Goal: Answer question/provide support: Share knowledge or assist other users

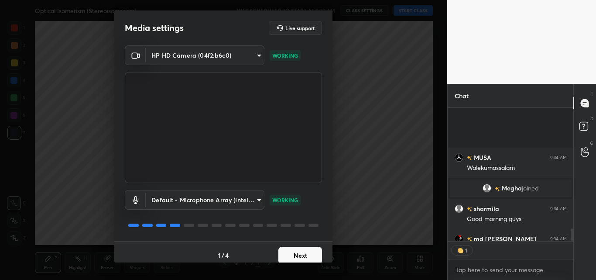
scroll to position [1420, 0]
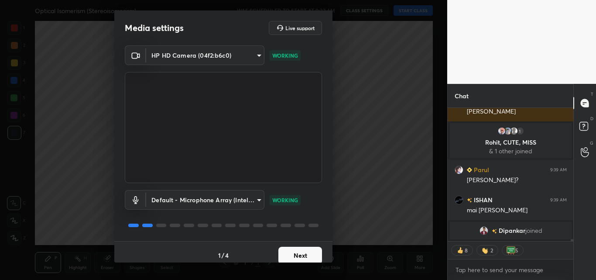
type textarea "x"
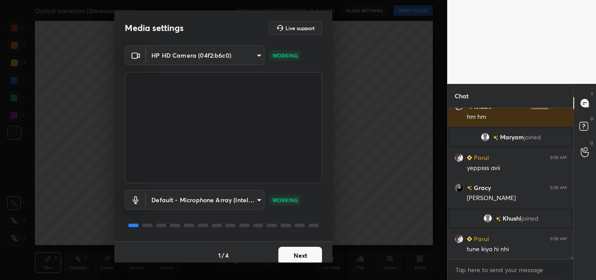
click at [291, 254] on button "Next" at bounding box center [301, 255] width 44 height 17
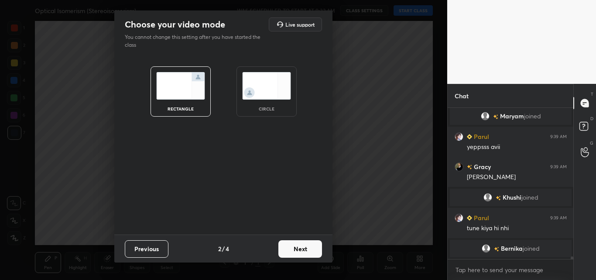
click at [291, 254] on button "Next" at bounding box center [301, 248] width 44 height 17
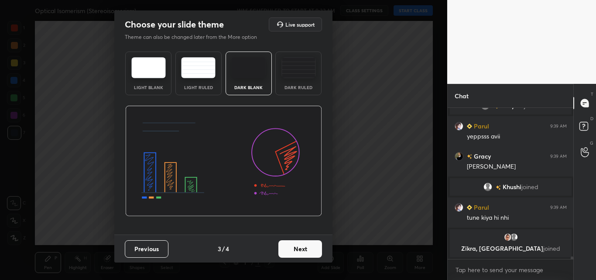
click at [291, 254] on button "Next" at bounding box center [301, 248] width 44 height 17
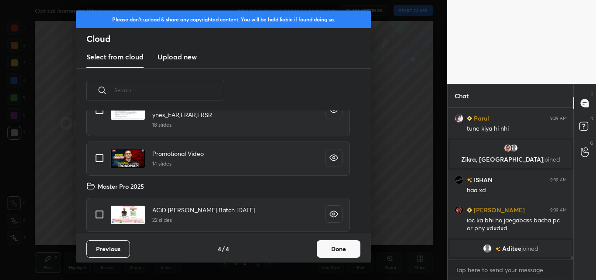
click at [103, 213] on input "grid" at bounding box center [99, 214] width 18 height 18
checkbox input "true"
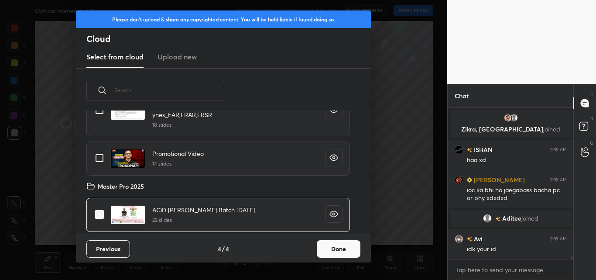
click at [332, 244] on button "Done" at bounding box center [339, 248] width 44 height 17
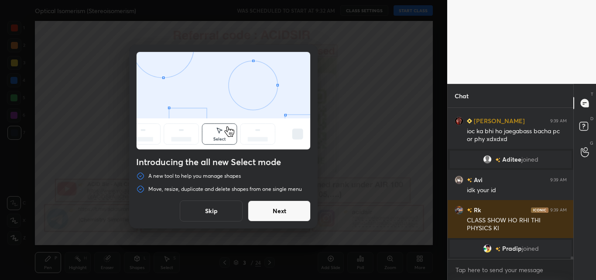
click at [223, 213] on button "Skip" at bounding box center [211, 210] width 63 height 21
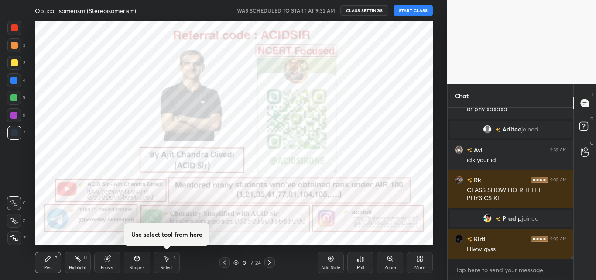
click at [423, 12] on button "START CLASS" at bounding box center [413, 10] width 39 height 10
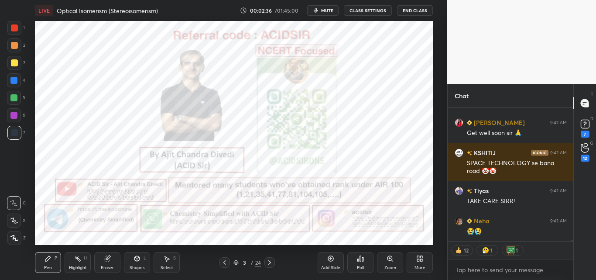
click at [14, 237] on icon at bounding box center [14, 238] width 8 height 6
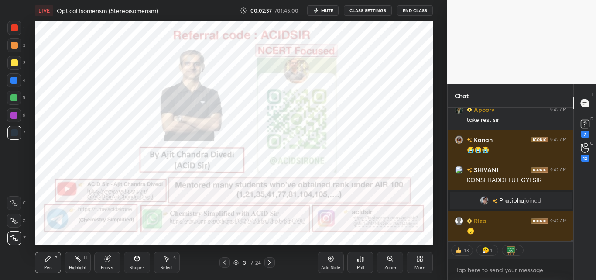
click at [15, 28] on div at bounding box center [14, 27] width 7 height 7
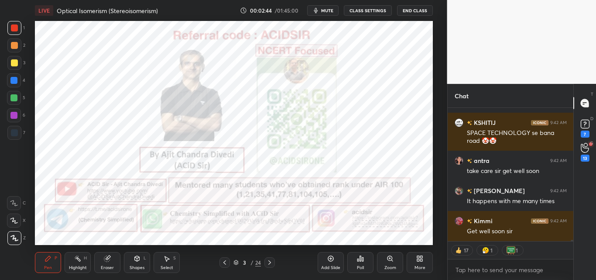
click at [269, 265] on icon at bounding box center [269, 262] width 7 height 7
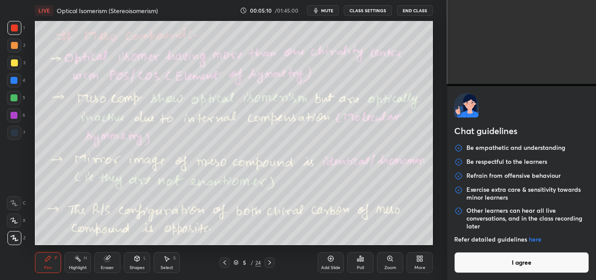
click at [500, 274] on body "1 2 3 4 5 6 7 C X Z C X Z E E Erase all H H LIVE Optical Isomerism (Stereoisome…" at bounding box center [298, 140] width 596 height 280
click at [509, 260] on button "I agree" at bounding box center [521, 262] width 135 height 21
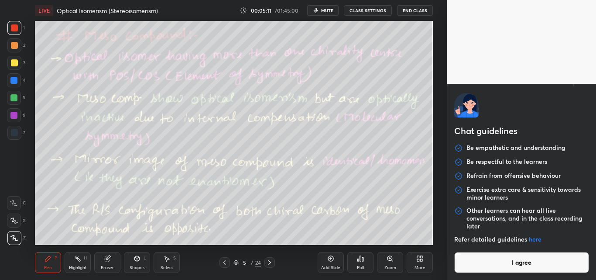
type textarea "x"
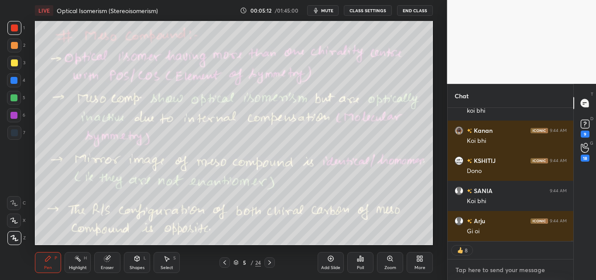
click at [504, 269] on textarea at bounding box center [511, 270] width 112 height 14
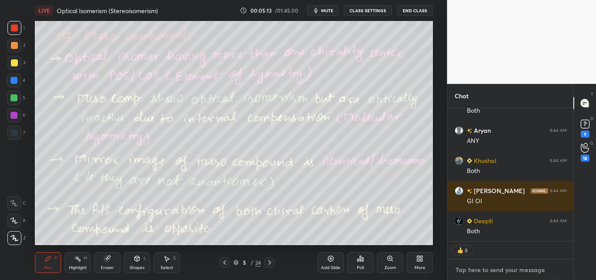
paste textarea "[URL][DOMAIN_NAME]"
type textarea "[URL][DOMAIN_NAME]"
type textarea "x"
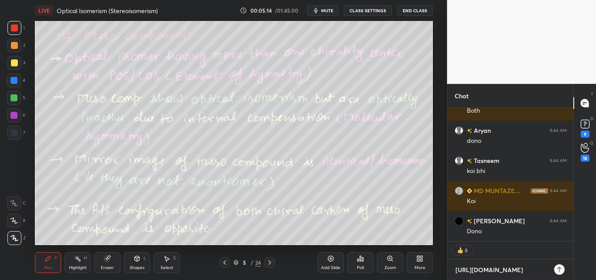
type textarea "[URL][DOMAIN_NAME]"
type textarea "x"
click at [559, 268] on icon at bounding box center [559, 269] width 7 height 7
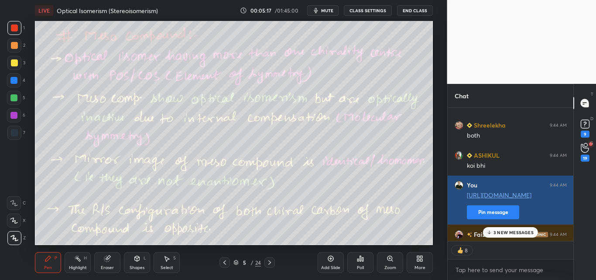
click at [502, 215] on button "Pin message" at bounding box center [493, 212] width 52 height 14
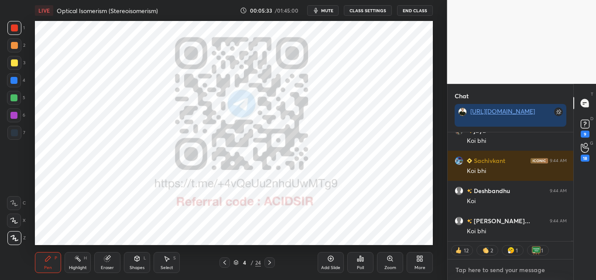
click at [485, 272] on textarea at bounding box center [511, 270] width 112 height 14
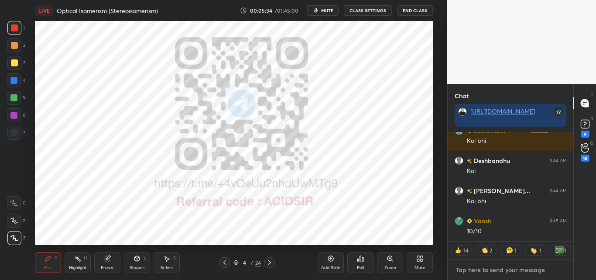
type textarea "x"
type textarea "1"
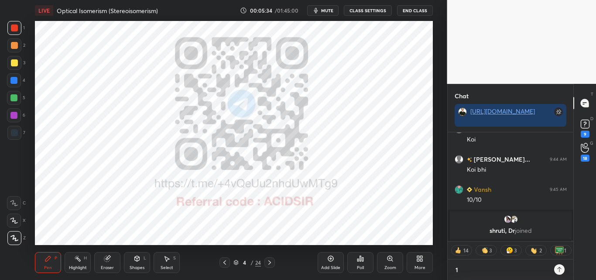
type textarea "x"
type textarea "10"
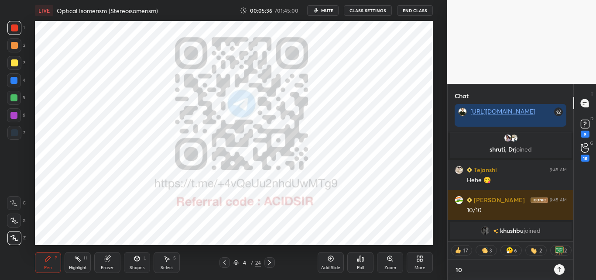
type textarea "x"
type textarea "10/"
type textarea "x"
type textarea "10/1"
type textarea "x"
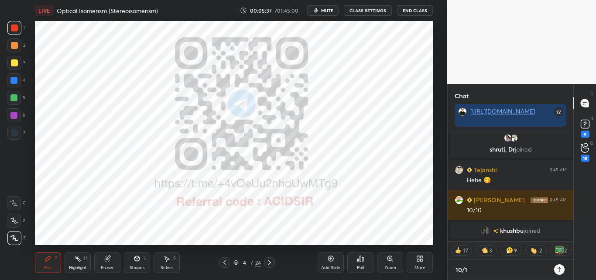
type textarea "10/10"
type textarea "x"
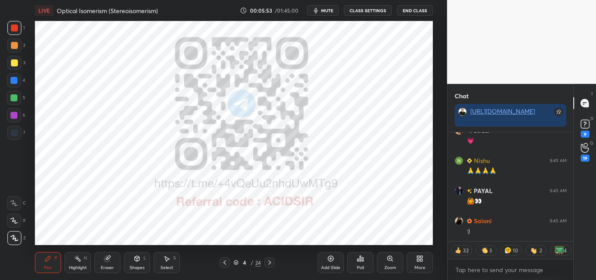
drag, startPoint x: 135, startPoint y: 265, endPoint x: 138, endPoint y: 259, distance: 6.8
click at [135, 264] on div "Shapes L" at bounding box center [137, 262] width 26 height 21
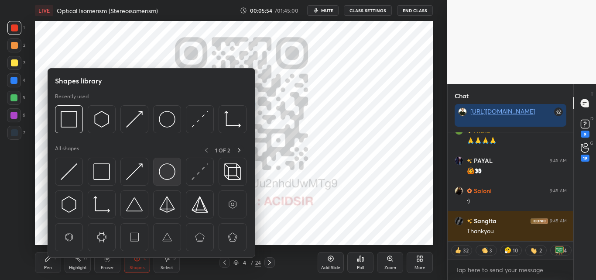
click at [180, 174] on div at bounding box center [167, 172] width 28 height 28
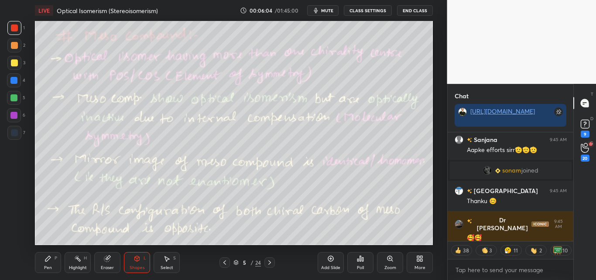
click at [11, 60] on div at bounding box center [14, 62] width 7 height 7
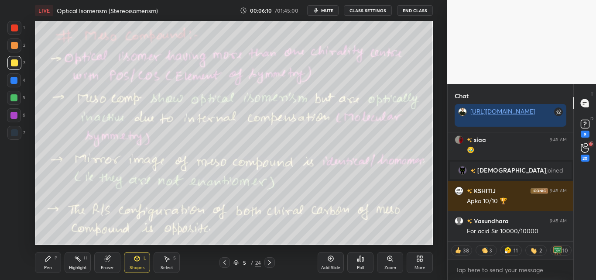
click at [134, 268] on div "Shapes" at bounding box center [137, 267] width 15 height 4
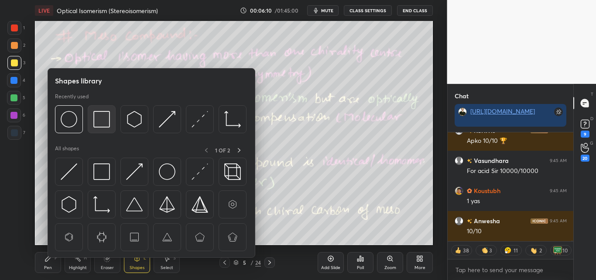
click at [102, 123] on img at bounding box center [101, 119] width 17 height 17
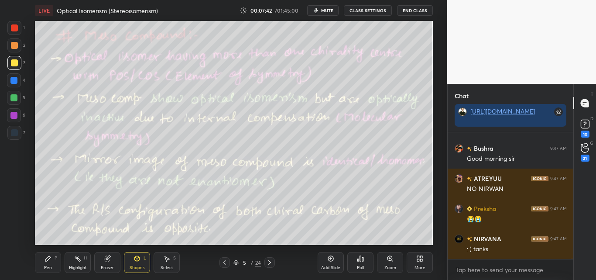
click at [104, 264] on div "Eraser" at bounding box center [107, 262] width 26 height 21
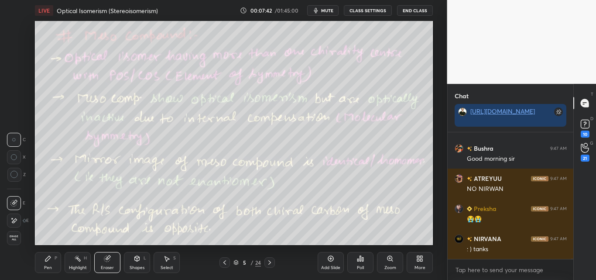
click at [70, 265] on div "Highlight" at bounding box center [78, 267] width 18 height 4
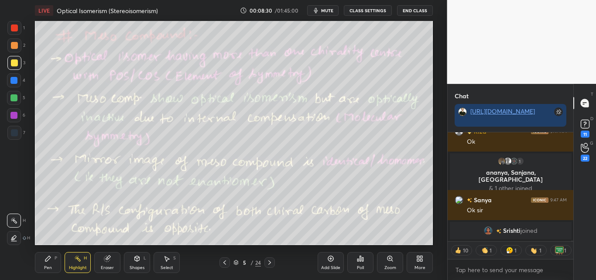
drag, startPoint x: 134, startPoint y: 266, endPoint x: 136, endPoint y: 260, distance: 6.6
click at [134, 266] on div "Shapes" at bounding box center [137, 267] width 15 height 4
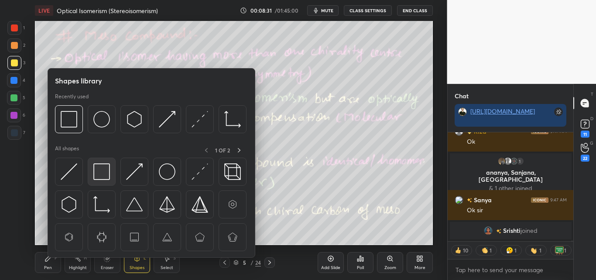
click at [103, 172] on img at bounding box center [101, 171] width 17 height 17
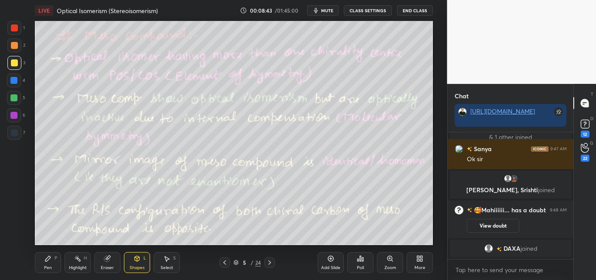
drag, startPoint x: 50, startPoint y: 264, endPoint x: 65, endPoint y: 254, distance: 18.2
click at [54, 264] on div "Pen P" at bounding box center [48, 262] width 26 height 21
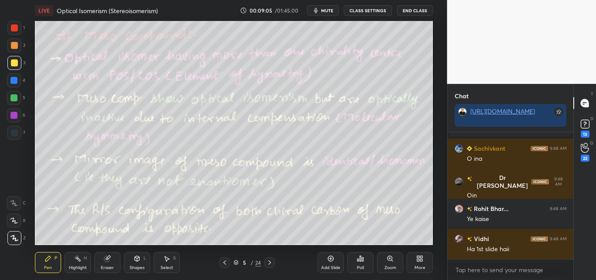
scroll to position [52874, 0]
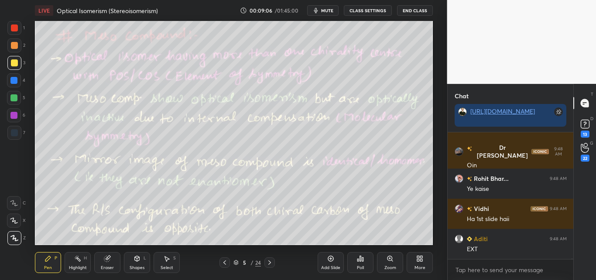
click at [15, 28] on div at bounding box center [14, 27] width 7 height 7
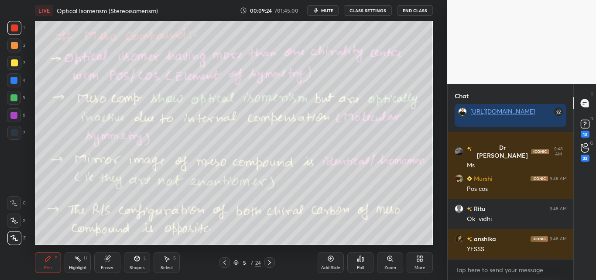
click at [132, 261] on div "Shapes L" at bounding box center [137, 262] width 26 height 21
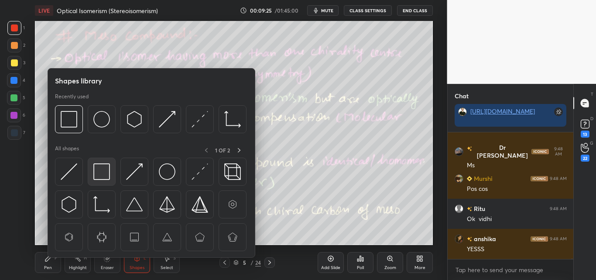
click at [96, 174] on img at bounding box center [101, 171] width 17 height 17
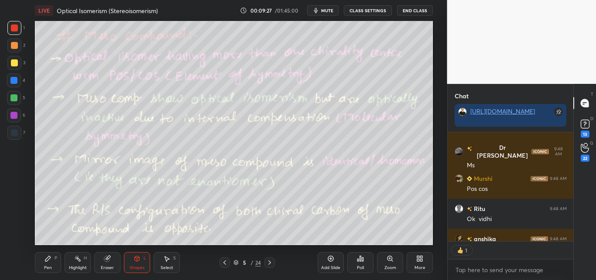
drag, startPoint x: 40, startPoint y: 265, endPoint x: 46, endPoint y: 265, distance: 6.1
click at [41, 265] on div "Pen P" at bounding box center [48, 262] width 26 height 21
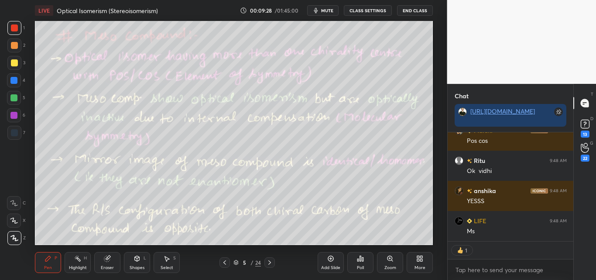
click at [51, 264] on div "Pen P" at bounding box center [48, 262] width 26 height 21
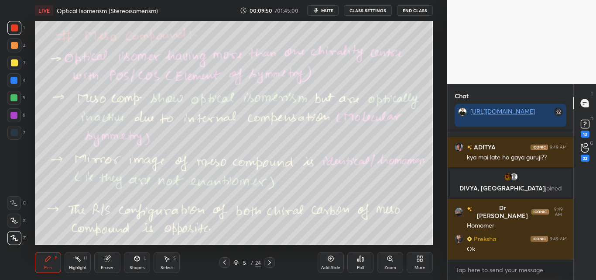
drag, startPoint x: 139, startPoint y: 264, endPoint x: 141, endPoint y: 258, distance: 6.7
click at [139, 264] on div "Shapes L" at bounding box center [137, 262] width 26 height 21
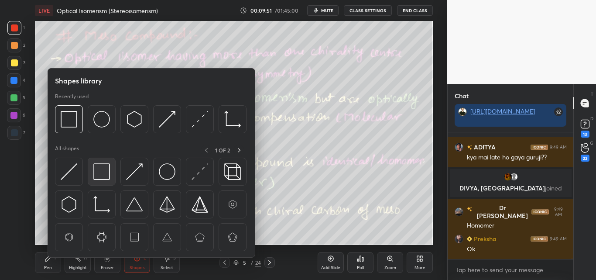
click at [102, 174] on img at bounding box center [101, 171] width 17 height 17
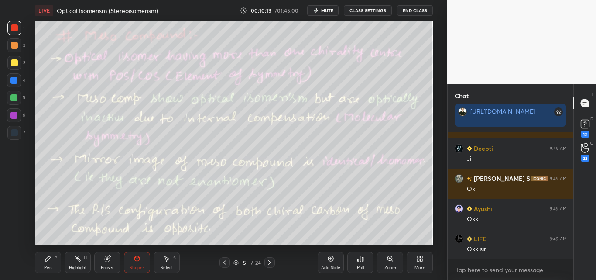
click at [81, 264] on div "Highlight H" at bounding box center [78, 262] width 26 height 21
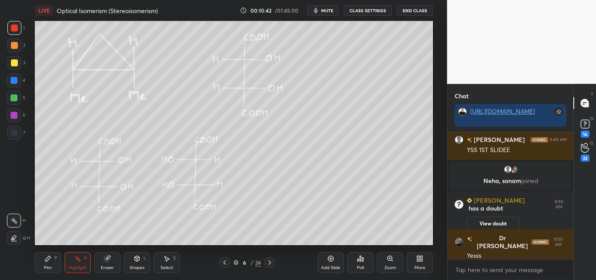
scroll to position [55146, 0]
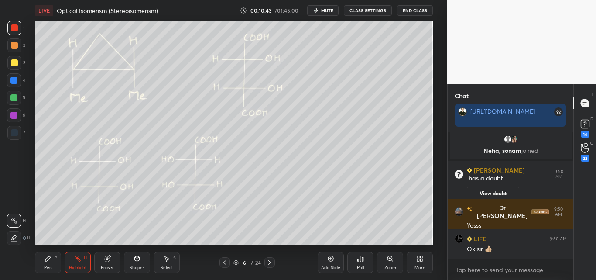
click at [58, 259] on div "Pen P" at bounding box center [48, 262] width 26 height 21
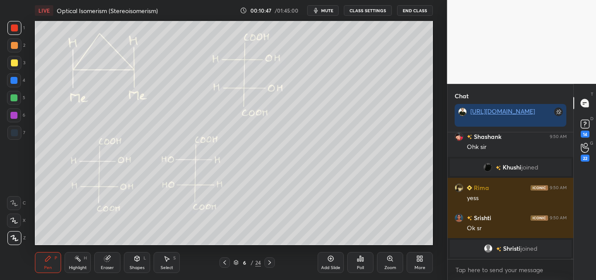
click at [14, 99] on div at bounding box center [13, 97] width 7 height 7
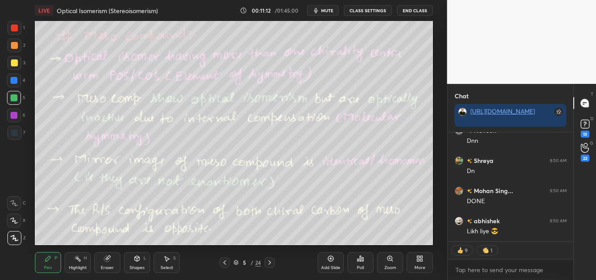
scroll to position [56632, 0]
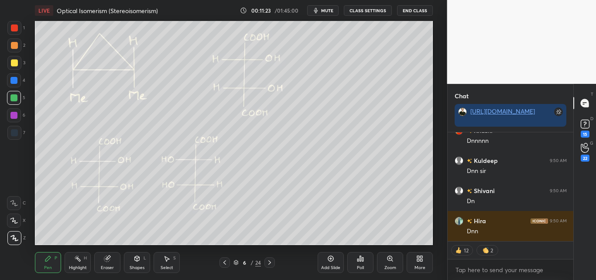
click at [141, 263] on div "Shapes L" at bounding box center [137, 262] width 26 height 21
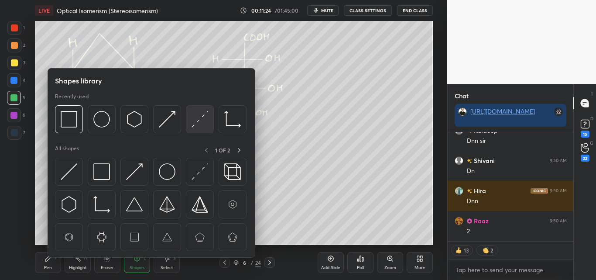
click at [197, 118] on img at bounding box center [200, 119] width 17 height 17
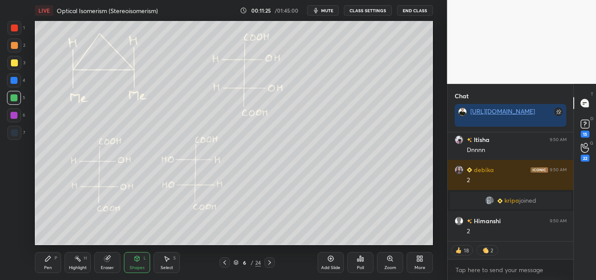
click at [15, 27] on div at bounding box center [14, 27] width 7 height 7
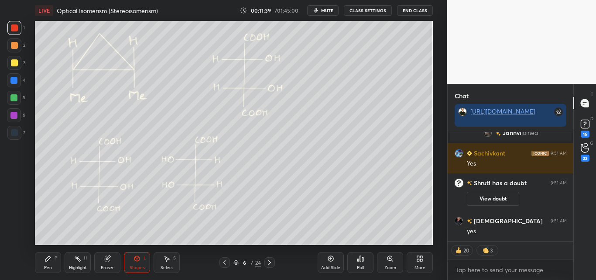
drag, startPoint x: 44, startPoint y: 266, endPoint x: 49, endPoint y: 262, distance: 6.2
click at [46, 266] on div "Pen" at bounding box center [48, 267] width 8 height 4
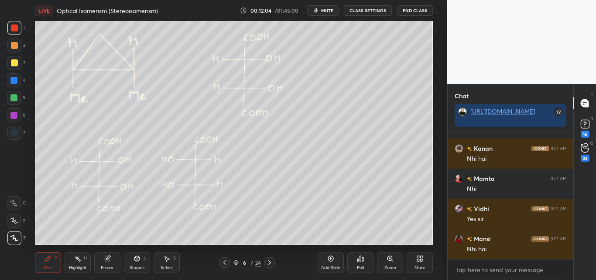
click at [14, 97] on div at bounding box center [13, 97] width 7 height 7
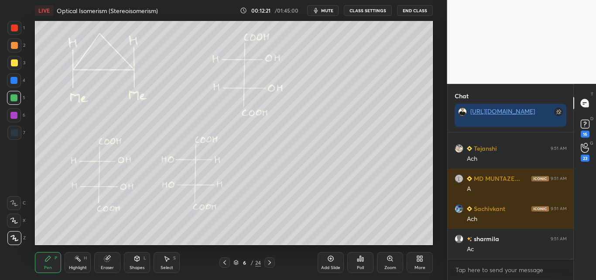
click at [12, 94] on div at bounding box center [14, 98] width 14 height 14
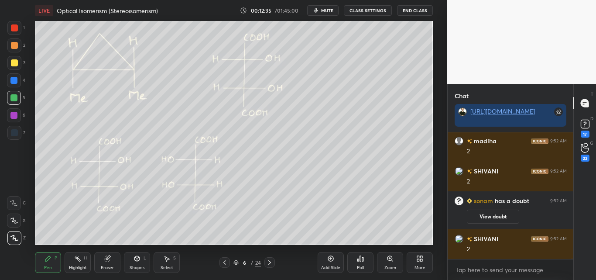
click at [14, 28] on div at bounding box center [14, 27] width 7 height 7
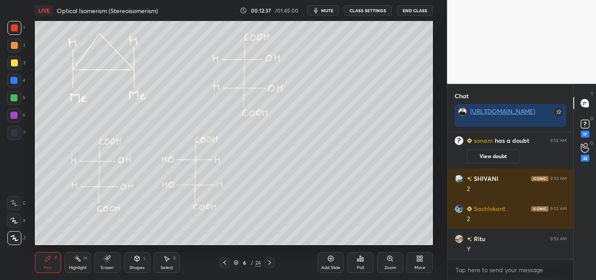
drag, startPoint x: 136, startPoint y: 266, endPoint x: 136, endPoint y: 259, distance: 7.0
click at [136, 265] on div "Shapes" at bounding box center [137, 267] width 15 height 4
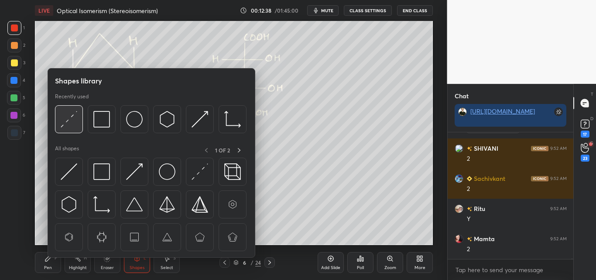
click at [70, 118] on img at bounding box center [69, 119] width 17 height 17
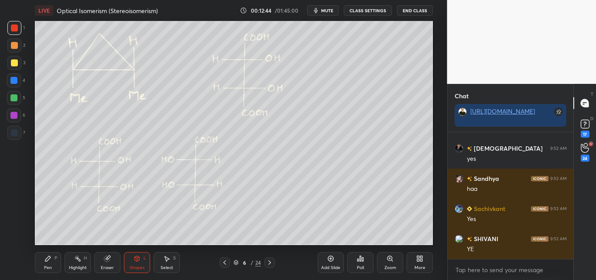
drag, startPoint x: 48, startPoint y: 266, endPoint x: 52, endPoint y: 261, distance: 5.7
click at [50, 265] on div "Pen" at bounding box center [48, 267] width 8 height 4
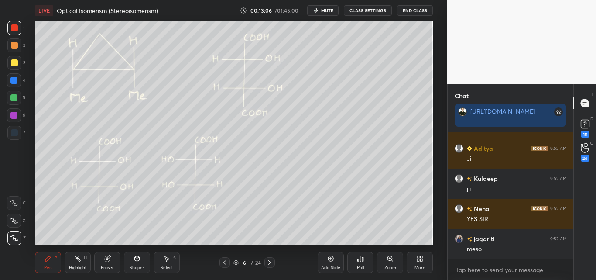
drag, startPoint x: 15, startPoint y: 97, endPoint x: 33, endPoint y: 98, distance: 18.3
click at [16, 98] on div at bounding box center [13, 97] width 7 height 7
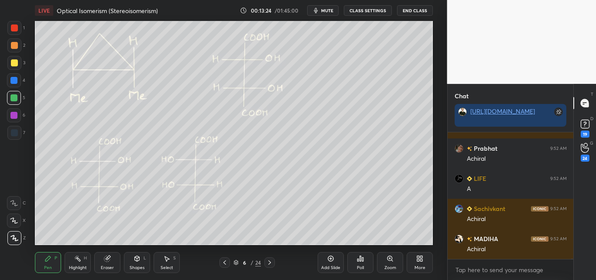
click at [12, 68] on div at bounding box center [14, 63] width 14 height 14
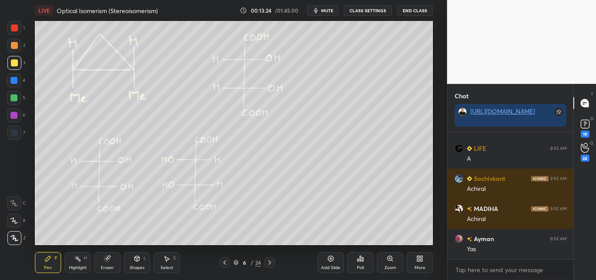
click at [13, 40] on div at bounding box center [14, 45] width 14 height 14
click at [74, 275] on div "Pen P Highlight H Eraser Shapes L Select S 6 / 24 Add Slide Poll Zoom More" at bounding box center [234, 262] width 398 height 35
click at [80, 265] on div "Highlight" at bounding box center [78, 267] width 18 height 4
drag, startPoint x: 14, startPoint y: 96, endPoint x: 28, endPoint y: 113, distance: 21.1
click at [14, 97] on div at bounding box center [13, 97] width 7 height 7
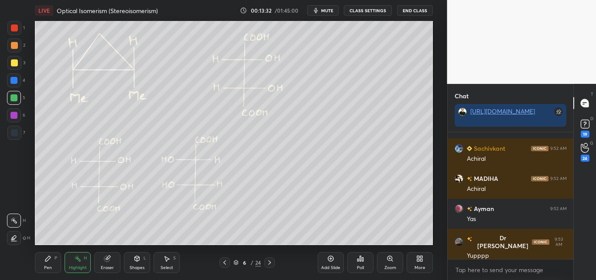
drag, startPoint x: 42, startPoint y: 259, endPoint x: 57, endPoint y: 245, distance: 20.7
click at [42, 259] on div "Pen P" at bounding box center [48, 262] width 26 height 21
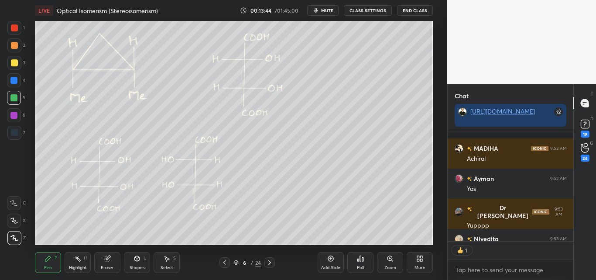
scroll to position [62972, 0]
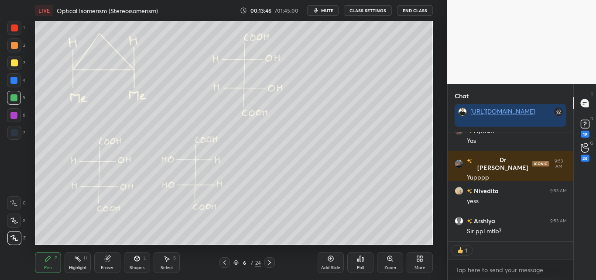
drag, startPoint x: 70, startPoint y: 263, endPoint x: 78, endPoint y: 251, distance: 14.4
click at [71, 264] on div "Highlight H" at bounding box center [78, 262] width 26 height 21
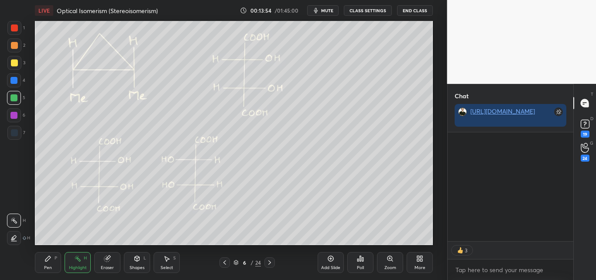
scroll to position [63348, 0]
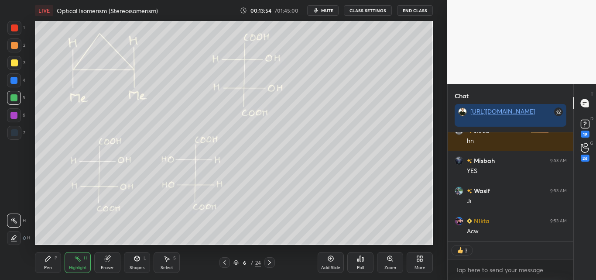
click at [45, 264] on div "Pen P" at bounding box center [48, 262] width 26 height 21
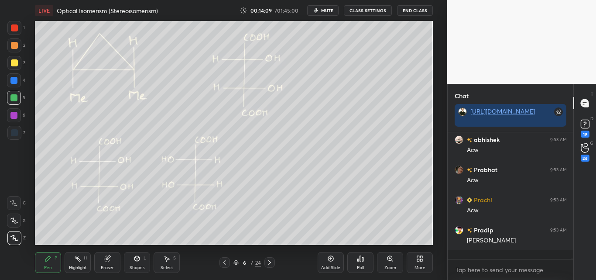
scroll to position [3, 3]
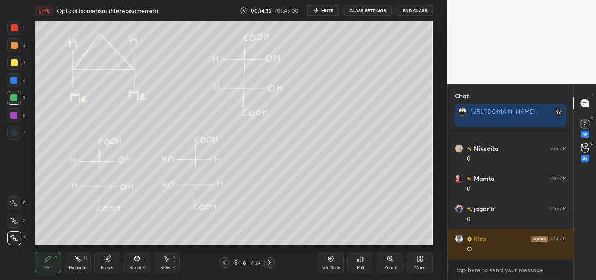
click at [16, 43] on div at bounding box center [14, 45] width 7 height 7
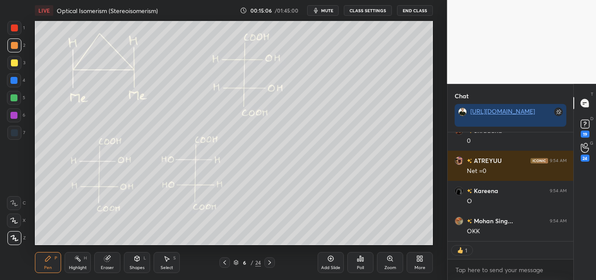
drag, startPoint x: 13, startPoint y: 28, endPoint x: 34, endPoint y: 28, distance: 20.5
click at [13, 28] on div at bounding box center [14, 27] width 7 height 7
click at [73, 261] on div "Highlight H" at bounding box center [78, 262] width 26 height 21
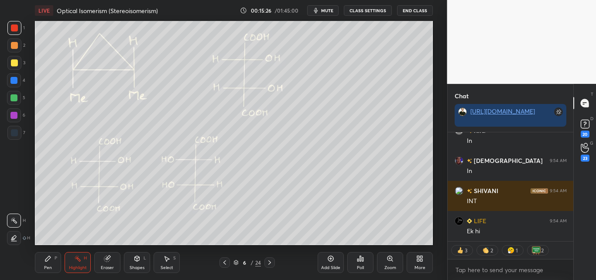
click at [53, 262] on div "Pen P" at bounding box center [48, 262] width 26 height 21
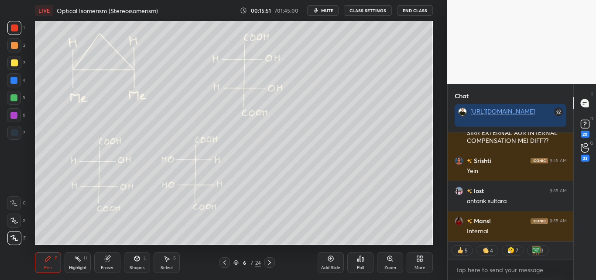
click at [14, 98] on div at bounding box center [13, 97] width 7 height 7
click at [78, 265] on div "Highlight" at bounding box center [78, 267] width 18 height 4
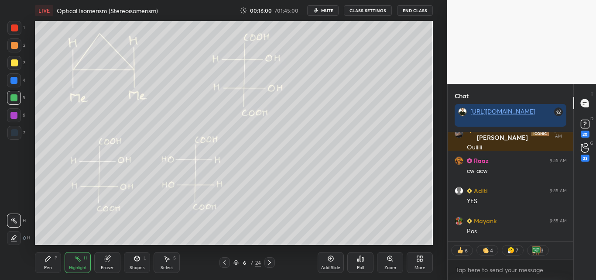
click at [50, 259] on icon at bounding box center [48, 258] width 7 height 7
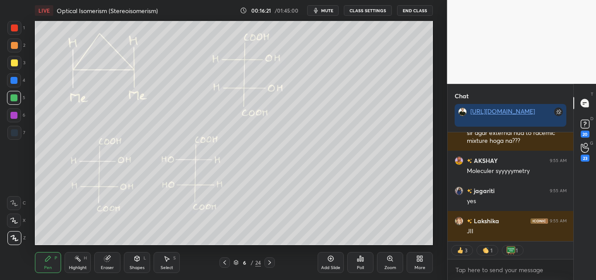
click at [82, 261] on div "Highlight H" at bounding box center [78, 262] width 26 height 21
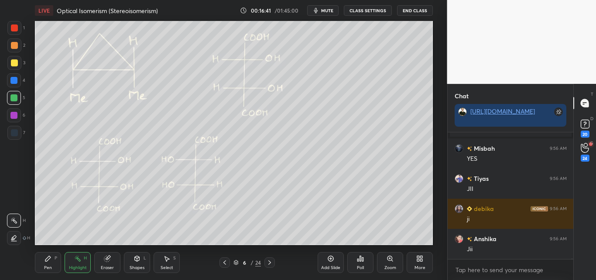
click at [57, 261] on div "Pen P" at bounding box center [48, 262] width 26 height 21
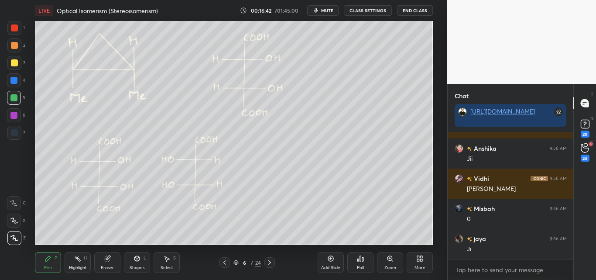
click at [11, 64] on div at bounding box center [14, 62] width 7 height 7
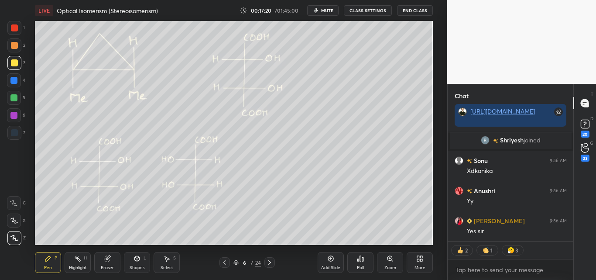
click at [80, 266] on div "Highlight" at bounding box center [78, 267] width 18 height 4
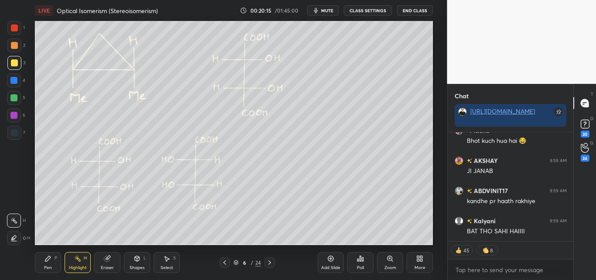
click at [138, 262] on div "Shapes L" at bounding box center [137, 262] width 26 height 21
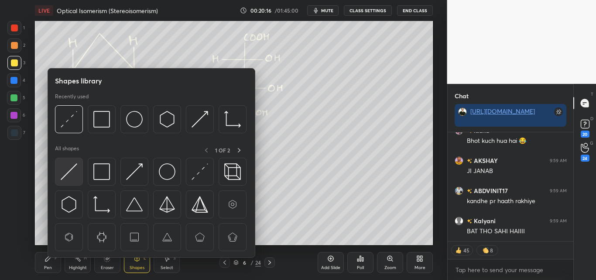
click at [72, 172] on img at bounding box center [69, 171] width 17 height 17
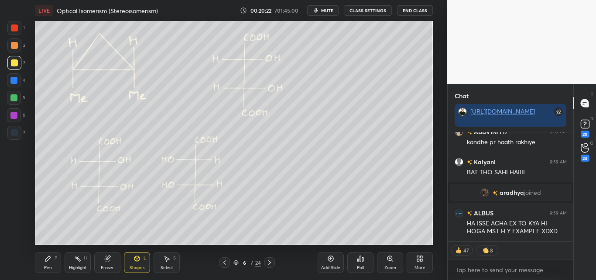
click at [30, 264] on div "LIVE Optical Isomerism (Stereoisomerism) 00:20:22 / 01:45:00 mute CLASS SETTING…" at bounding box center [234, 140] width 413 height 280
click at [40, 266] on div "Pen P" at bounding box center [48, 262] width 26 height 21
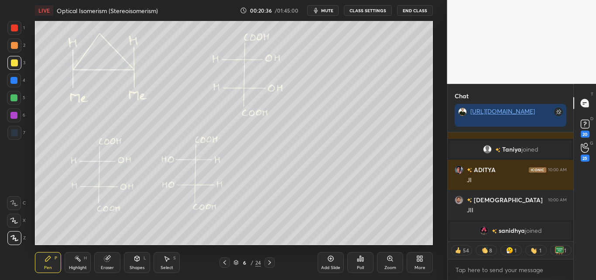
drag, startPoint x: 72, startPoint y: 258, endPoint x: 83, endPoint y: 247, distance: 15.2
click at [73, 258] on div "Highlight H" at bounding box center [78, 262] width 26 height 21
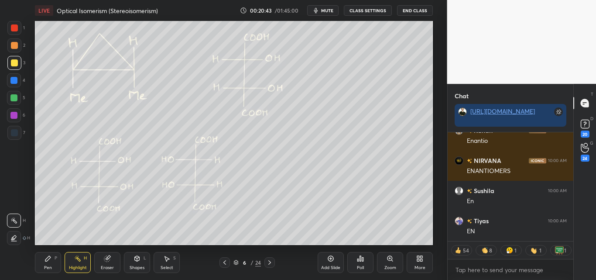
click at [45, 260] on icon at bounding box center [48, 258] width 7 height 7
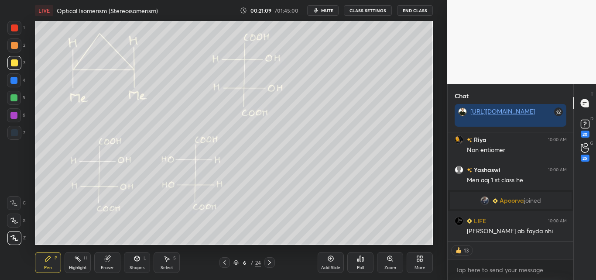
click at [364, 262] on div "Poll" at bounding box center [360, 262] width 26 height 21
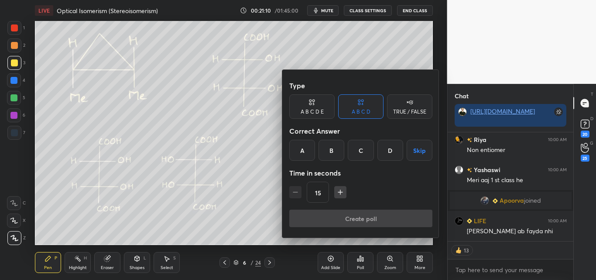
click at [389, 144] on div "D" at bounding box center [391, 150] width 26 height 21
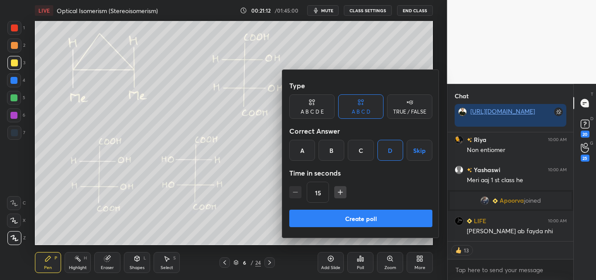
click at [339, 216] on button "Create poll" at bounding box center [360, 218] width 143 height 17
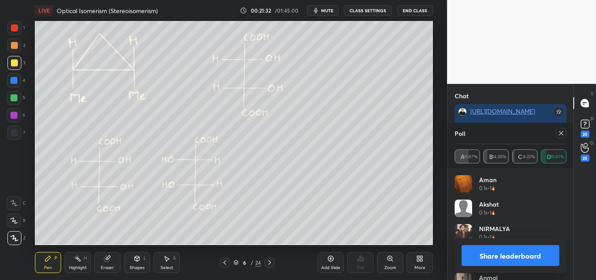
click at [487, 256] on button "Share leaderboard" at bounding box center [511, 255] width 98 height 21
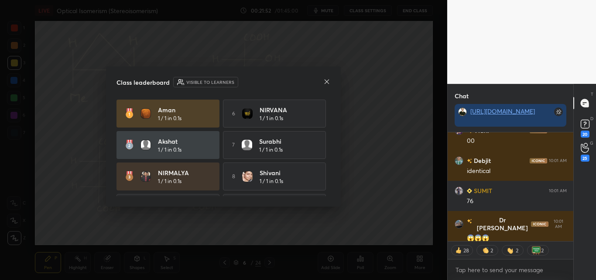
click at [324, 81] on icon at bounding box center [326, 81] width 7 height 7
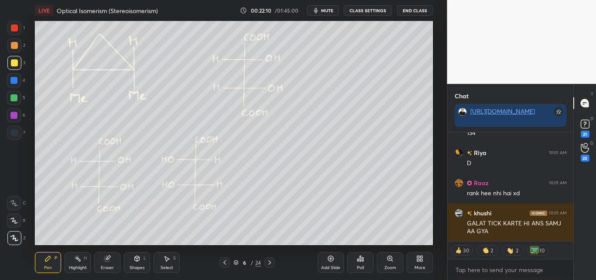
click at [141, 262] on div "Shapes L" at bounding box center [137, 262] width 26 height 21
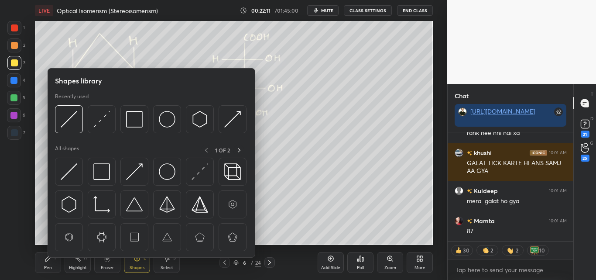
click at [163, 269] on div "Select" at bounding box center [167, 267] width 13 height 4
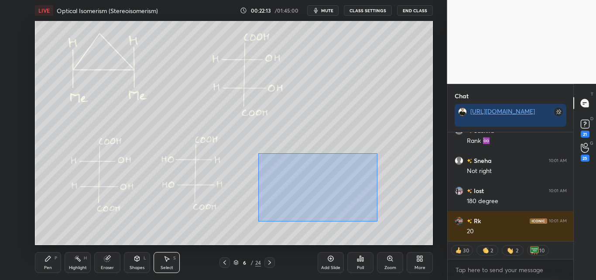
drag, startPoint x: 260, startPoint y: 154, endPoint x: 378, endPoint y: 221, distance: 135.7
click at [378, 221] on div "0 ° Undo Copy Duplicate Duplicate to new slide Delete" at bounding box center [234, 133] width 398 height 224
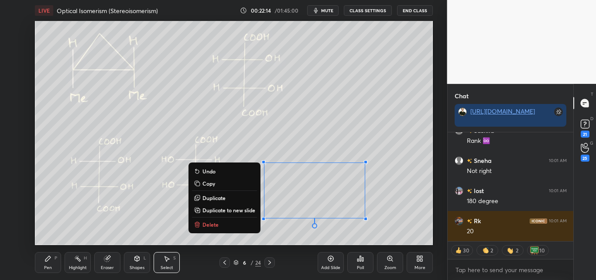
click at [209, 227] on p "Delete" at bounding box center [211, 224] width 16 height 7
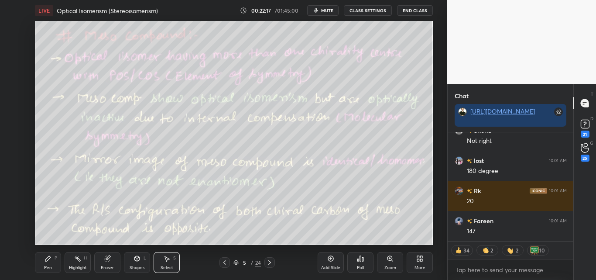
click at [75, 265] on div "Highlight" at bounding box center [78, 267] width 18 height 4
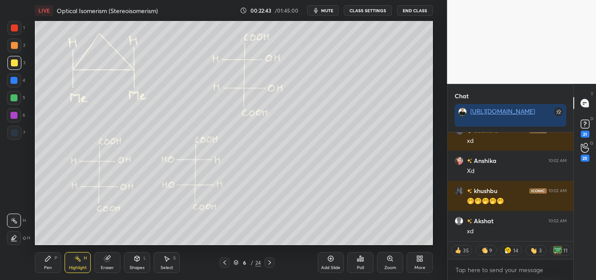
click at [48, 260] on icon at bounding box center [47, 258] width 5 height 5
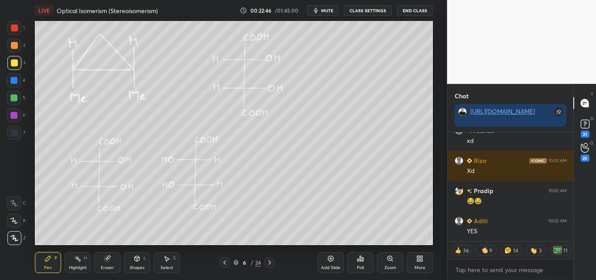
click at [138, 263] on div "Shapes L" at bounding box center [137, 262] width 26 height 21
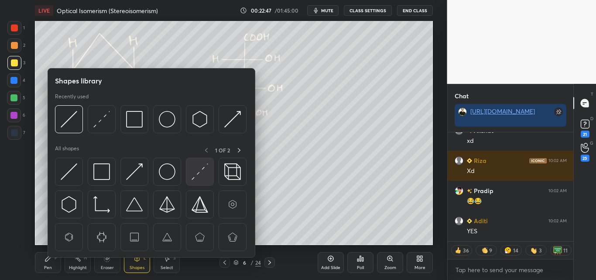
click at [200, 169] on img at bounding box center [200, 171] width 17 height 17
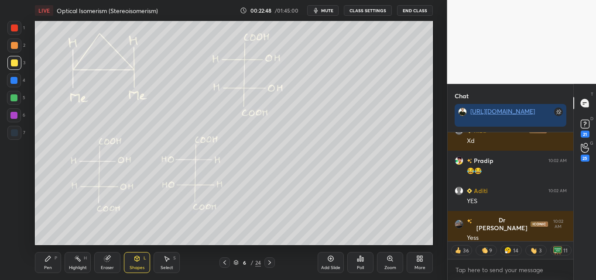
click at [14, 27] on div at bounding box center [14, 27] width 7 height 7
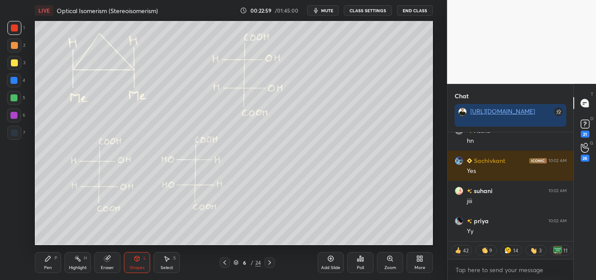
click at [48, 264] on div "Pen P" at bounding box center [48, 262] width 26 height 21
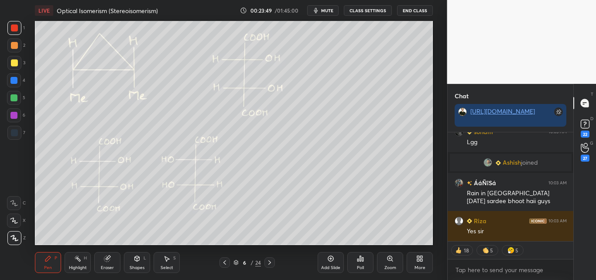
click at [12, 96] on div at bounding box center [13, 97] width 7 height 7
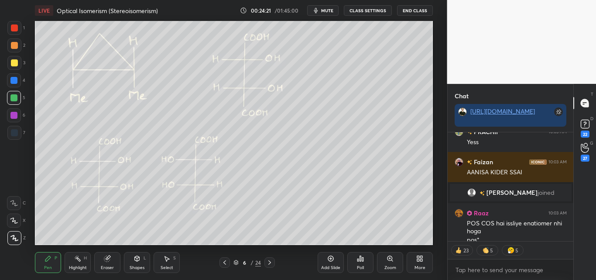
scroll to position [90125, 0]
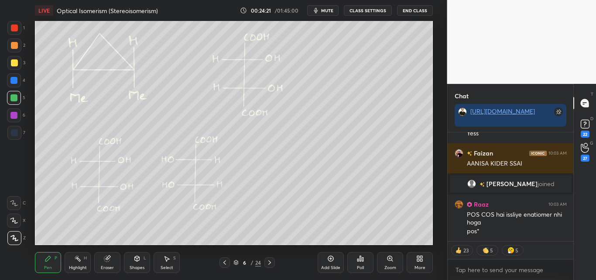
drag, startPoint x: 14, startPoint y: 47, endPoint x: 33, endPoint y: 52, distance: 20.4
click at [14, 48] on div at bounding box center [14, 45] width 7 height 7
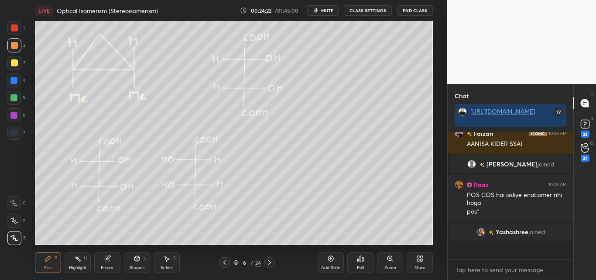
scroll to position [3, 3]
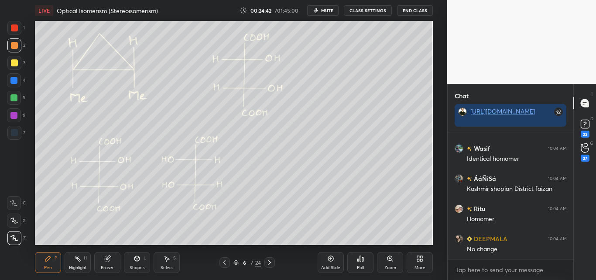
click at [139, 256] on icon at bounding box center [137, 258] width 7 height 7
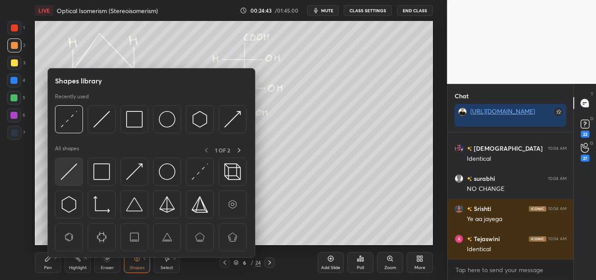
click at [70, 171] on img at bounding box center [69, 171] width 17 height 17
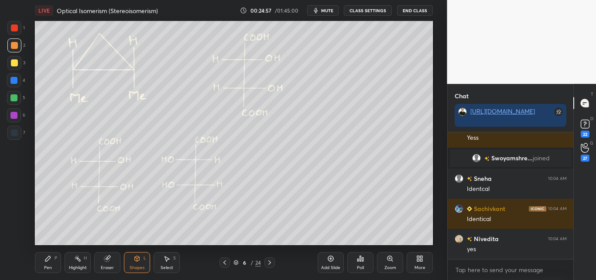
click at [49, 263] on div "Pen P" at bounding box center [48, 262] width 26 height 21
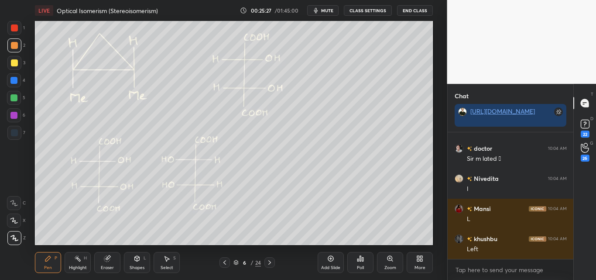
drag, startPoint x: 19, startPoint y: 65, endPoint x: 31, endPoint y: 81, distance: 20.6
click at [19, 65] on div at bounding box center [14, 63] width 14 height 14
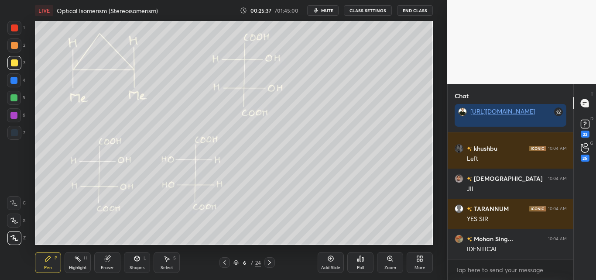
click at [81, 258] on icon at bounding box center [77, 258] width 7 height 7
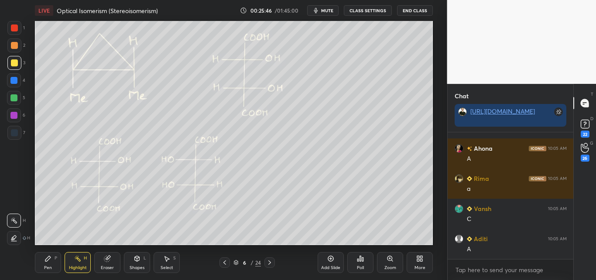
scroll to position [92777, 0]
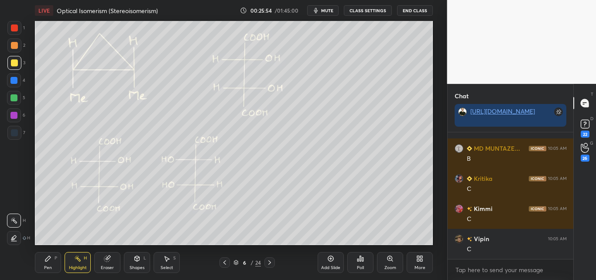
click at [49, 264] on div "Pen P" at bounding box center [48, 262] width 26 height 21
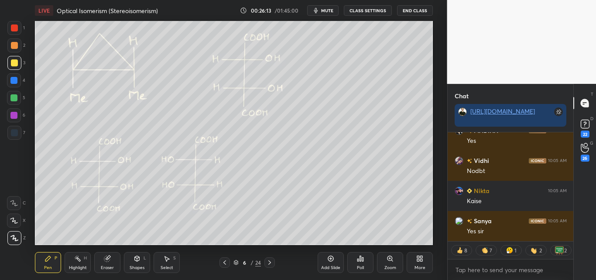
click at [76, 265] on div "Highlight H" at bounding box center [78, 262] width 26 height 21
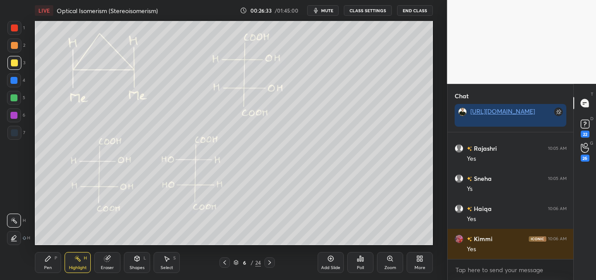
drag, startPoint x: 73, startPoint y: 258, endPoint x: 108, endPoint y: 246, distance: 37.1
click at [74, 258] on div "Highlight H" at bounding box center [78, 262] width 26 height 21
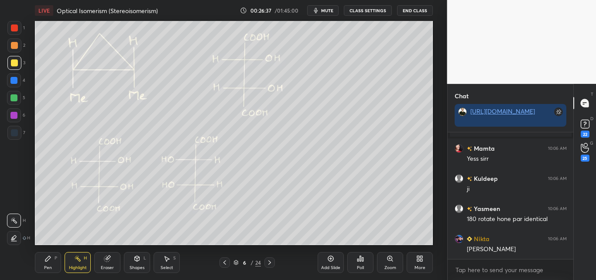
click at [73, 262] on div "Highlight H" at bounding box center [78, 262] width 26 height 21
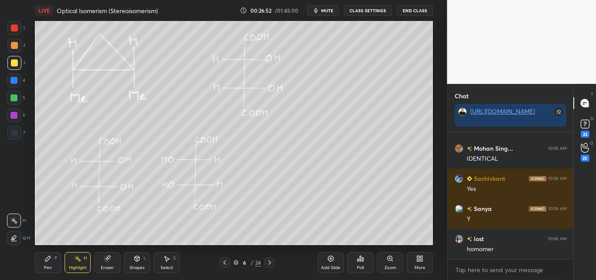
click at [52, 261] on div "Pen P" at bounding box center [48, 262] width 26 height 21
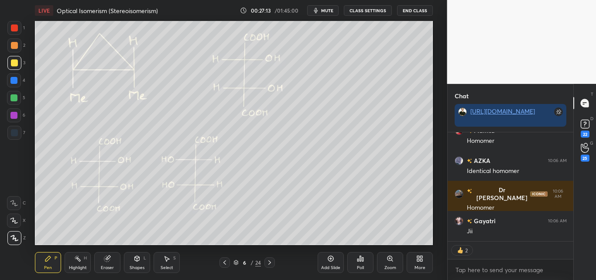
click at [75, 264] on div "Highlight H" at bounding box center [78, 262] width 26 height 21
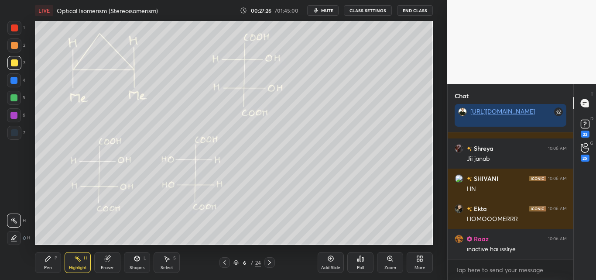
click at [48, 265] on div "Pen" at bounding box center [48, 267] width 8 height 4
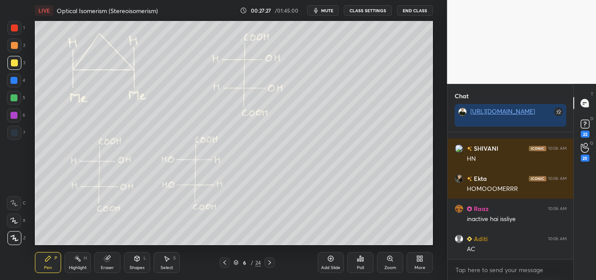
click at [12, 26] on div at bounding box center [14, 27] width 7 height 7
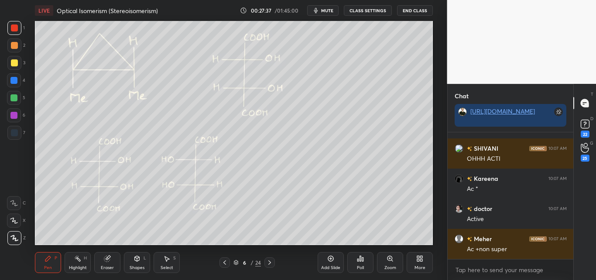
click at [14, 96] on div at bounding box center [13, 97] width 7 height 7
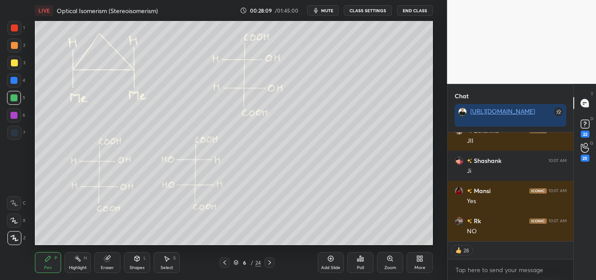
drag, startPoint x: 84, startPoint y: 265, endPoint x: 126, endPoint y: 245, distance: 46.7
click at [85, 265] on div "Highlight" at bounding box center [78, 267] width 18 height 4
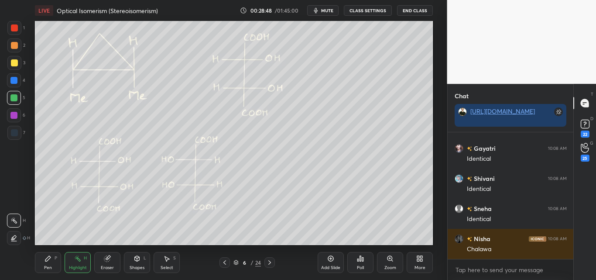
drag, startPoint x: 48, startPoint y: 263, endPoint x: 47, endPoint y: 246, distance: 17.5
click at [48, 261] on div "Pen P" at bounding box center [48, 262] width 26 height 21
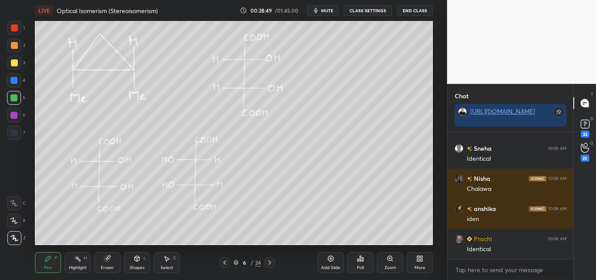
click at [15, 63] on div at bounding box center [14, 62] width 7 height 7
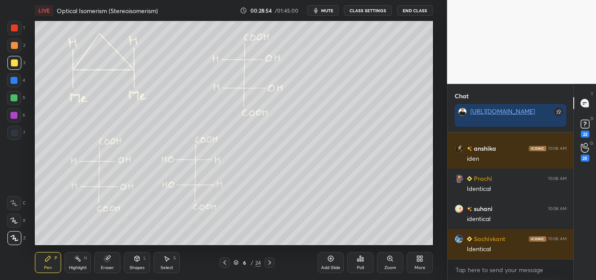
drag, startPoint x: 14, startPoint y: 95, endPoint x: 29, endPoint y: 116, distance: 25.7
click at [14, 97] on div at bounding box center [13, 97] width 7 height 7
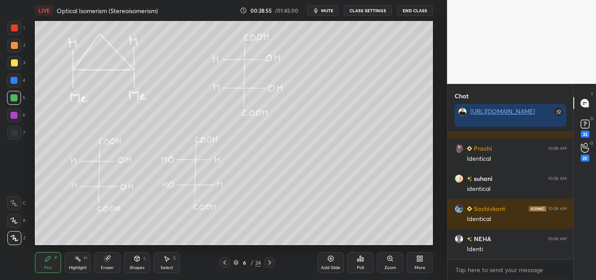
click at [78, 259] on rect at bounding box center [78, 259] width 4 height 4
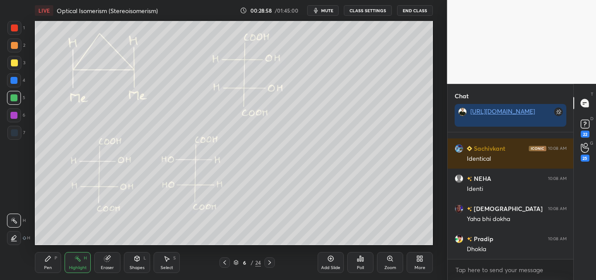
click at [51, 259] on icon at bounding box center [48, 258] width 7 height 7
click at [76, 262] on div "Highlight H" at bounding box center [78, 262] width 26 height 21
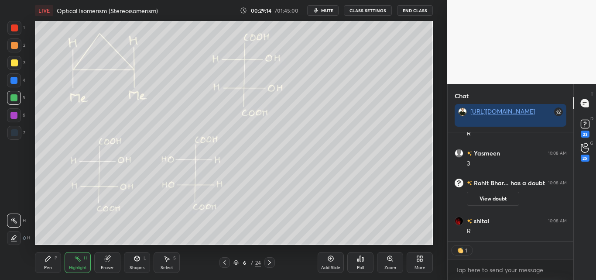
click at [48, 259] on icon at bounding box center [47, 258] width 5 height 5
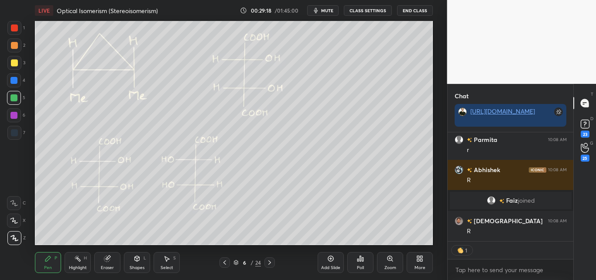
click at [76, 263] on div "Highlight H" at bounding box center [78, 262] width 26 height 21
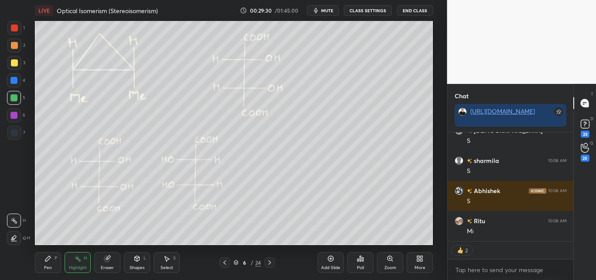
click at [49, 266] on div "Pen" at bounding box center [48, 267] width 8 height 4
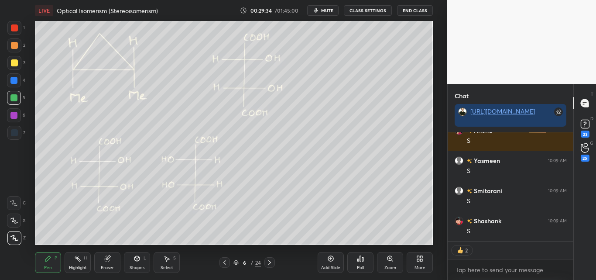
drag, startPoint x: 72, startPoint y: 261, endPoint x: 76, endPoint y: 247, distance: 14.1
click at [73, 260] on div "Highlight H" at bounding box center [78, 262] width 26 height 21
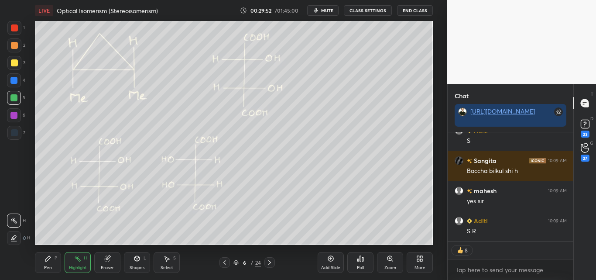
click at [44, 265] on div "Pen P" at bounding box center [48, 262] width 26 height 21
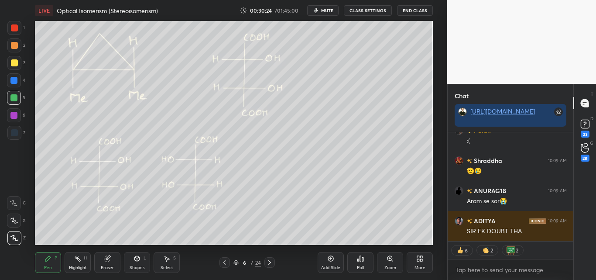
click at [76, 265] on div "Highlight" at bounding box center [78, 267] width 18 height 4
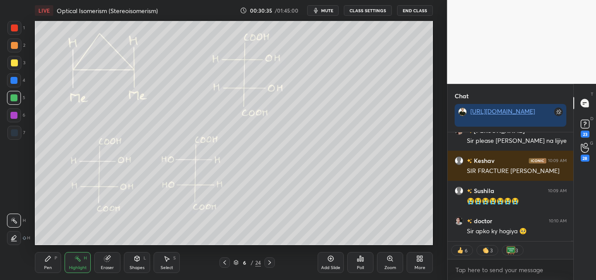
click at [79, 261] on icon at bounding box center [77, 258] width 7 height 7
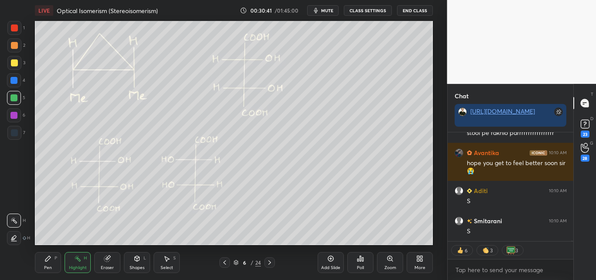
click at [52, 261] on div "Pen P" at bounding box center [48, 262] width 26 height 21
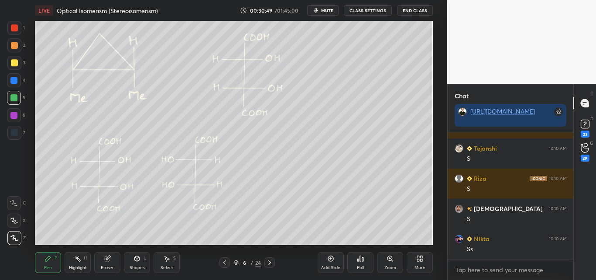
drag, startPoint x: 77, startPoint y: 261, endPoint x: 96, endPoint y: 247, distance: 23.3
click at [79, 261] on icon at bounding box center [77, 258] width 7 height 7
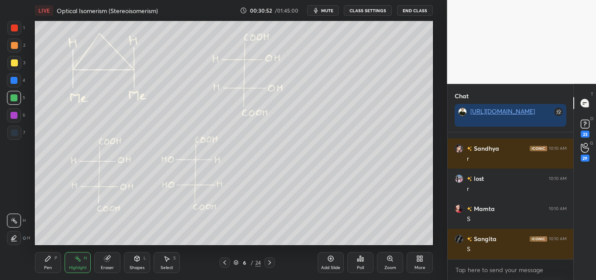
click at [52, 260] on div "Pen P" at bounding box center [48, 262] width 26 height 21
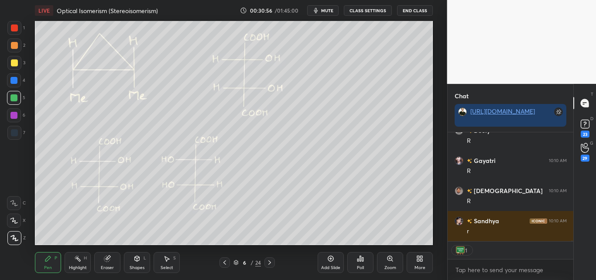
click at [75, 263] on div "Highlight H" at bounding box center [78, 262] width 26 height 21
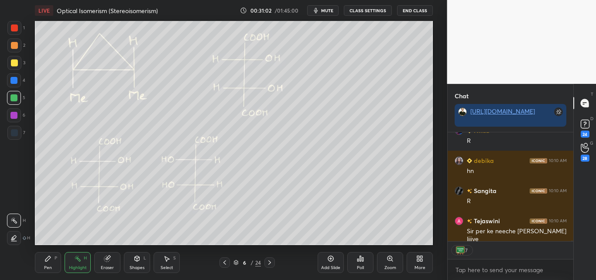
drag, startPoint x: 46, startPoint y: 262, endPoint x: 62, endPoint y: 255, distance: 17.8
click at [47, 262] on div "Pen P" at bounding box center [48, 262] width 26 height 21
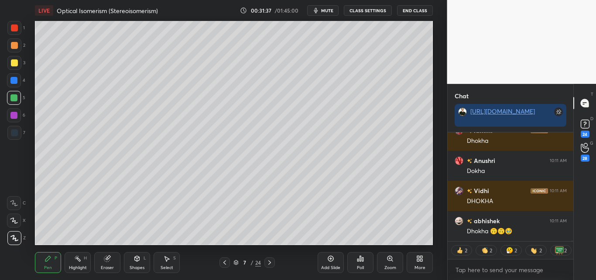
click at [10, 62] on div at bounding box center [14, 63] width 14 height 14
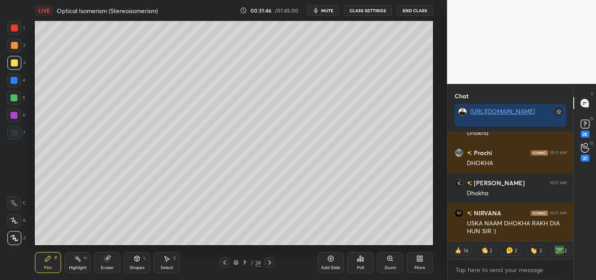
click at [134, 256] on icon at bounding box center [137, 258] width 7 height 7
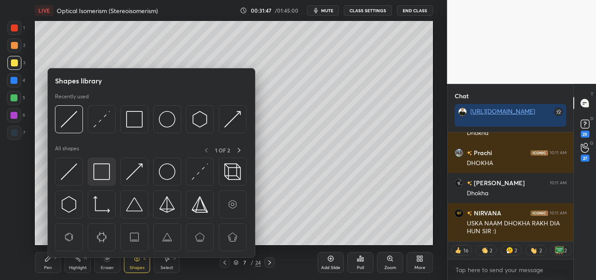
click at [102, 172] on img at bounding box center [101, 171] width 17 height 17
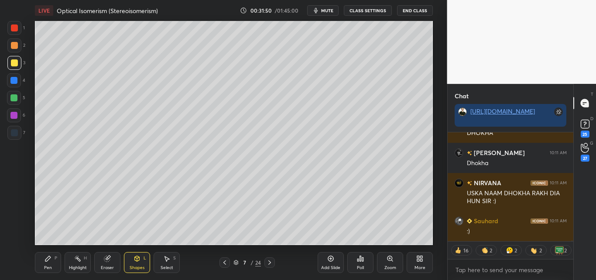
click at [49, 263] on div "Pen P" at bounding box center [48, 262] width 26 height 21
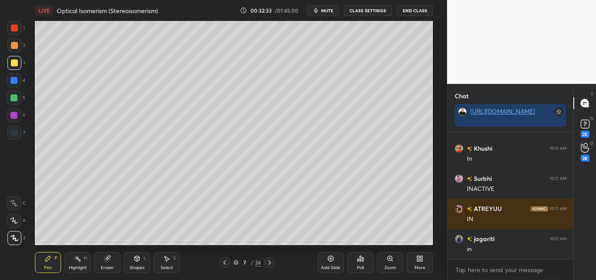
click at [14, 27] on div at bounding box center [14, 27] width 7 height 7
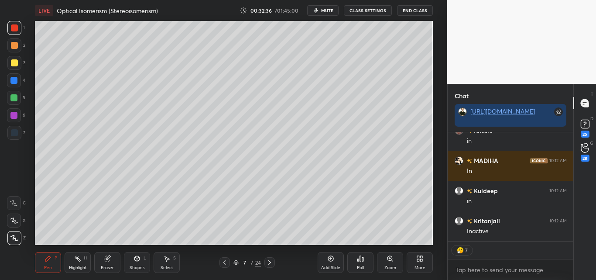
click at [15, 62] on div at bounding box center [14, 62] width 7 height 7
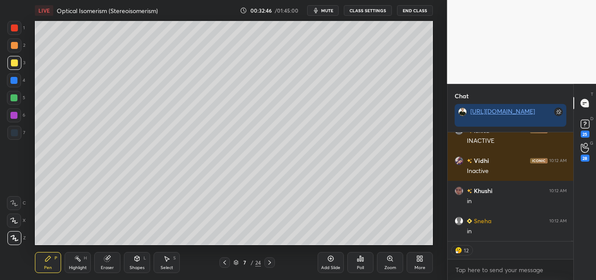
click at [15, 29] on div at bounding box center [14, 27] width 7 height 7
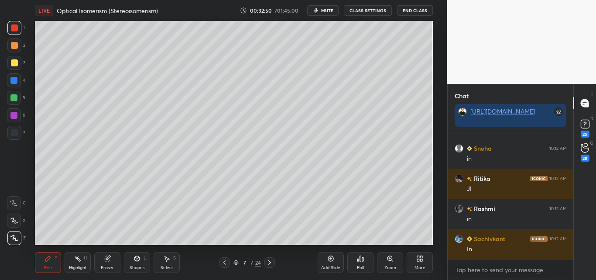
click at [12, 46] on div at bounding box center [14, 45] width 7 height 7
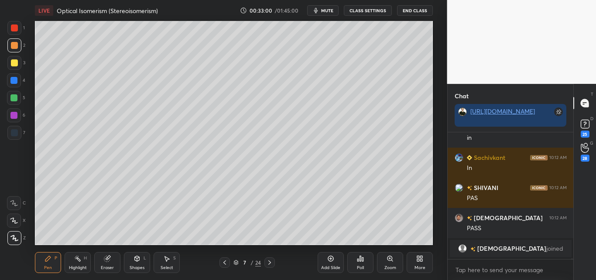
click at [141, 262] on div "Shapes L" at bounding box center [137, 262] width 26 height 21
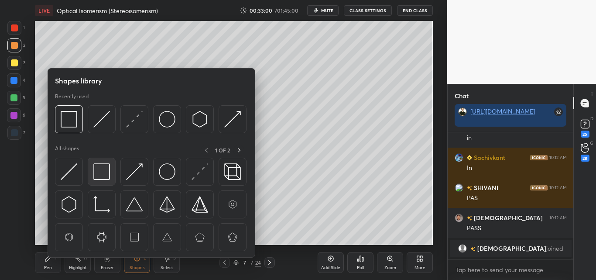
click at [98, 169] on img at bounding box center [101, 171] width 17 height 17
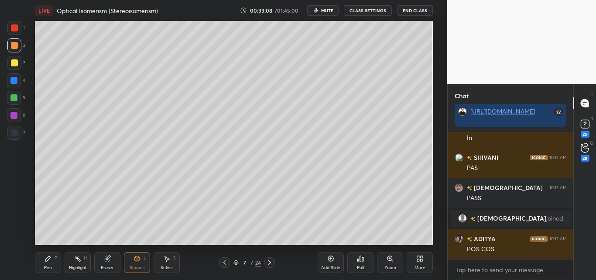
click at [47, 266] on div "Pen" at bounding box center [48, 267] width 8 height 4
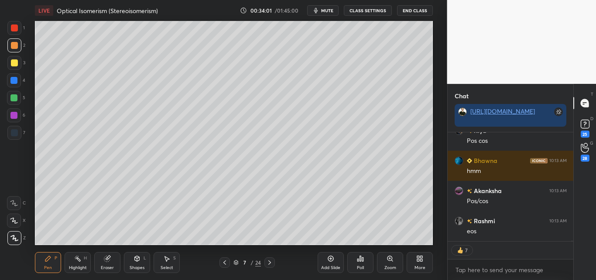
drag, startPoint x: 12, startPoint y: 31, endPoint x: 23, endPoint y: 30, distance: 10.9
click at [13, 31] on div at bounding box center [14, 27] width 7 height 7
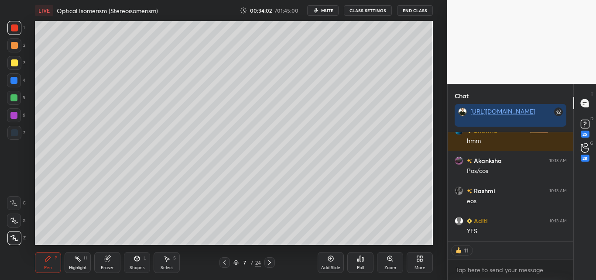
drag, startPoint x: 13, startPoint y: 99, endPoint x: 13, endPoint y: 94, distance: 5.2
click at [13, 99] on div at bounding box center [13, 97] width 7 height 7
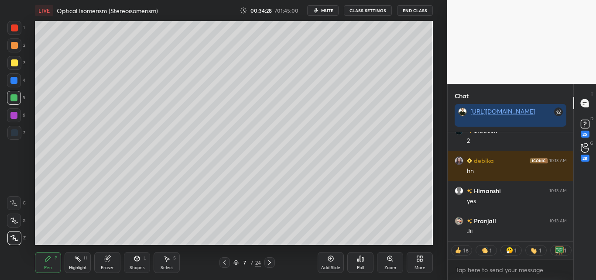
click at [138, 265] on div "Shapes" at bounding box center [137, 267] width 15 height 4
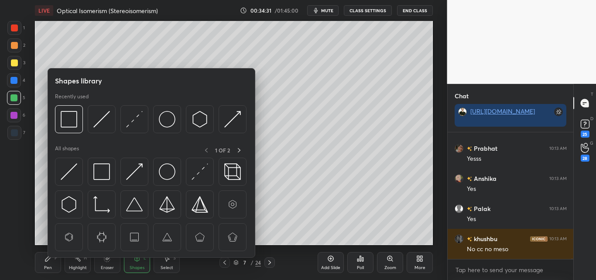
drag, startPoint x: 13, startPoint y: 26, endPoint x: 31, endPoint y: 52, distance: 31.1
click at [14, 26] on div at bounding box center [14, 27] width 7 height 7
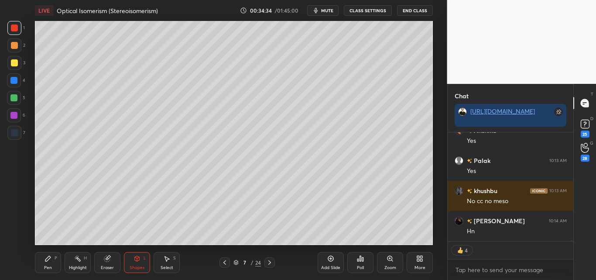
click at [53, 260] on div "Pen P" at bounding box center [48, 262] width 26 height 21
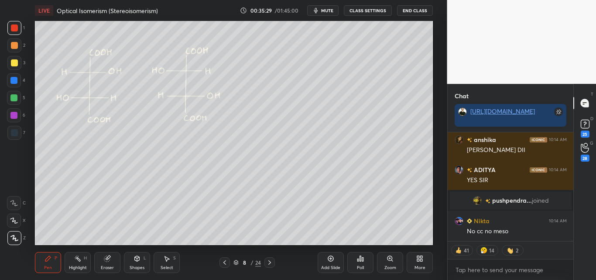
click at [74, 265] on div "Highlight" at bounding box center [78, 267] width 18 height 4
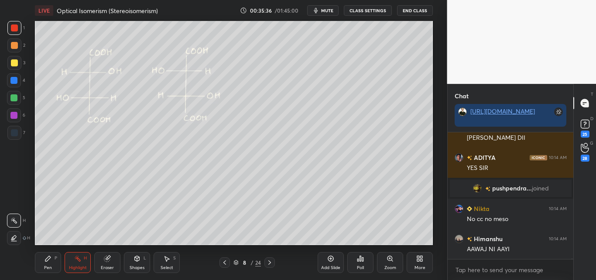
click at [141, 266] on div "Shapes" at bounding box center [137, 267] width 15 height 4
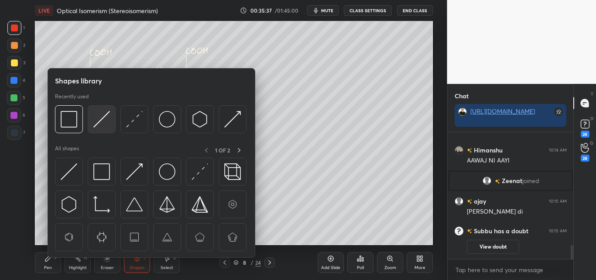
click at [105, 119] on img at bounding box center [101, 119] width 17 height 17
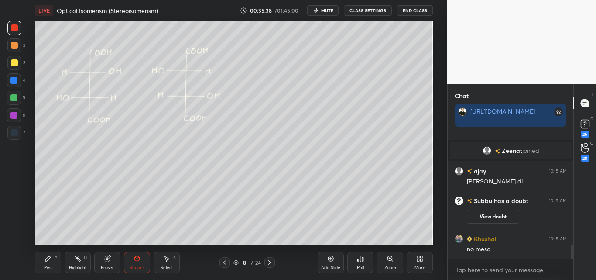
click at [53, 267] on div "Pen P" at bounding box center [48, 262] width 26 height 21
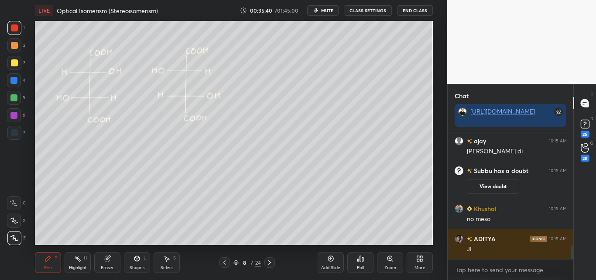
click at [17, 45] on div at bounding box center [14, 45] width 7 height 7
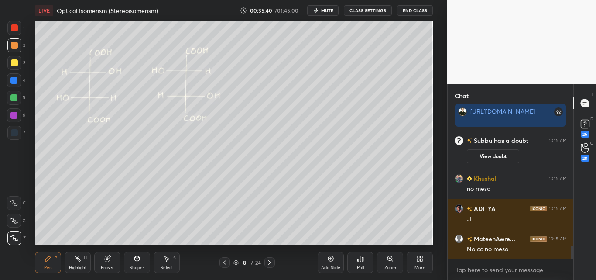
drag, startPoint x: 17, startPoint y: 60, endPoint x: 34, endPoint y: 79, distance: 25.7
click at [18, 60] on div at bounding box center [14, 63] width 14 height 14
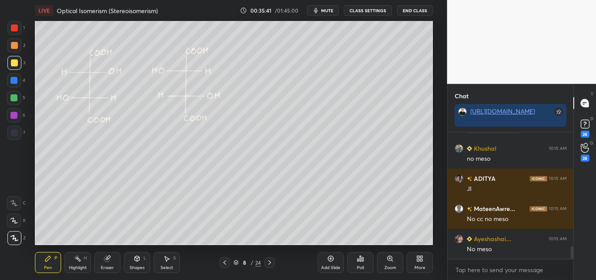
click at [141, 265] on div "Shapes" at bounding box center [137, 267] width 15 height 4
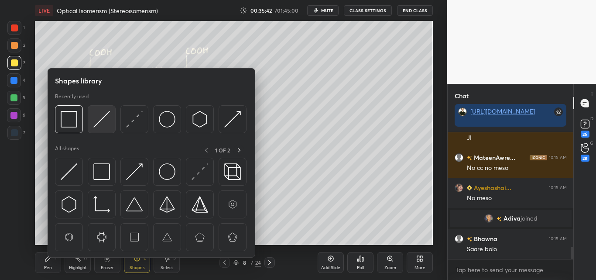
click at [106, 119] on img at bounding box center [101, 119] width 17 height 17
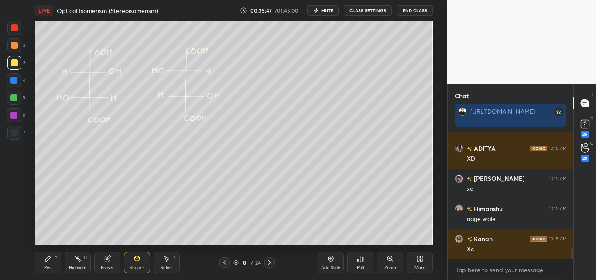
click at [56, 256] on div "P" at bounding box center [56, 258] width 3 height 4
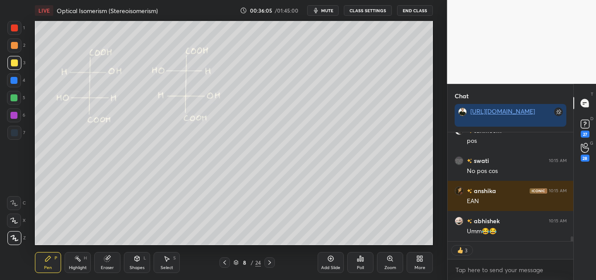
drag, startPoint x: 13, startPoint y: 40, endPoint x: 16, endPoint y: 45, distance: 6.3
click at [14, 40] on div at bounding box center [14, 45] width 14 height 14
click at [17, 63] on div at bounding box center [14, 62] width 7 height 7
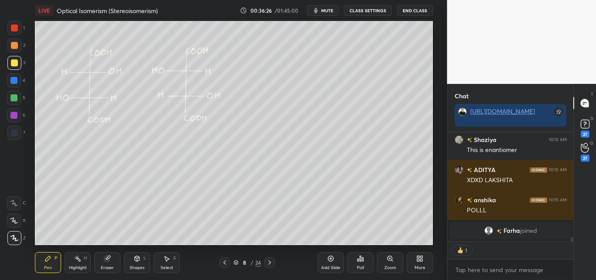
drag, startPoint x: 15, startPoint y: 45, endPoint x: 29, endPoint y: 50, distance: 14.2
click at [15, 46] on div at bounding box center [14, 45] width 7 height 7
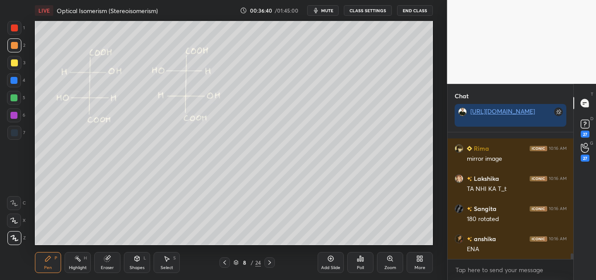
click at [129, 270] on div "Shapes L" at bounding box center [137, 262] width 26 height 21
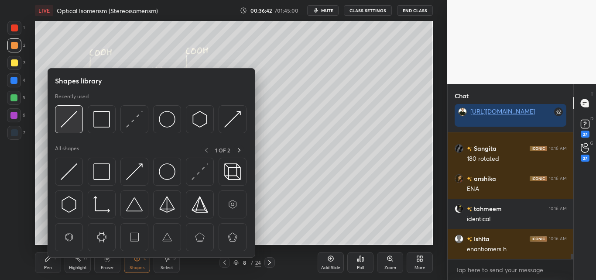
click at [65, 121] on img at bounding box center [69, 119] width 17 height 17
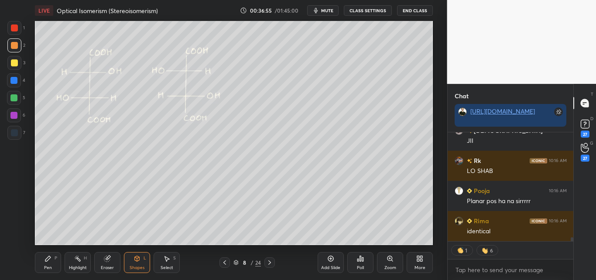
click at [54, 268] on div "Pen P" at bounding box center [48, 262] width 26 height 21
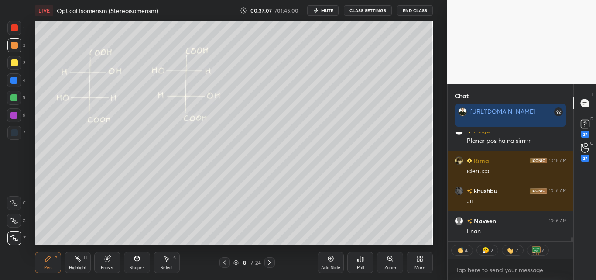
drag, startPoint x: 76, startPoint y: 260, endPoint x: 87, endPoint y: 248, distance: 16.1
click at [81, 256] on icon at bounding box center [77, 258] width 7 height 7
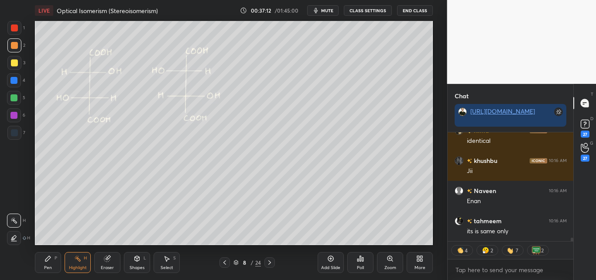
drag, startPoint x: 47, startPoint y: 261, endPoint x: 52, endPoint y: 258, distance: 6.9
click at [48, 261] on icon at bounding box center [48, 258] width 7 height 7
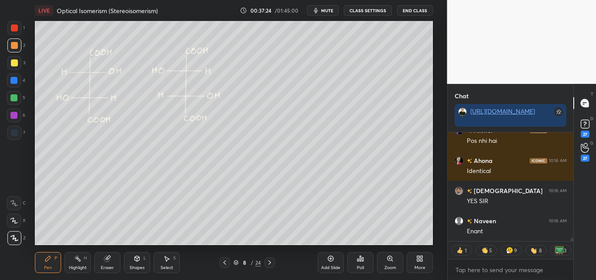
scroll to position [3156, 0]
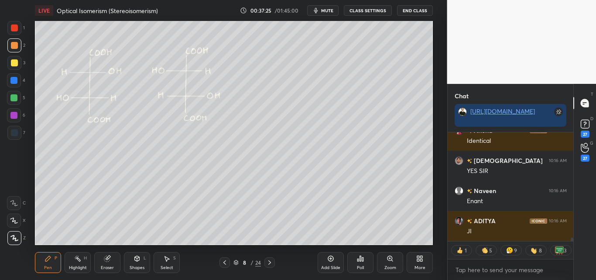
click at [14, 31] on div at bounding box center [14, 28] width 14 height 14
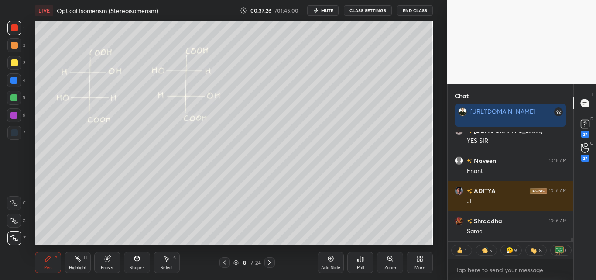
click at [138, 264] on div "Shapes L" at bounding box center [137, 262] width 26 height 21
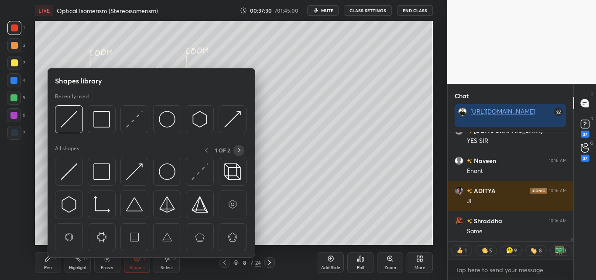
click at [238, 150] on icon at bounding box center [239, 150] width 7 height 7
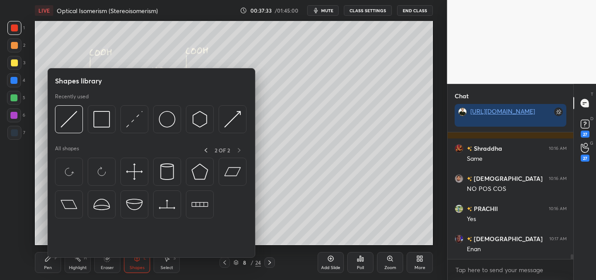
scroll to position [3289, 0]
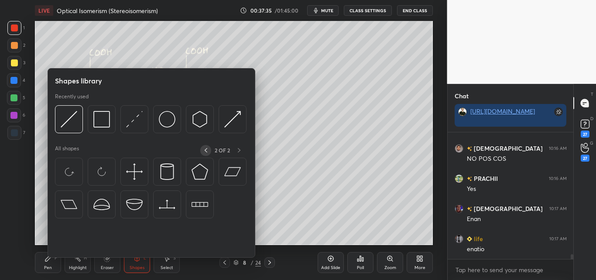
click at [204, 150] on icon at bounding box center [206, 150] width 7 height 7
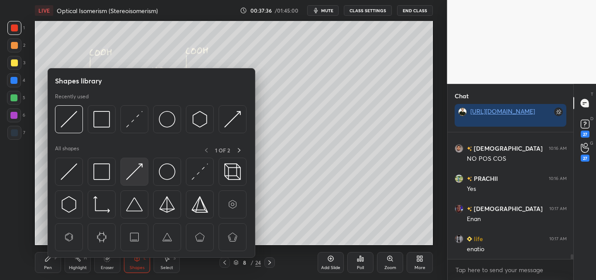
click at [135, 172] on img at bounding box center [134, 171] width 17 height 17
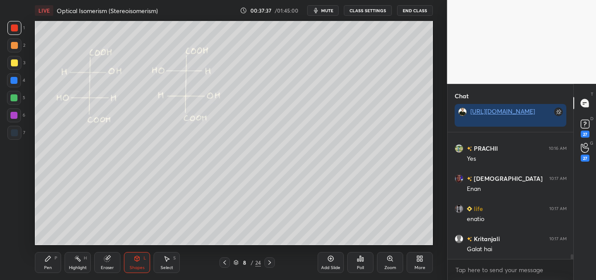
click at [132, 259] on div "Shapes L" at bounding box center [137, 262] width 26 height 21
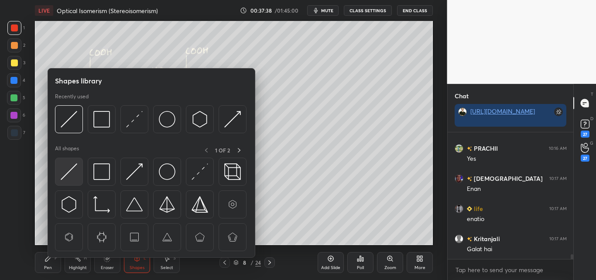
click at [65, 171] on img at bounding box center [69, 171] width 17 height 17
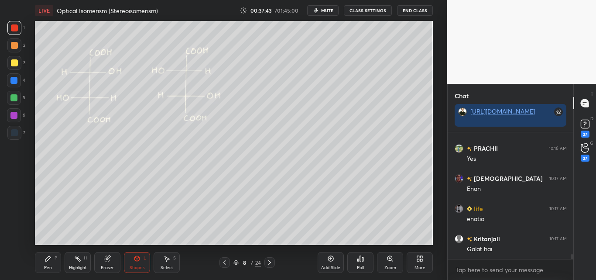
scroll to position [3258, 0]
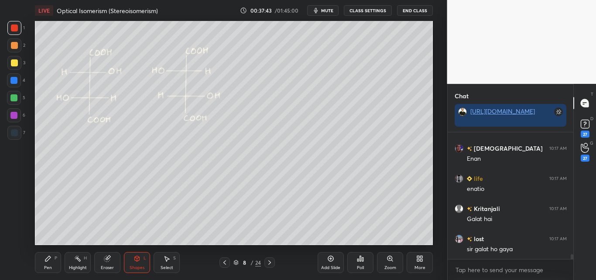
drag, startPoint x: 16, startPoint y: 99, endPoint x: 22, endPoint y: 100, distance: 5.9
click at [17, 100] on div at bounding box center [14, 98] width 14 height 14
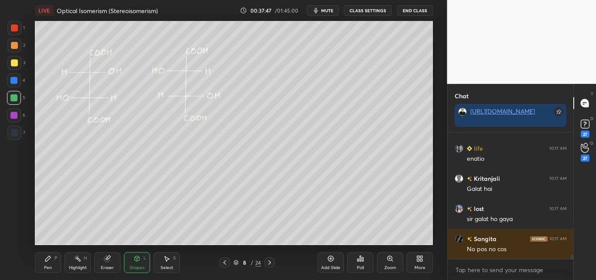
click at [14, 44] on div at bounding box center [14, 45] width 7 height 7
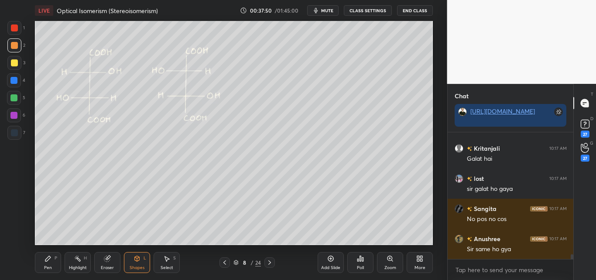
click at [76, 268] on div "Highlight" at bounding box center [78, 267] width 18 height 4
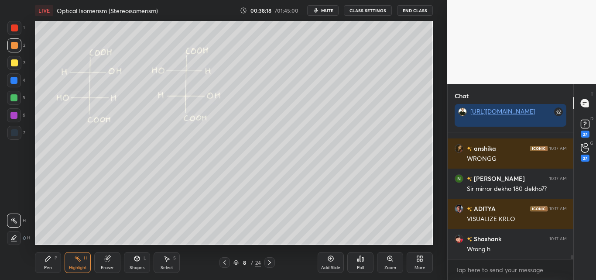
scroll to position [3861, 0]
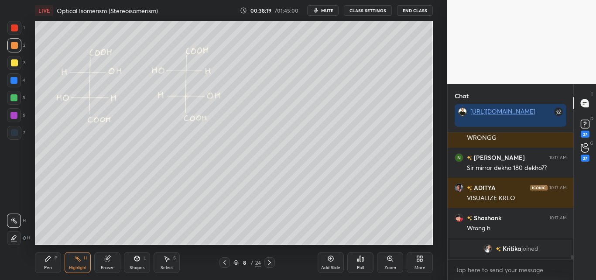
click at [14, 62] on div at bounding box center [14, 62] width 7 height 7
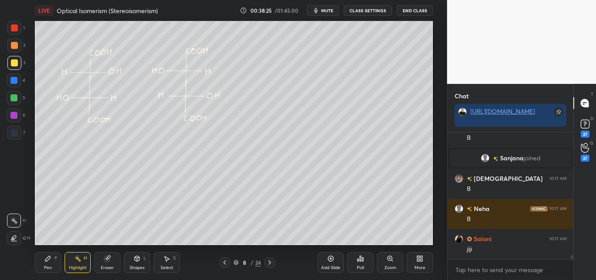
scroll to position [4362, 0]
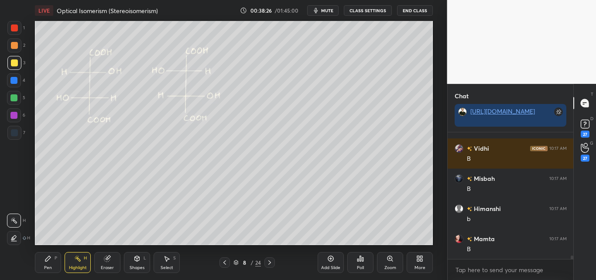
click at [51, 263] on div "Pen P" at bounding box center [48, 262] width 26 height 21
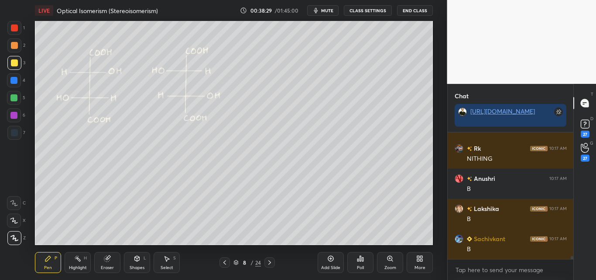
scroll to position [5476, 0]
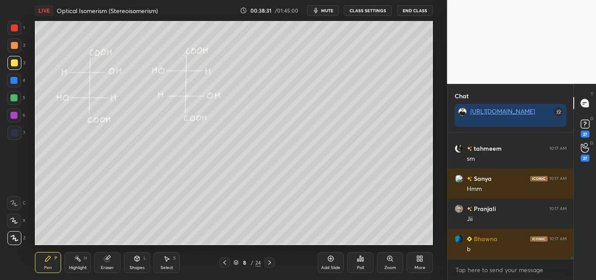
click at [78, 259] on icon at bounding box center [77, 258] width 7 height 7
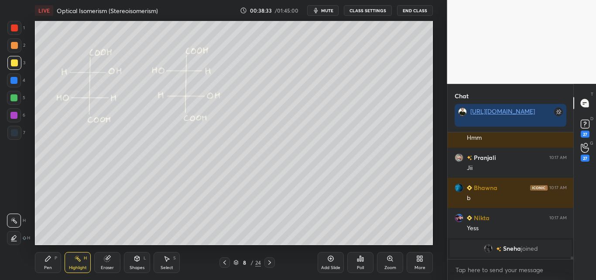
scroll to position [5157, 0]
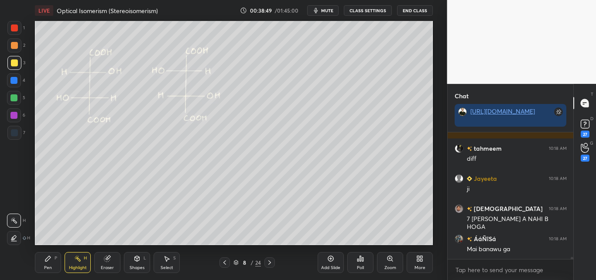
drag, startPoint x: 52, startPoint y: 262, endPoint x: 60, endPoint y: 248, distance: 16.4
click at [54, 261] on div "Pen P" at bounding box center [48, 262] width 26 height 21
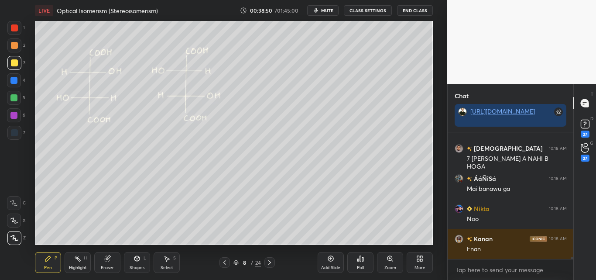
click at [12, 99] on div at bounding box center [13, 97] width 7 height 7
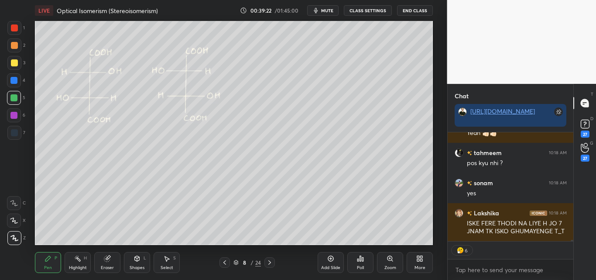
click at [14, 24] on div at bounding box center [14, 28] width 14 height 14
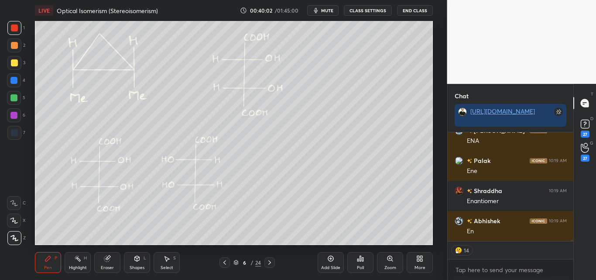
drag, startPoint x: 75, startPoint y: 256, endPoint x: 79, endPoint y: 246, distance: 10.9
click at [76, 254] on div "Highlight H" at bounding box center [78, 262] width 26 height 21
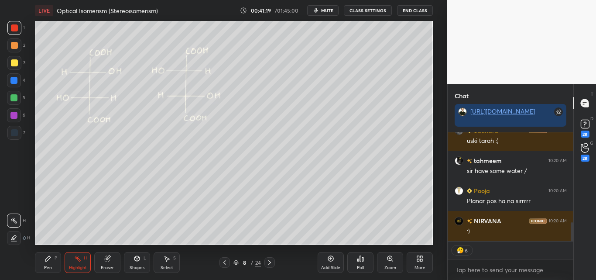
drag, startPoint x: 52, startPoint y: 260, endPoint x: 53, endPoint y: 254, distance: 5.8
click at [52, 260] on div "Pen P" at bounding box center [48, 262] width 26 height 21
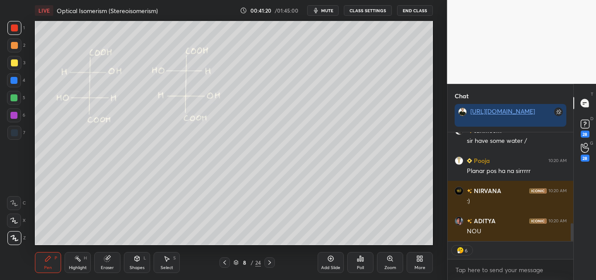
drag, startPoint x: 11, startPoint y: 97, endPoint x: 20, endPoint y: 100, distance: 9.1
click at [12, 97] on div at bounding box center [13, 97] width 7 height 7
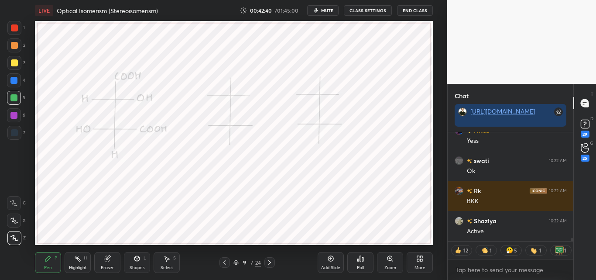
click at [79, 258] on icon at bounding box center [77, 258] width 7 height 7
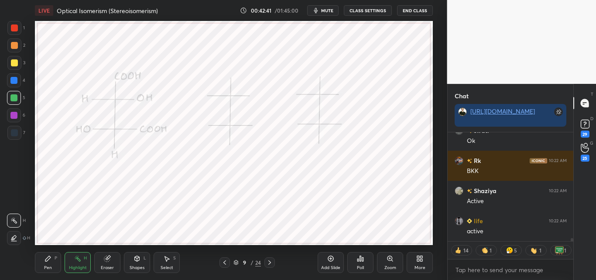
drag, startPoint x: 3, startPoint y: 26, endPoint x: 7, endPoint y: 32, distance: 6.7
click at [4, 28] on div "1 2 3 4 5 6 7 C X Z C X Z E E Erase all H H" at bounding box center [14, 133] width 28 height 224
click at [14, 27] on div at bounding box center [14, 27] width 7 height 7
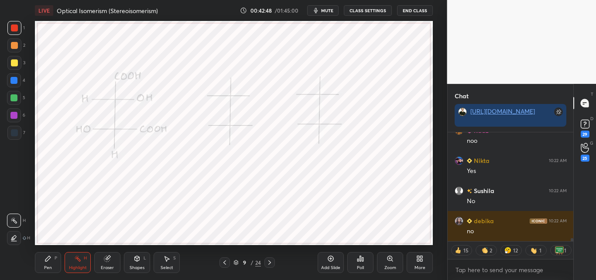
click at [42, 258] on div "Pen P" at bounding box center [48, 262] width 26 height 21
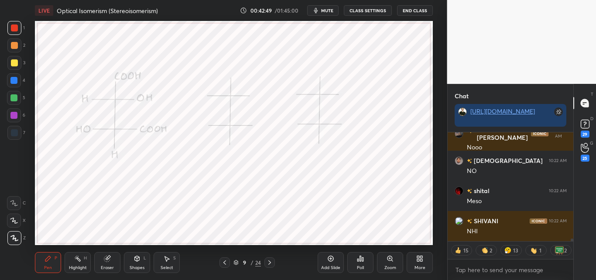
click at [16, 125] on div "6" at bounding box center [16, 116] width 18 height 17
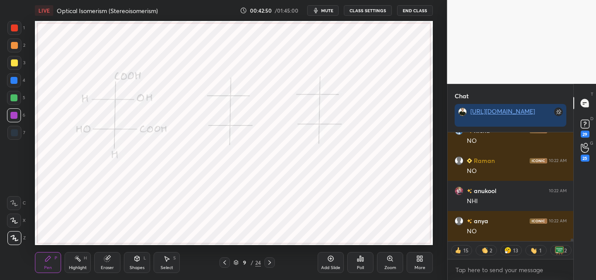
click at [11, 133] on div at bounding box center [14, 132] width 7 height 7
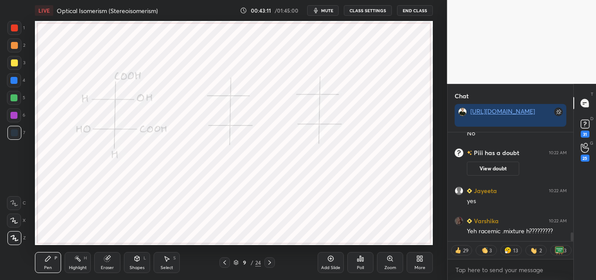
click at [14, 28] on div at bounding box center [14, 27] width 7 height 7
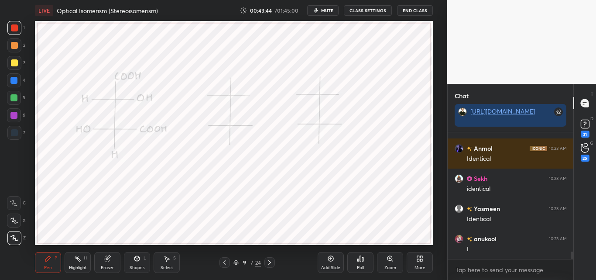
click at [82, 256] on div "Highlight H" at bounding box center [78, 262] width 26 height 21
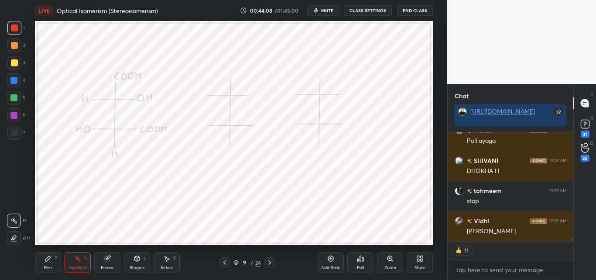
drag, startPoint x: 87, startPoint y: 258, endPoint x: 90, endPoint y: 253, distance: 5.7
click at [88, 258] on div "Highlight H" at bounding box center [78, 262] width 26 height 21
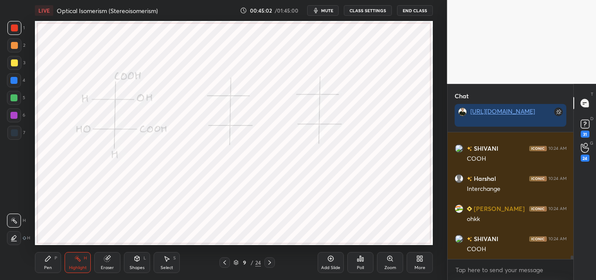
scroll to position [4235, 0]
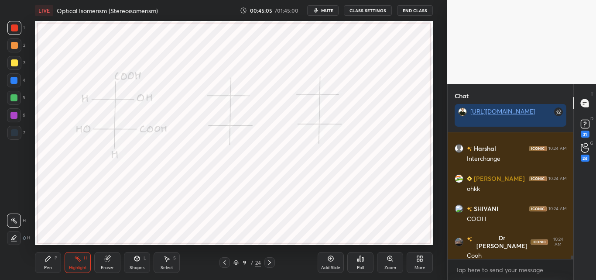
click at [51, 260] on icon at bounding box center [48, 258] width 7 height 7
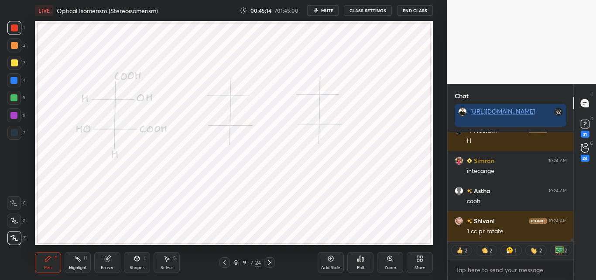
scroll to position [4825, 0]
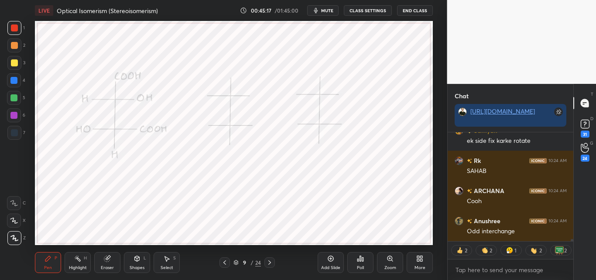
click at [14, 118] on div at bounding box center [13, 115] width 7 height 7
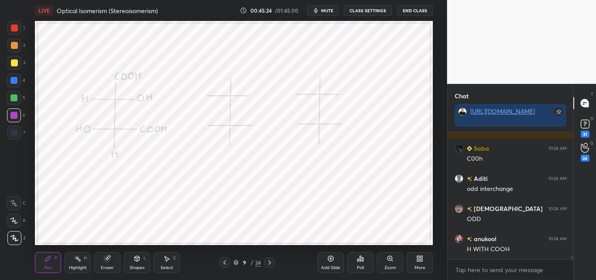
click at [14, 28] on div at bounding box center [14, 27] width 7 height 7
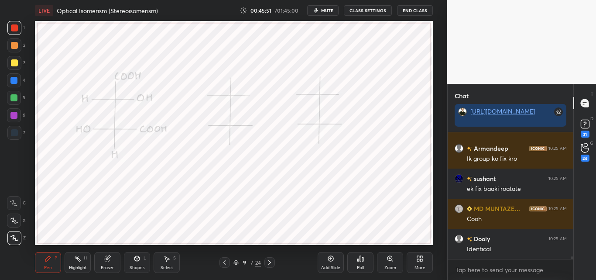
drag, startPoint x: 78, startPoint y: 259, endPoint x: 86, endPoint y: 248, distance: 13.8
click at [79, 258] on rect at bounding box center [78, 259] width 4 height 4
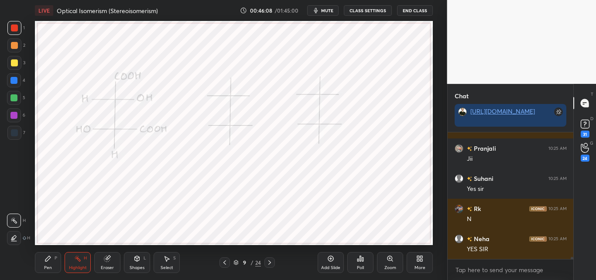
click at [51, 257] on icon at bounding box center [47, 258] width 5 height 5
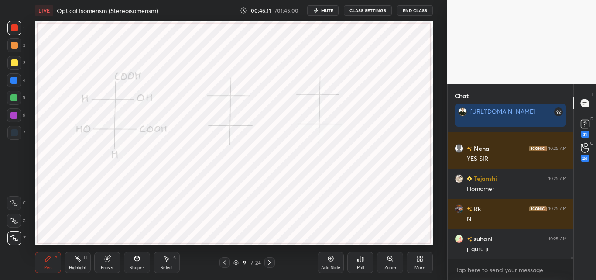
drag, startPoint x: 81, startPoint y: 260, endPoint x: 84, endPoint y: 255, distance: 5.9
click at [82, 259] on div "Highlight H" at bounding box center [78, 262] width 26 height 21
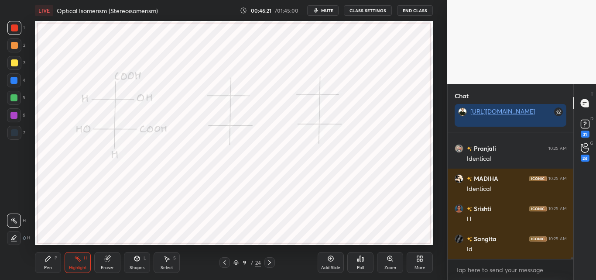
drag, startPoint x: 54, startPoint y: 260, endPoint x: 58, endPoint y: 255, distance: 6.5
click at [53, 260] on div "Pen P" at bounding box center [48, 262] width 26 height 21
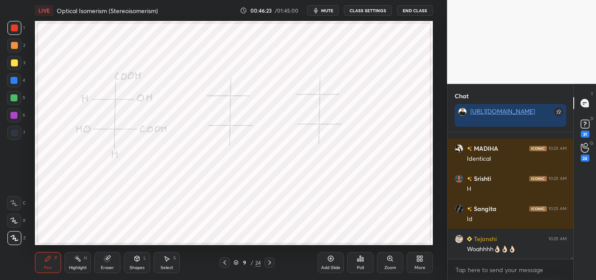
click at [9, 98] on div at bounding box center [14, 98] width 14 height 14
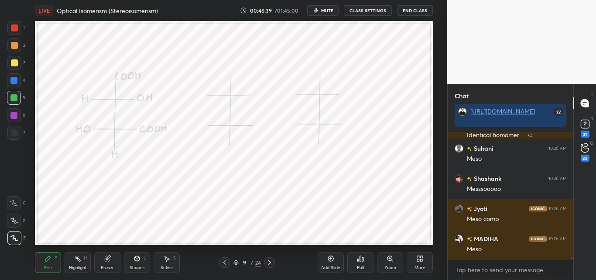
click at [79, 256] on icon at bounding box center [77, 258] width 7 height 7
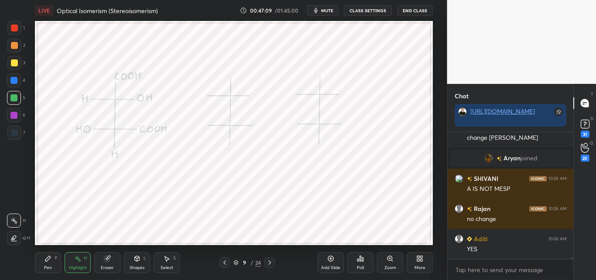
click at [52, 255] on div "Pen P" at bounding box center [48, 262] width 26 height 21
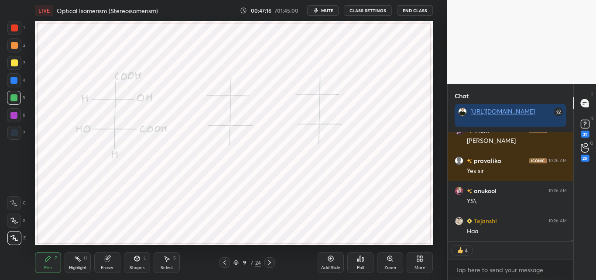
click at [79, 261] on rect at bounding box center [78, 259] width 4 height 4
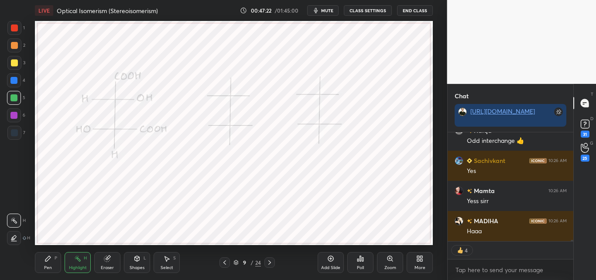
drag, startPoint x: 50, startPoint y: 261, endPoint x: 60, endPoint y: 249, distance: 15.5
click at [50, 261] on icon at bounding box center [48, 258] width 7 height 7
drag, startPoint x: 82, startPoint y: 260, endPoint x: 84, endPoint y: 251, distance: 9.5
click at [84, 253] on div "Highlight H" at bounding box center [78, 262] width 26 height 21
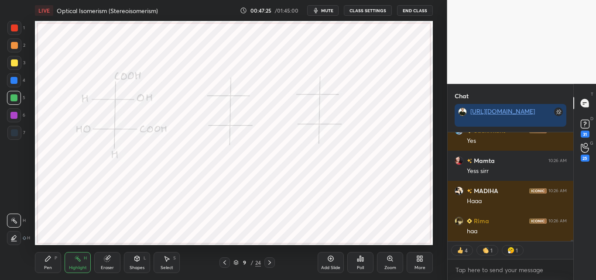
click at [58, 259] on div "Pen P" at bounding box center [48, 262] width 26 height 21
click at [17, 131] on div at bounding box center [14, 132] width 7 height 7
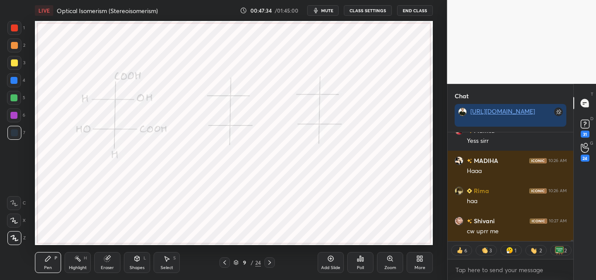
scroll to position [8839, 0]
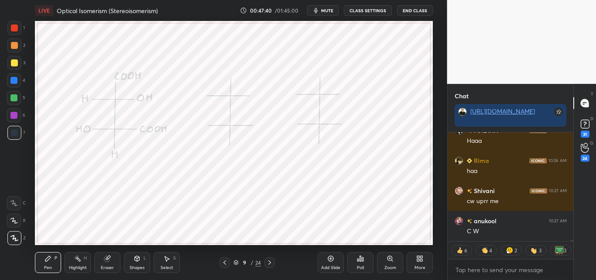
click at [78, 263] on div "Highlight H" at bounding box center [78, 262] width 26 height 21
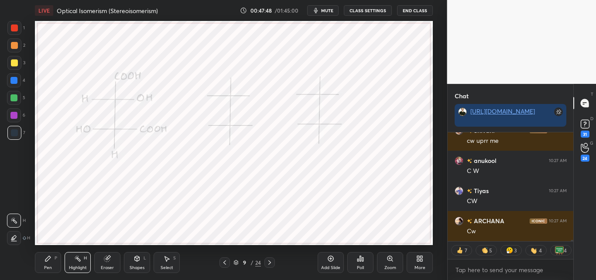
scroll to position [8930, 0]
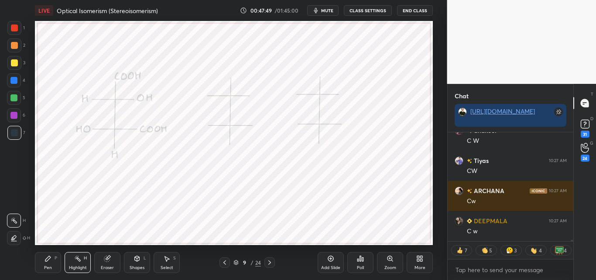
click at [18, 79] on div at bounding box center [14, 80] width 14 height 14
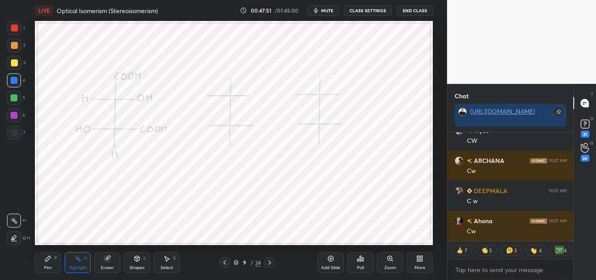
click at [47, 263] on div "Pen P" at bounding box center [48, 262] width 26 height 21
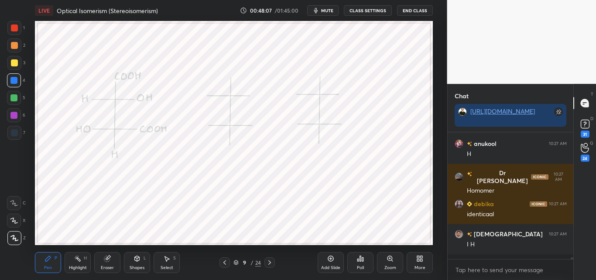
scroll to position [9333, 0]
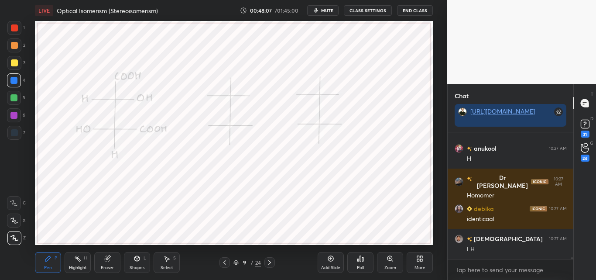
click at [14, 98] on div at bounding box center [13, 97] width 7 height 7
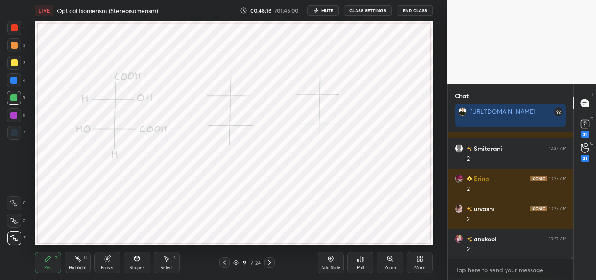
scroll to position [9647, 0]
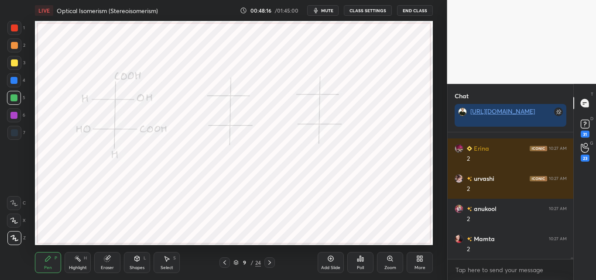
click at [138, 263] on div "Shapes L" at bounding box center [137, 262] width 26 height 21
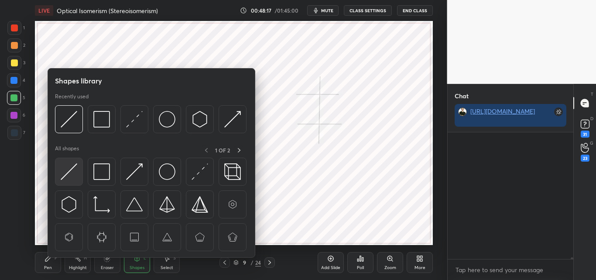
scroll to position [9858, 0]
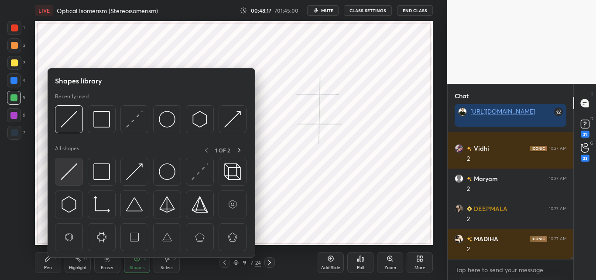
click at [62, 172] on img at bounding box center [69, 171] width 17 height 17
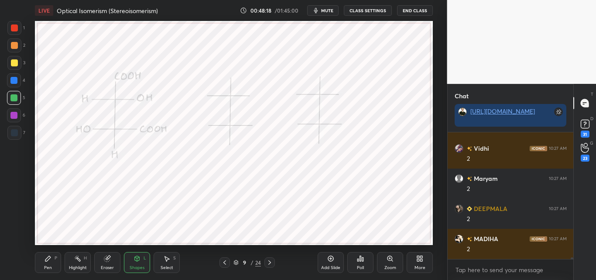
scroll to position [9918, 0]
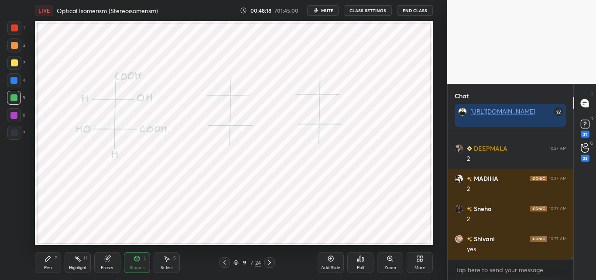
drag, startPoint x: 138, startPoint y: 264, endPoint x: 139, endPoint y: 259, distance: 5.3
click at [138, 264] on div "Shapes L" at bounding box center [137, 262] width 26 height 21
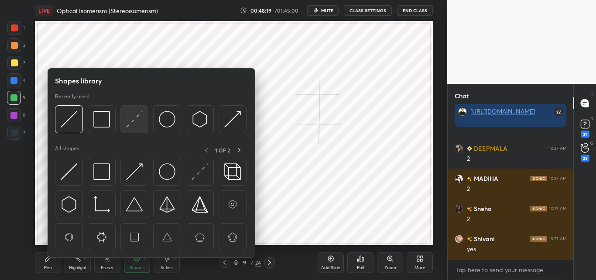
scroll to position [10039, 0]
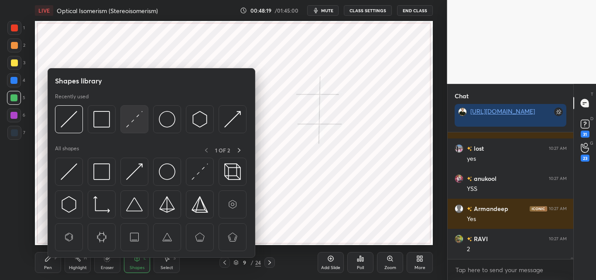
click at [137, 128] on div at bounding box center [134, 119] width 28 height 28
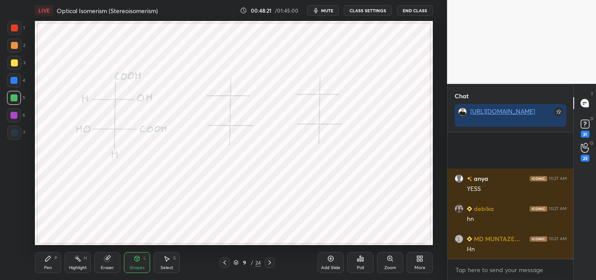
scroll to position [10220, 0]
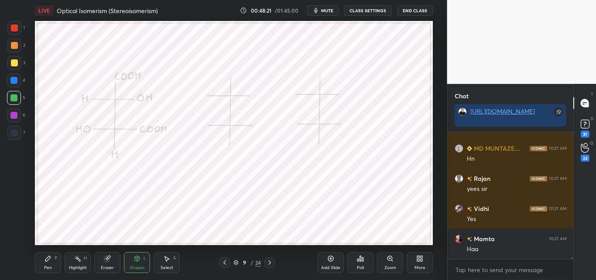
drag, startPoint x: 14, startPoint y: 25, endPoint x: 17, endPoint y: 31, distance: 6.6
click at [14, 26] on div at bounding box center [14, 27] width 7 height 7
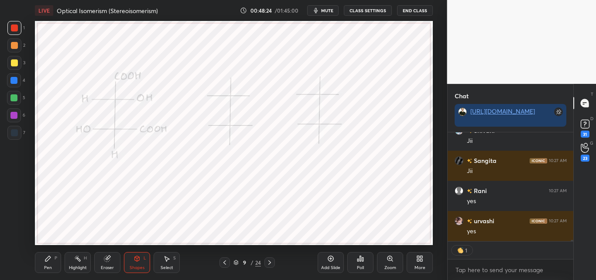
scroll to position [10689, 0]
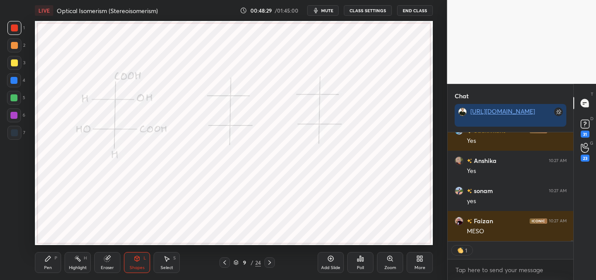
click at [49, 262] on div "Pen P" at bounding box center [48, 262] width 26 height 21
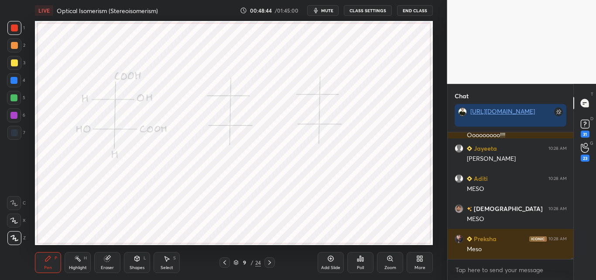
click at [17, 96] on div at bounding box center [13, 97] width 7 height 7
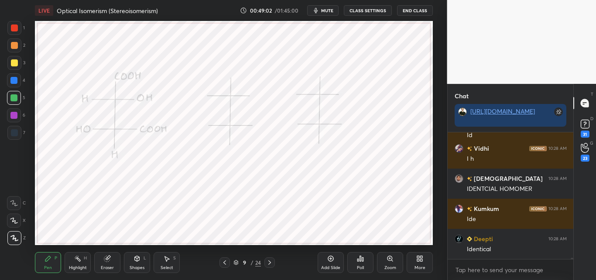
click at [16, 118] on div at bounding box center [13, 115] width 7 height 7
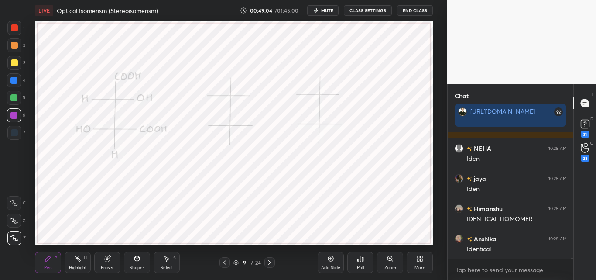
click at [15, 135] on div at bounding box center [14, 132] width 7 height 7
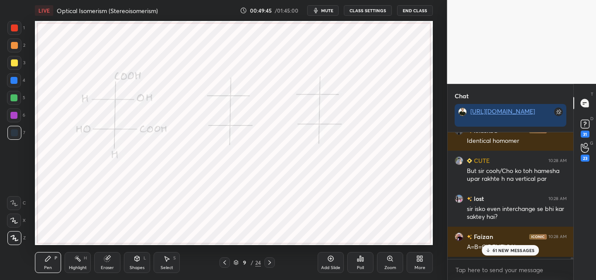
click at [504, 254] on div "61 NEW MESSAGES" at bounding box center [511, 250] width 58 height 10
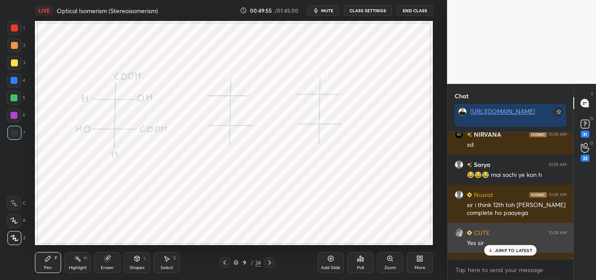
scroll to position [14328, 0]
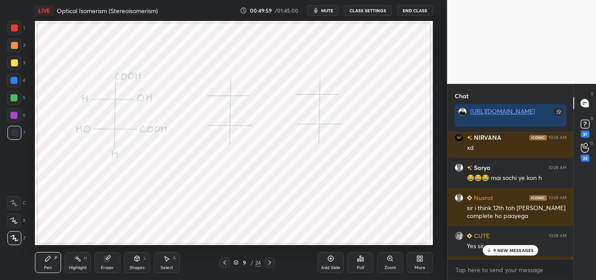
click at [498, 249] on p "9 NEW MESSAGES" at bounding box center [514, 250] width 41 height 5
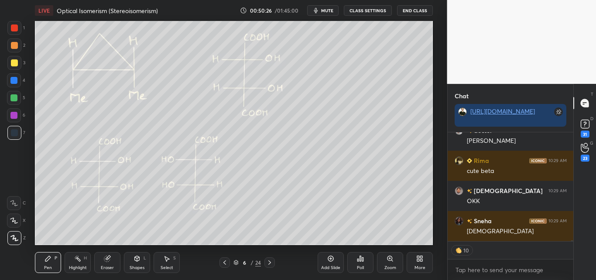
scroll to position [15249, 0]
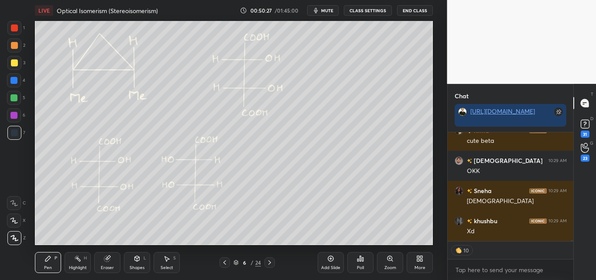
click at [79, 261] on icon at bounding box center [77, 258] width 7 height 7
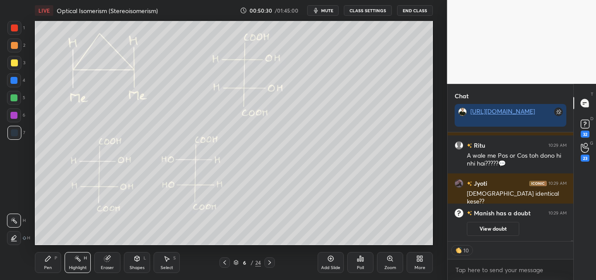
scroll to position [15386, 0]
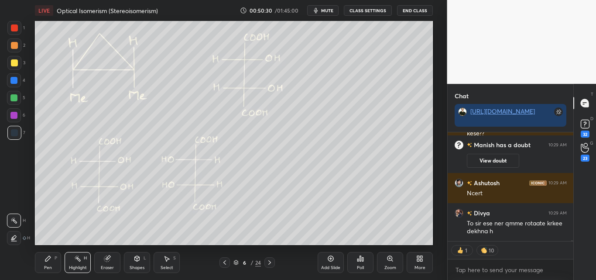
click at [16, 24] on div at bounding box center [14, 27] width 7 height 7
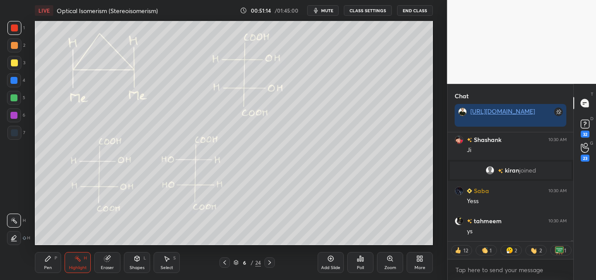
scroll to position [15695, 0]
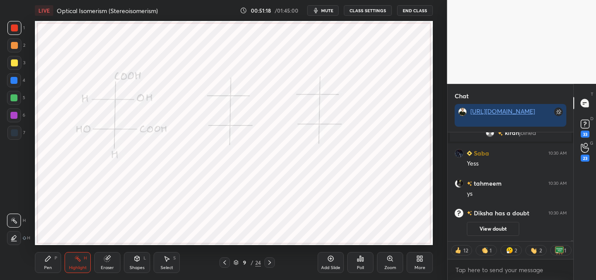
click at [45, 261] on icon at bounding box center [47, 258] width 5 height 5
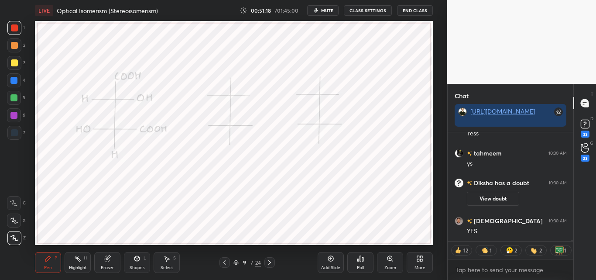
scroll to position [15684, 0]
click at [14, 100] on div at bounding box center [13, 97] width 7 height 7
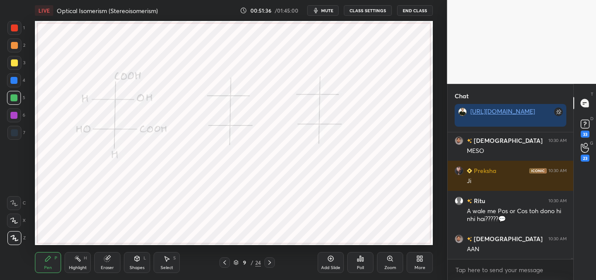
scroll to position [15855, 0]
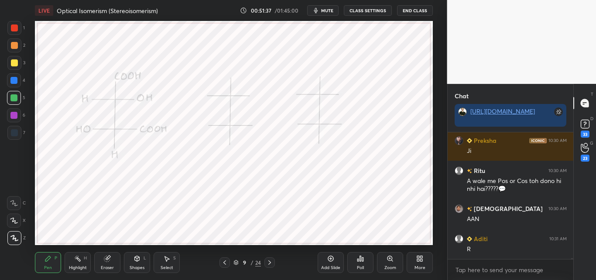
drag, startPoint x: 75, startPoint y: 265, endPoint x: 81, endPoint y: 248, distance: 18.5
click at [76, 262] on div "Highlight H" at bounding box center [78, 262] width 26 height 21
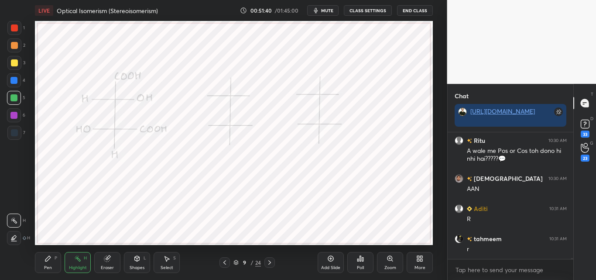
scroll to position [15915, 0]
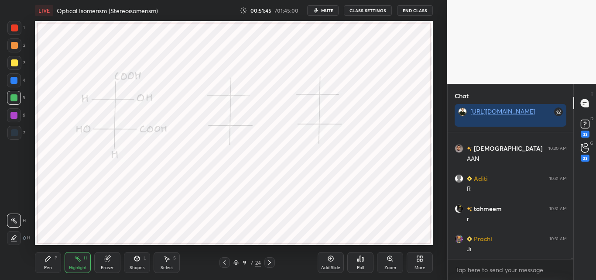
drag, startPoint x: 51, startPoint y: 258, endPoint x: 51, endPoint y: 245, distance: 12.7
click at [51, 256] on div "Pen P" at bounding box center [48, 262] width 26 height 21
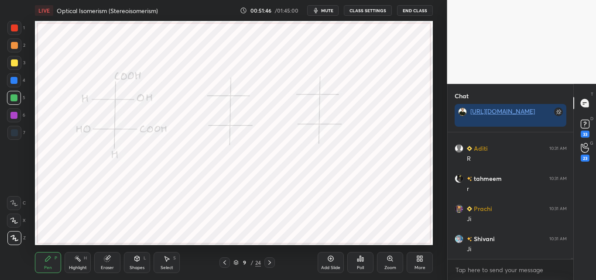
click at [10, 24] on div at bounding box center [14, 28] width 14 height 14
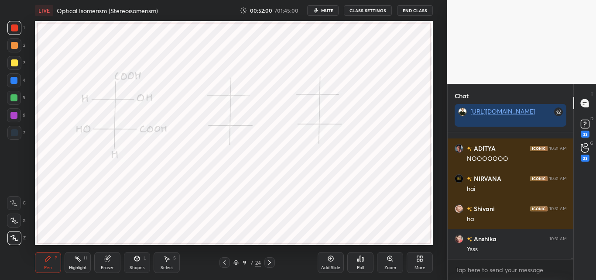
scroll to position [17120, 0]
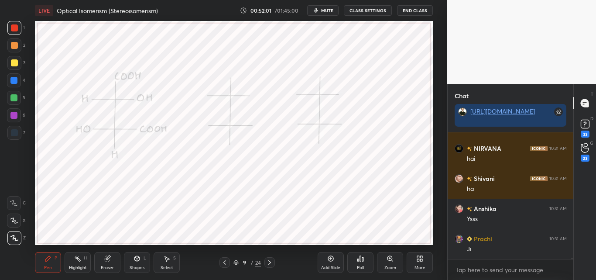
click at [67, 256] on div "Highlight H" at bounding box center [78, 262] width 26 height 21
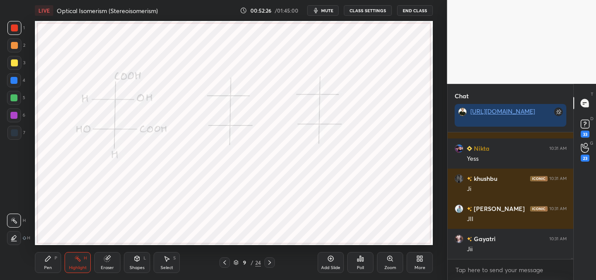
scroll to position [18341, 0]
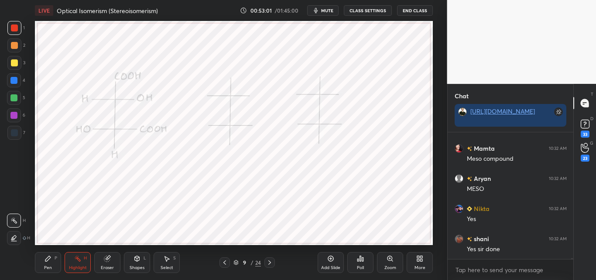
click at [53, 256] on div "Pen P" at bounding box center [48, 262] width 26 height 21
drag, startPoint x: 14, startPoint y: 95, endPoint x: 22, endPoint y: 96, distance: 7.9
click at [14, 96] on div at bounding box center [13, 97] width 7 height 7
click at [77, 263] on div "Highlight H" at bounding box center [78, 262] width 26 height 21
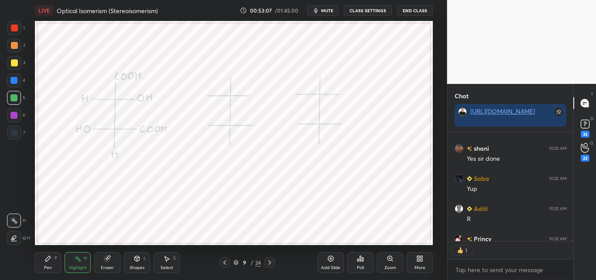
click at [49, 260] on icon at bounding box center [48, 258] width 7 height 7
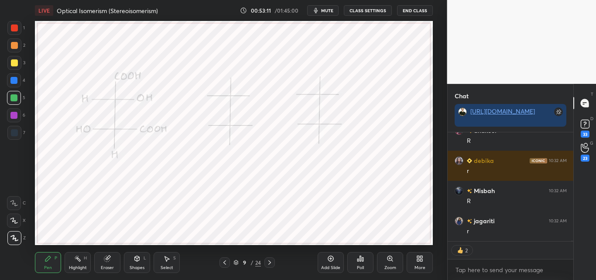
drag, startPoint x: 79, startPoint y: 264, endPoint x: 82, endPoint y: 257, distance: 7.6
click at [79, 262] on div "Highlight H" at bounding box center [78, 262] width 26 height 21
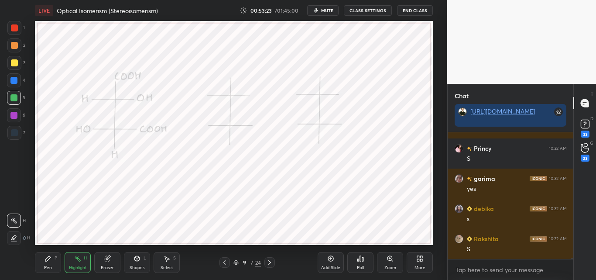
drag, startPoint x: 57, startPoint y: 261, endPoint x: 64, endPoint y: 249, distance: 13.7
click at [59, 259] on div "Pen P" at bounding box center [48, 262] width 26 height 21
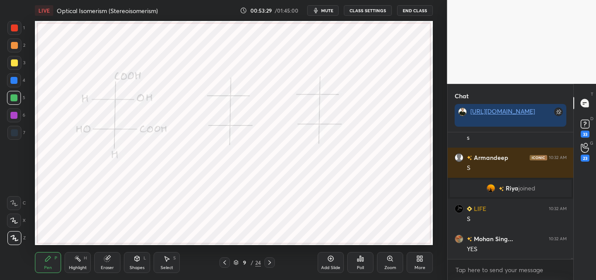
click at [75, 256] on div "Highlight H" at bounding box center [78, 262] width 26 height 21
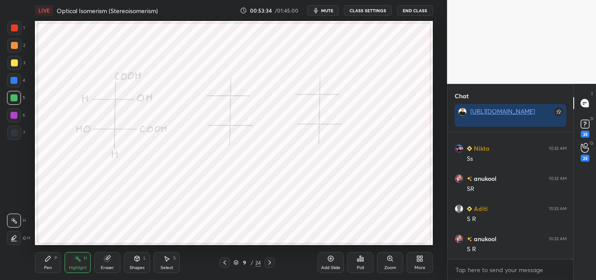
drag, startPoint x: 49, startPoint y: 264, endPoint x: 55, endPoint y: 255, distance: 11.0
click at [49, 264] on div "Pen P" at bounding box center [48, 262] width 26 height 21
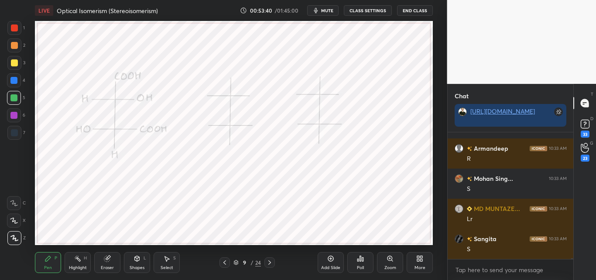
drag, startPoint x: 76, startPoint y: 261, endPoint x: 91, endPoint y: 245, distance: 22.2
click at [79, 258] on icon at bounding box center [77, 258] width 7 height 7
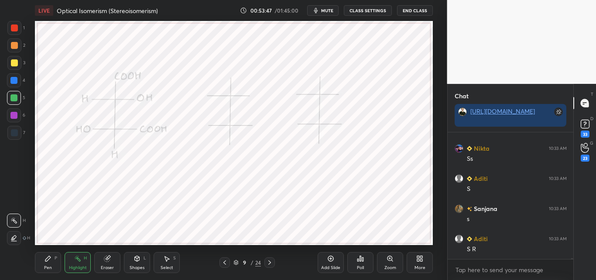
drag, startPoint x: 54, startPoint y: 261, endPoint x: 66, endPoint y: 255, distance: 13.5
click at [55, 259] on div "Pen P" at bounding box center [48, 262] width 26 height 21
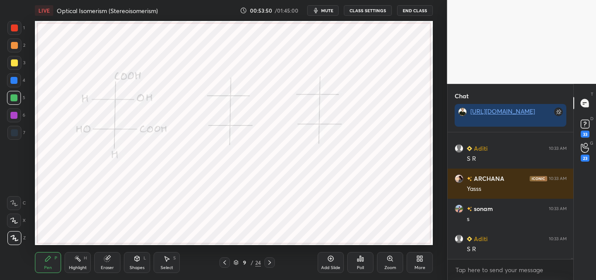
drag, startPoint x: 72, startPoint y: 261, endPoint x: 81, endPoint y: 251, distance: 13.3
click at [75, 260] on div "Highlight H" at bounding box center [78, 262] width 26 height 21
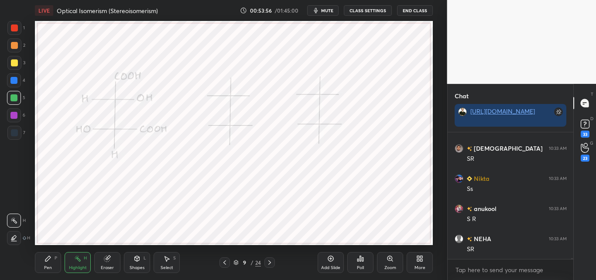
drag, startPoint x: 54, startPoint y: 260, endPoint x: 59, endPoint y: 258, distance: 5.5
click at [56, 261] on div "Pen P" at bounding box center [48, 262] width 26 height 21
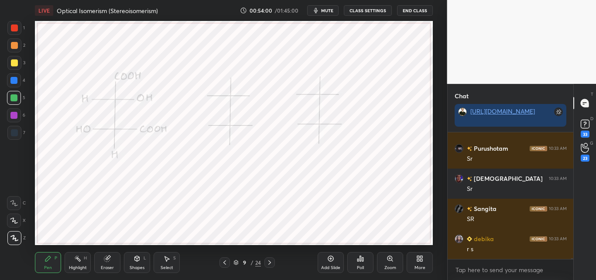
click at [80, 261] on div "Highlight H" at bounding box center [78, 262] width 26 height 21
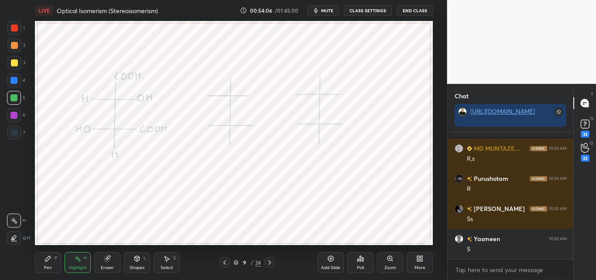
drag, startPoint x: 54, startPoint y: 259, endPoint x: 61, endPoint y: 255, distance: 8.4
click at [55, 259] on div "Pen P" at bounding box center [48, 262] width 26 height 21
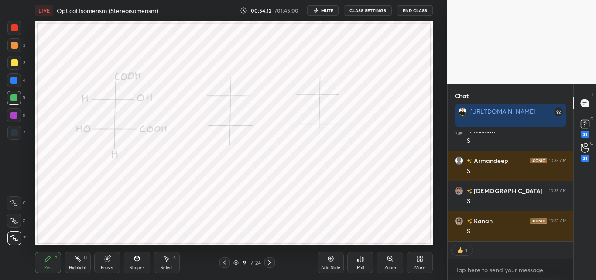
drag, startPoint x: 70, startPoint y: 261, endPoint x: 75, endPoint y: 255, distance: 7.1
click at [70, 261] on div "Highlight H" at bounding box center [78, 262] width 26 height 21
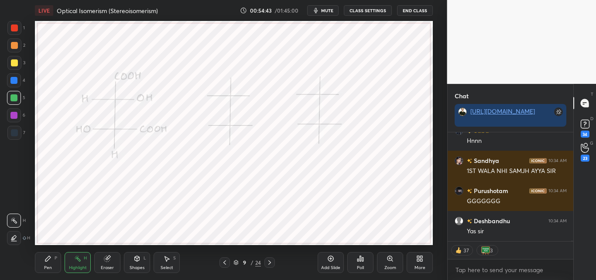
click at [47, 256] on icon at bounding box center [48, 258] width 7 height 7
drag, startPoint x: 14, startPoint y: 82, endPoint x: 27, endPoint y: 87, distance: 13.7
click at [15, 82] on div at bounding box center [13, 80] width 7 height 7
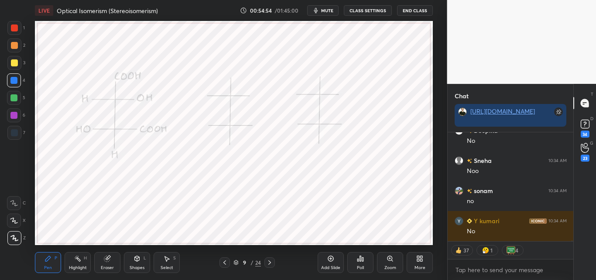
click at [71, 260] on div "Highlight H" at bounding box center [78, 262] width 26 height 21
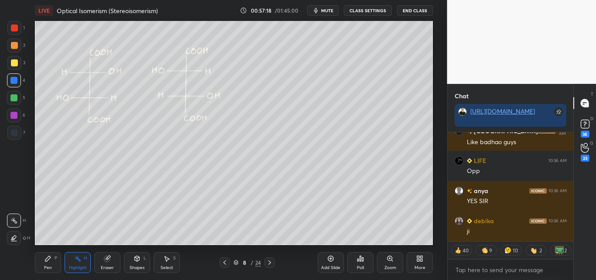
click at [52, 255] on div "Pen P" at bounding box center [48, 262] width 26 height 21
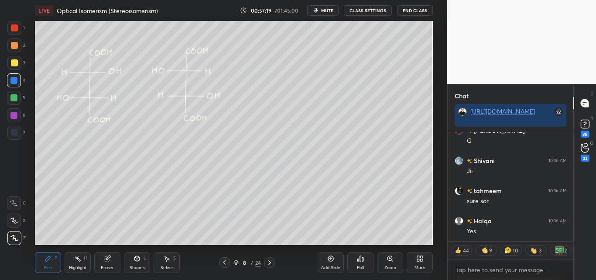
click at [16, 97] on div at bounding box center [13, 97] width 7 height 7
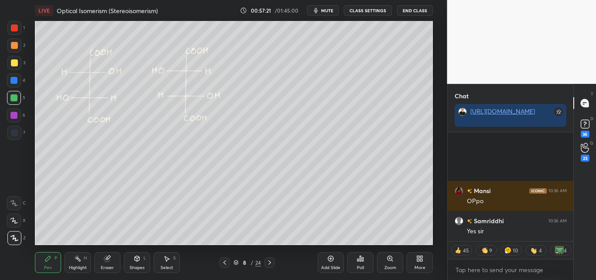
click at [76, 260] on icon at bounding box center [77, 258] width 7 height 7
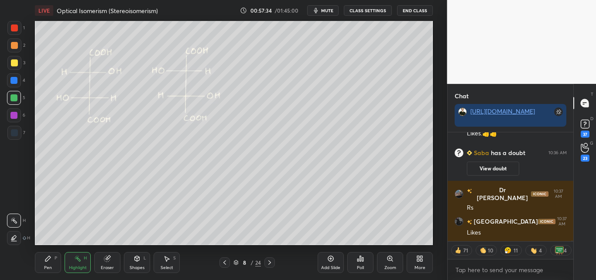
click at [48, 256] on icon at bounding box center [48, 258] width 7 height 7
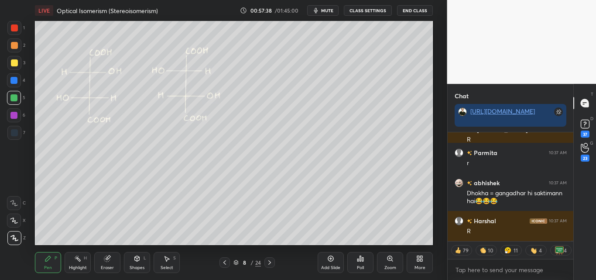
drag, startPoint x: 75, startPoint y: 263, endPoint x: 78, endPoint y: 250, distance: 13.4
click at [76, 261] on div "Highlight H" at bounding box center [78, 262] width 26 height 21
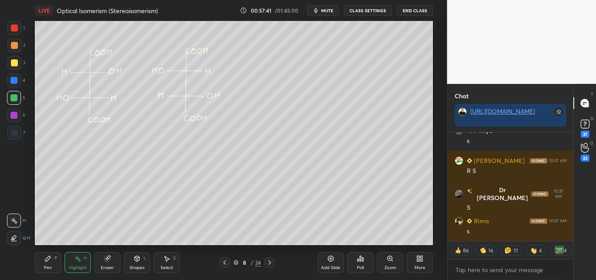
click at [52, 255] on div "Pen P" at bounding box center [48, 262] width 26 height 21
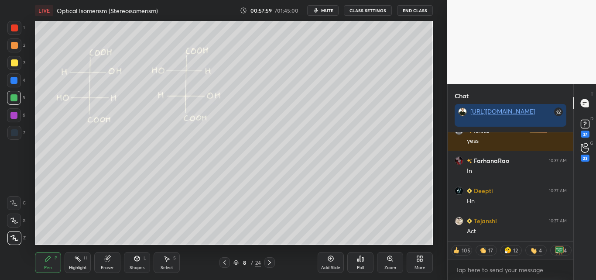
click at [72, 260] on div "Highlight H" at bounding box center [78, 262] width 26 height 21
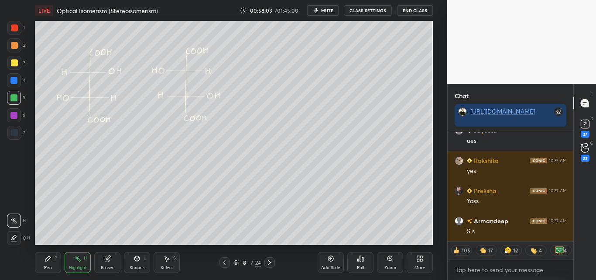
click at [55, 259] on div "P" at bounding box center [56, 258] width 3 height 4
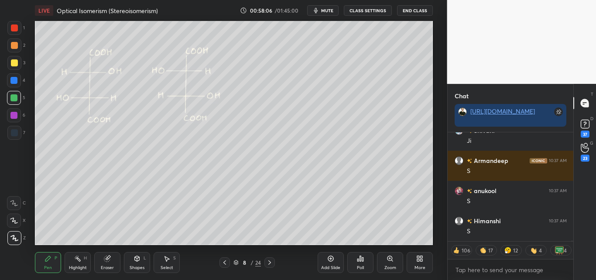
click at [79, 267] on div "Highlight" at bounding box center [78, 267] width 18 height 4
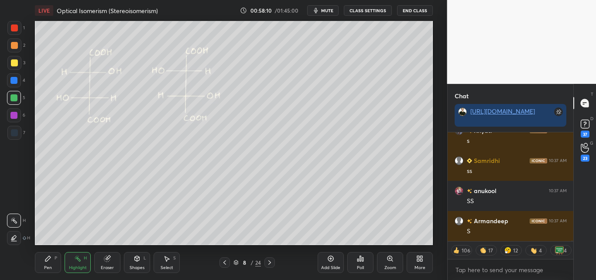
click at [48, 261] on div "Pen P" at bounding box center [48, 262] width 26 height 21
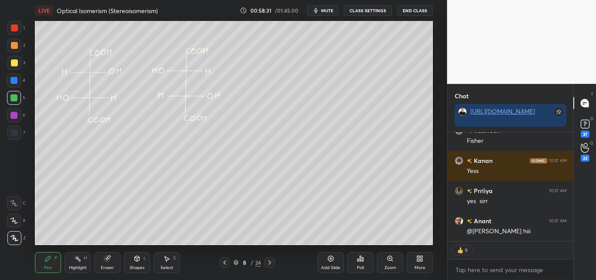
drag, startPoint x: 83, startPoint y: 264, endPoint x: 86, endPoint y: 250, distance: 14.7
click at [83, 263] on div "Highlight H" at bounding box center [78, 262] width 26 height 21
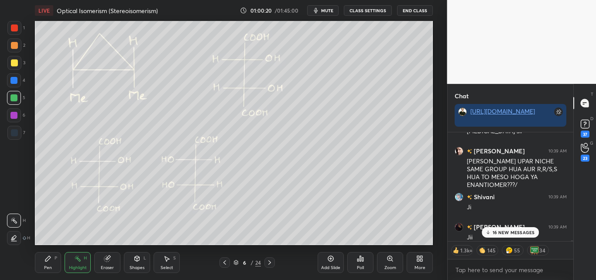
click at [524, 235] on p "16 NEW MESSAGES" at bounding box center [514, 232] width 42 height 5
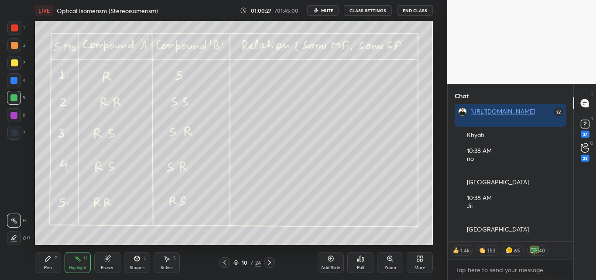
scroll to position [33287, 0]
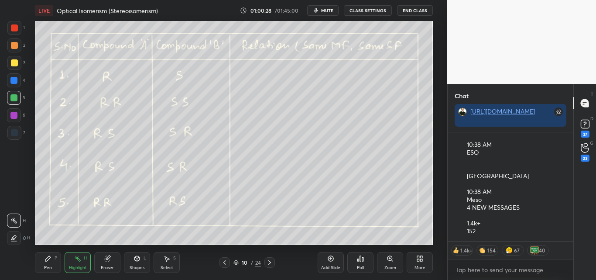
click at [47, 263] on div "Pen P" at bounding box center [48, 262] width 26 height 21
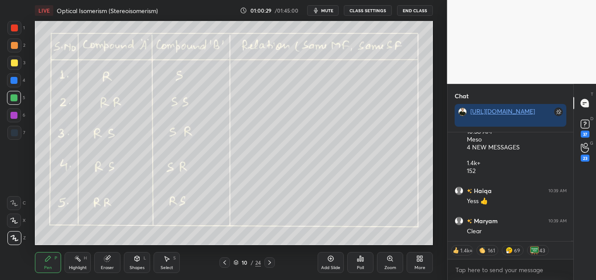
click at [14, 28] on div at bounding box center [14, 27] width 7 height 7
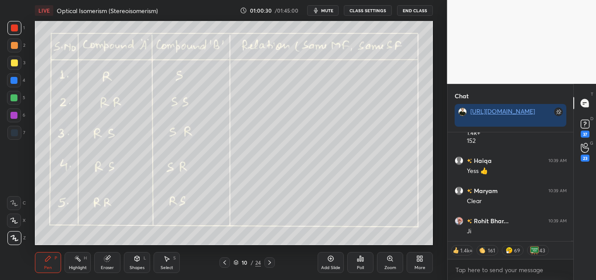
click at [82, 269] on div "Highlight" at bounding box center [78, 267] width 18 height 4
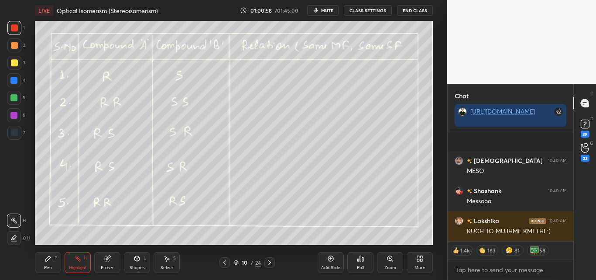
scroll to position [33099, 0]
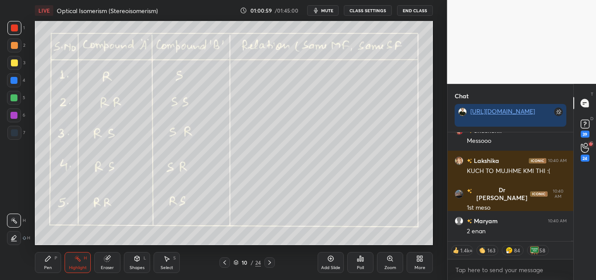
click at [46, 267] on div "Pen" at bounding box center [48, 267] width 8 height 4
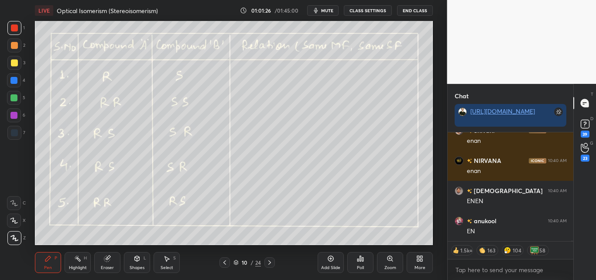
scroll to position [33912, 0]
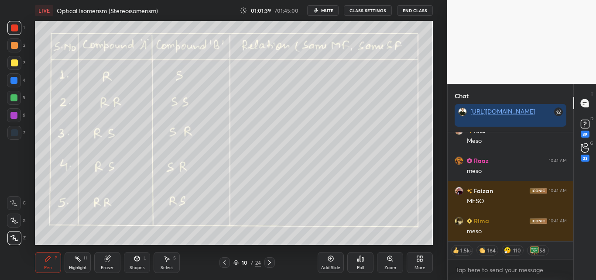
click at [80, 261] on div "Highlight H" at bounding box center [78, 262] width 26 height 21
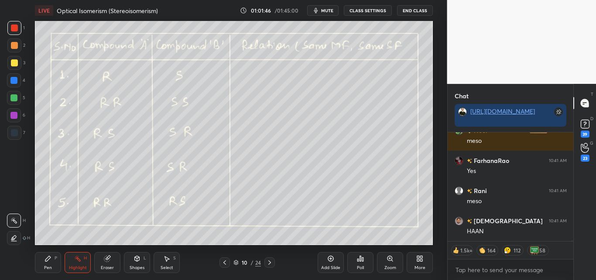
click at [49, 254] on div "Pen P" at bounding box center [48, 262] width 26 height 21
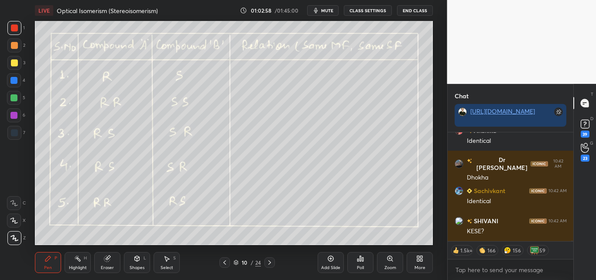
scroll to position [36201, 0]
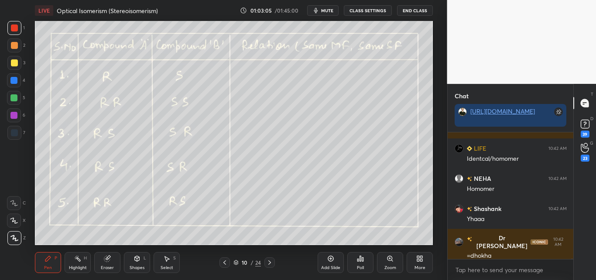
click at [14, 96] on div at bounding box center [13, 97] width 7 height 7
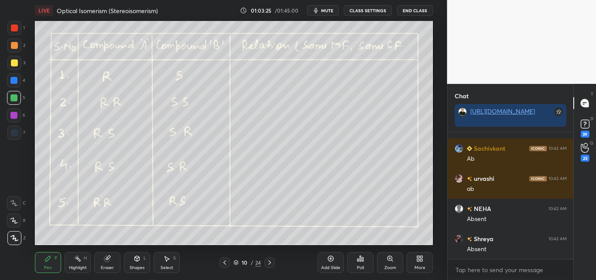
click at [391, 262] on div "Zoom" at bounding box center [390, 262] width 26 height 21
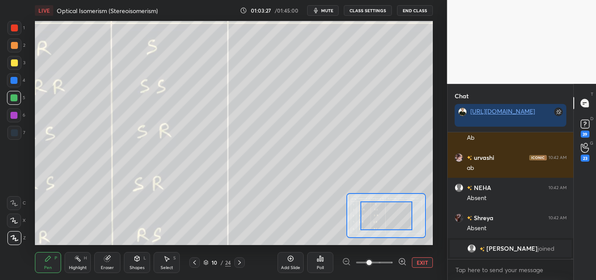
click at [236, 256] on div "Pen P Highlight H Eraser Shapes L Select S 10 / 24 Add Slide Poll EXIT" at bounding box center [234, 262] width 398 height 35
click at [240, 261] on icon at bounding box center [239, 262] width 7 height 7
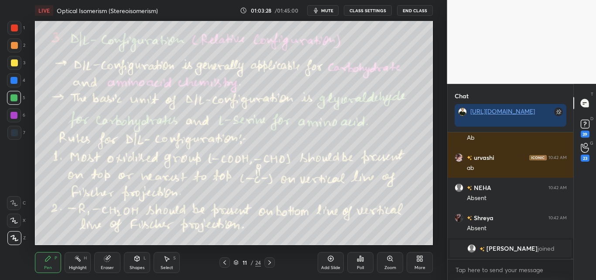
drag, startPoint x: 226, startPoint y: 258, endPoint x: 234, endPoint y: 258, distance: 7.9
click at [226, 258] on div at bounding box center [225, 262] width 10 height 10
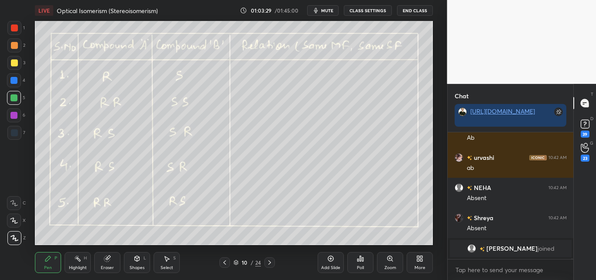
click at [332, 264] on div "Add Slide" at bounding box center [331, 262] width 26 height 21
click at [138, 264] on div "Shapes L" at bounding box center [137, 262] width 26 height 21
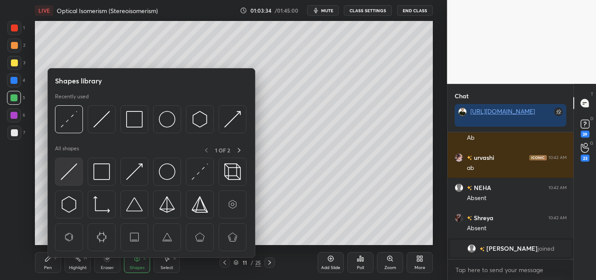
click at [73, 171] on img at bounding box center [69, 171] width 17 height 17
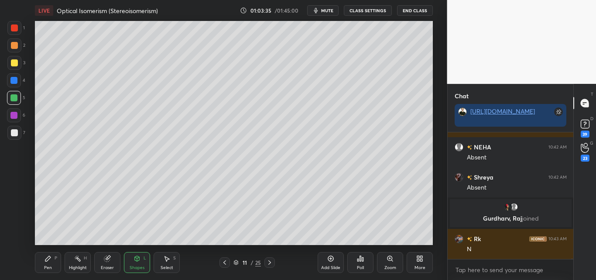
click at [12, 46] on div at bounding box center [14, 45] width 7 height 7
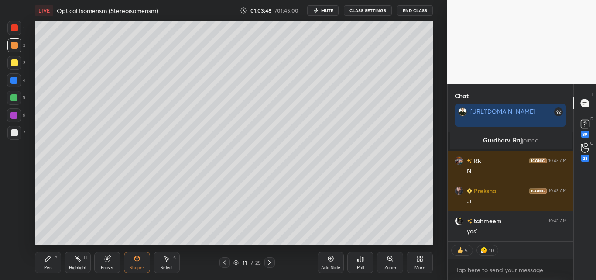
scroll to position [37091, 0]
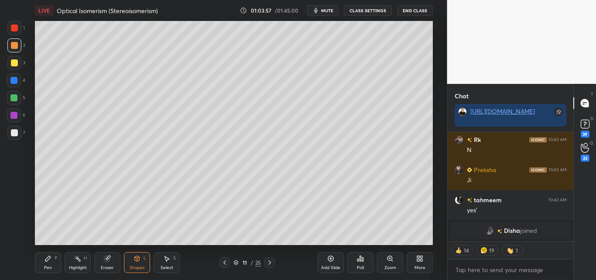
click at [13, 63] on div at bounding box center [14, 62] width 7 height 7
click at [46, 261] on icon at bounding box center [47, 258] width 5 height 5
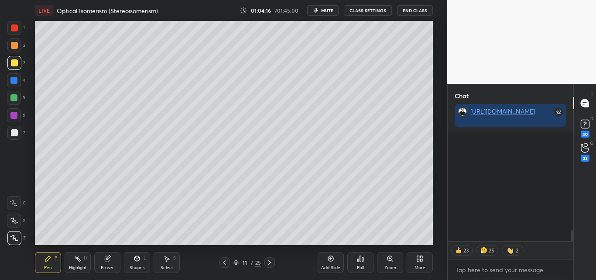
scroll to position [967, 0]
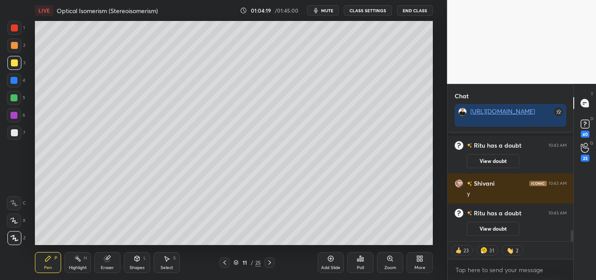
click at [136, 262] on div "Shapes L" at bounding box center [137, 262] width 26 height 21
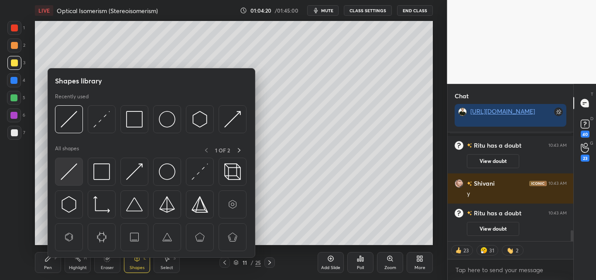
click at [69, 168] on img at bounding box center [69, 171] width 17 height 17
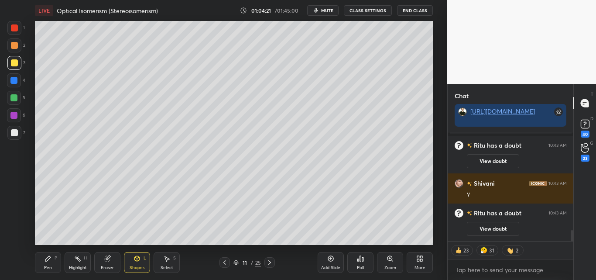
click at [16, 27] on div at bounding box center [14, 27] width 7 height 7
click at [47, 259] on icon at bounding box center [47, 258] width 5 height 5
click at [13, 62] on div at bounding box center [14, 62] width 7 height 7
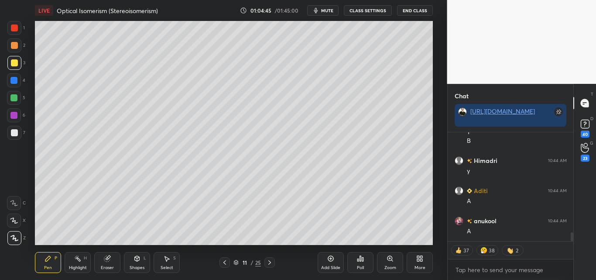
scroll to position [1300, 0]
click at [13, 99] on div at bounding box center [13, 97] width 7 height 7
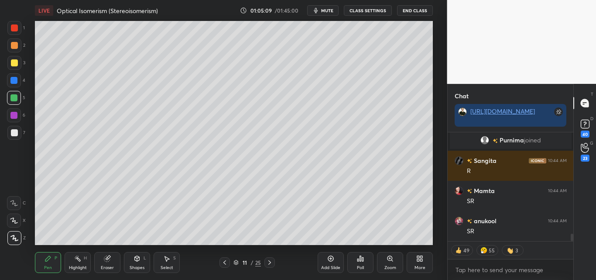
scroll to position [1523, 0]
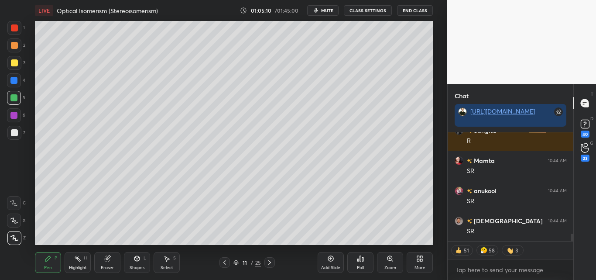
click at [76, 256] on icon at bounding box center [77, 258] width 7 height 7
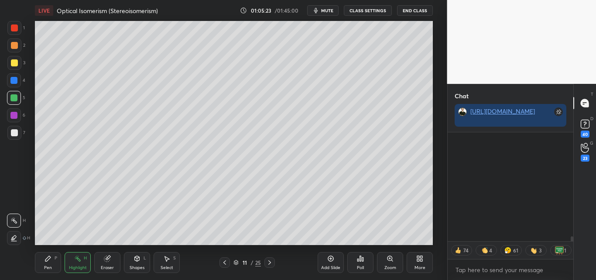
scroll to position [2269, 0]
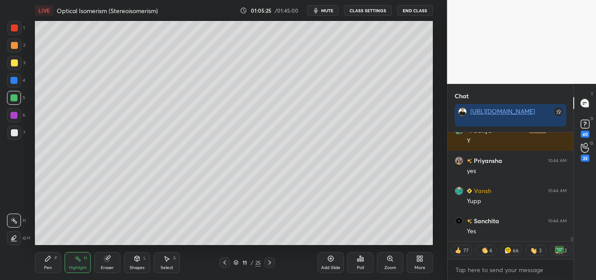
drag, startPoint x: 45, startPoint y: 259, endPoint x: 49, endPoint y: 256, distance: 5.3
click at [45, 260] on icon at bounding box center [48, 258] width 7 height 7
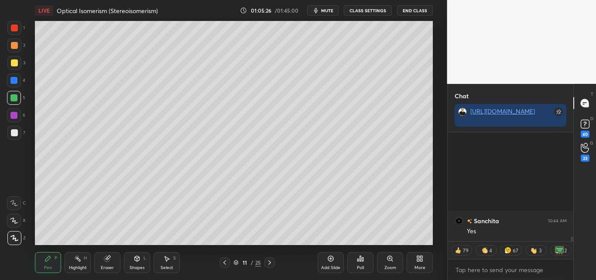
scroll to position [2601, 0]
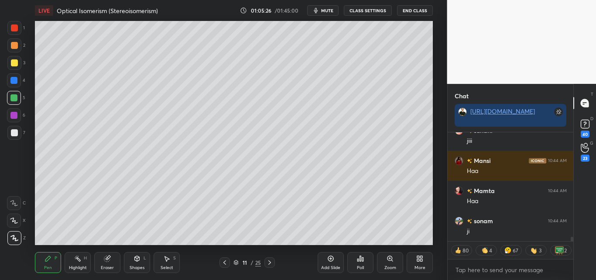
click at [16, 28] on div at bounding box center [14, 27] width 7 height 7
click at [78, 258] on rect at bounding box center [78, 259] width 4 height 4
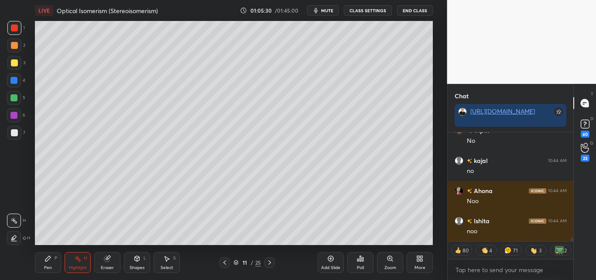
drag, startPoint x: 47, startPoint y: 265, endPoint x: 51, endPoint y: 260, distance: 6.2
click at [48, 264] on div "Pen P" at bounding box center [48, 262] width 26 height 21
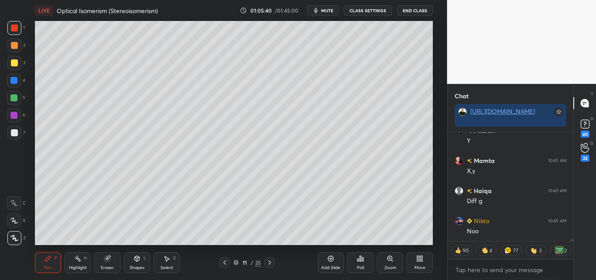
drag, startPoint x: 75, startPoint y: 259, endPoint x: 76, endPoint y: 253, distance: 6.3
click at [75, 258] on icon at bounding box center [77, 258] width 7 height 7
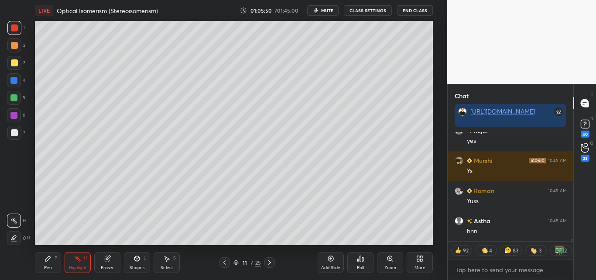
click at [73, 257] on div "Highlight H" at bounding box center [78, 262] width 26 height 21
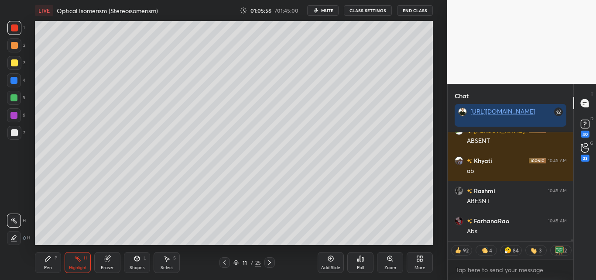
click at [48, 261] on icon at bounding box center [48, 258] width 7 height 7
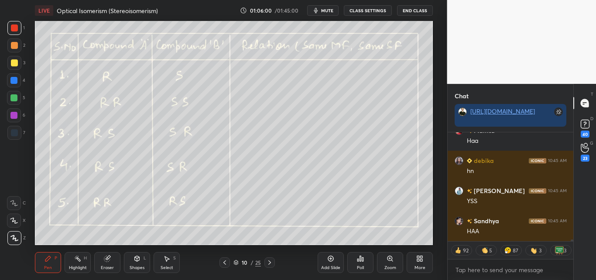
click at [50, 256] on icon at bounding box center [48, 258] width 7 height 7
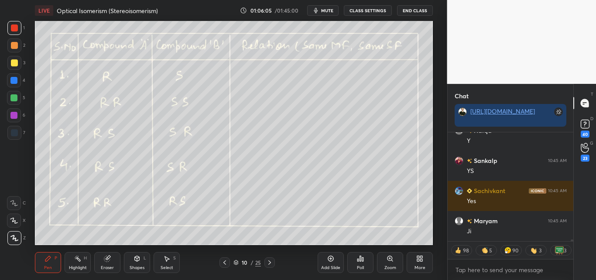
drag, startPoint x: 82, startPoint y: 256, endPoint x: 117, endPoint y: 247, distance: 37.0
click at [83, 256] on div "Highlight H" at bounding box center [78, 262] width 26 height 21
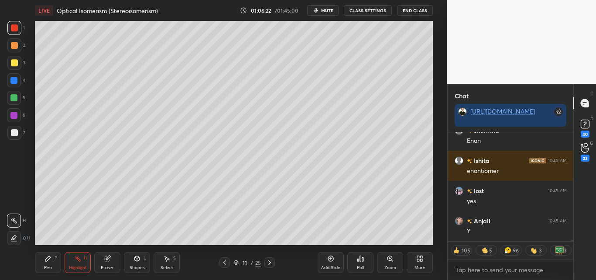
click at [47, 266] on div "Pen" at bounding box center [48, 267] width 8 height 4
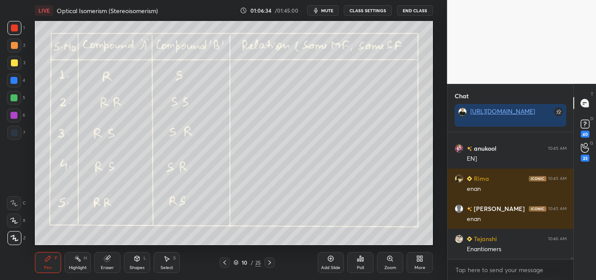
drag, startPoint x: 78, startPoint y: 258, endPoint x: 82, endPoint y: 245, distance: 14.2
click at [78, 257] on icon at bounding box center [77, 258] width 7 height 7
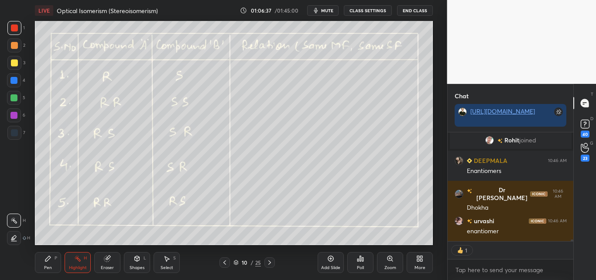
click at [52, 255] on div "Pen P" at bounding box center [48, 262] width 26 height 21
click at [11, 97] on div at bounding box center [13, 97] width 7 height 7
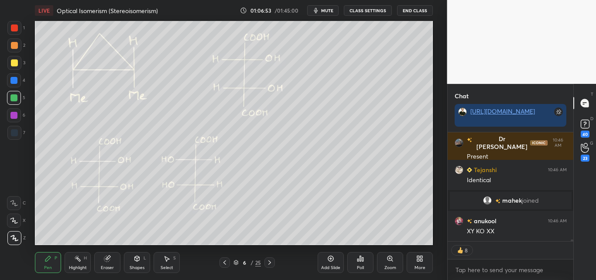
click at [73, 263] on div "Highlight H" at bounding box center [78, 262] width 26 height 21
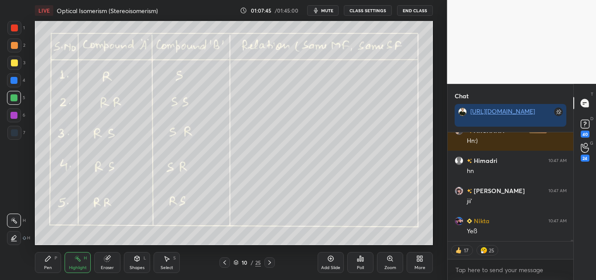
click at [52, 258] on div "Pen P" at bounding box center [48, 262] width 26 height 21
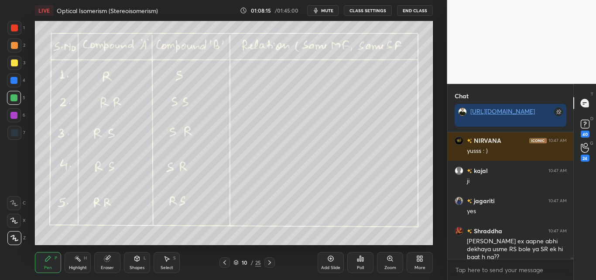
drag, startPoint x: 12, startPoint y: 46, endPoint x: 17, endPoint y: 54, distance: 9.4
click at [14, 46] on div at bounding box center [14, 45] width 7 height 7
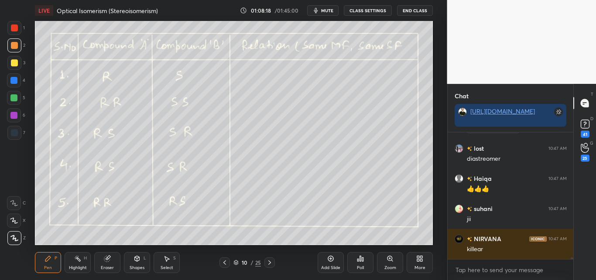
click at [12, 31] on div at bounding box center [14, 28] width 14 height 14
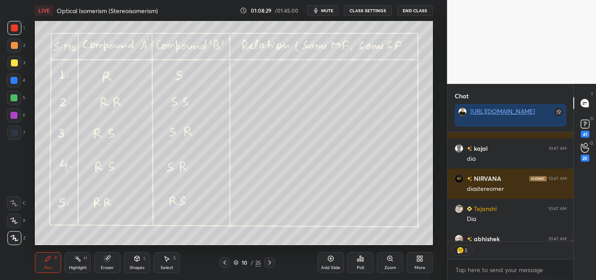
click at [82, 264] on div "Highlight H" at bounding box center [78, 262] width 26 height 21
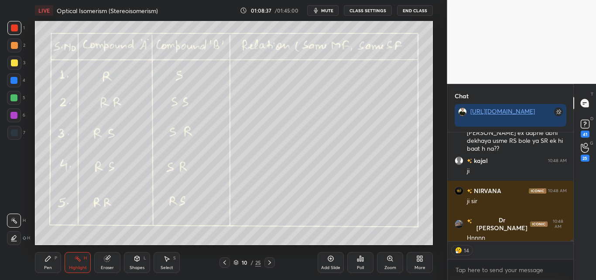
scroll to position [10537, 0]
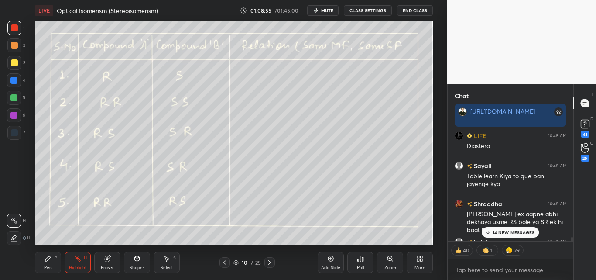
click at [491, 230] on icon at bounding box center [488, 232] width 6 height 5
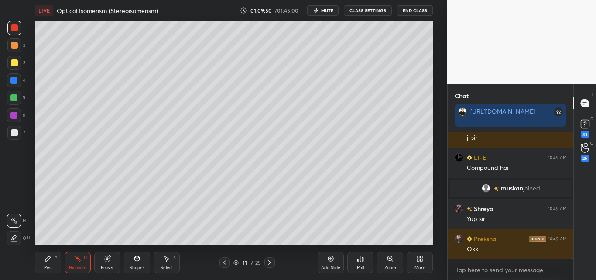
scroll to position [106, 123]
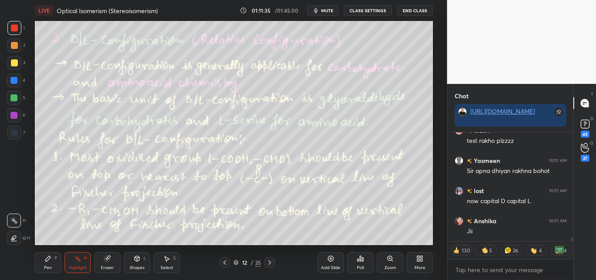
click at [76, 266] on div "Highlight" at bounding box center [78, 267] width 18 height 4
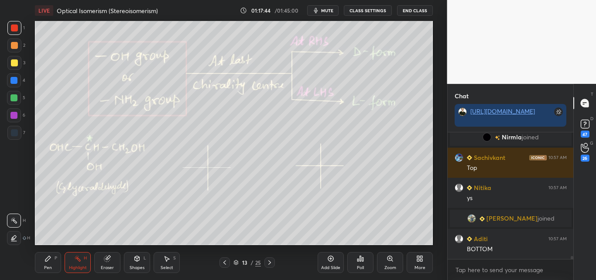
scroll to position [5281, 0]
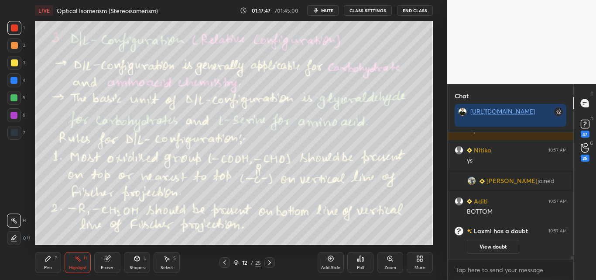
click at [332, 261] on icon at bounding box center [331, 259] width 6 height 6
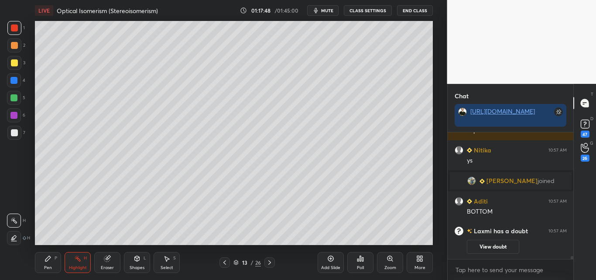
scroll to position [5294, 0]
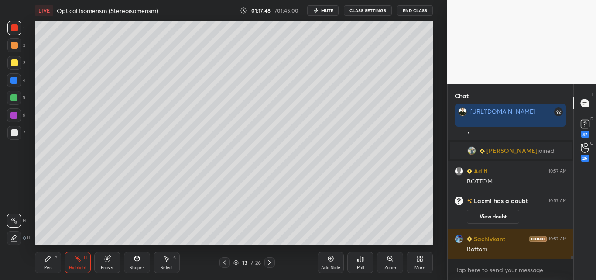
click at [13, 64] on div at bounding box center [14, 62] width 7 height 7
click at [45, 259] on icon at bounding box center [48, 258] width 7 height 7
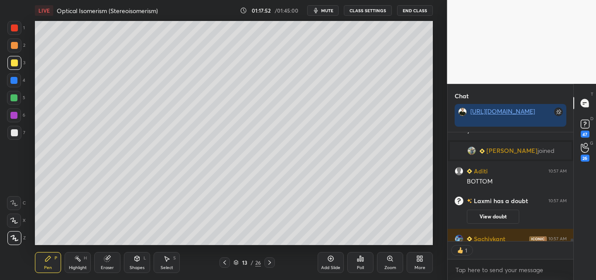
click at [138, 260] on icon at bounding box center [137, 258] width 5 height 5
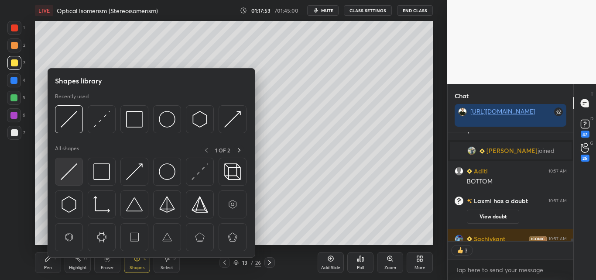
click at [71, 169] on img at bounding box center [69, 171] width 17 height 17
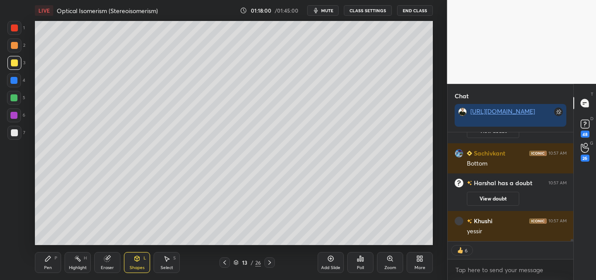
scroll to position [5368, 0]
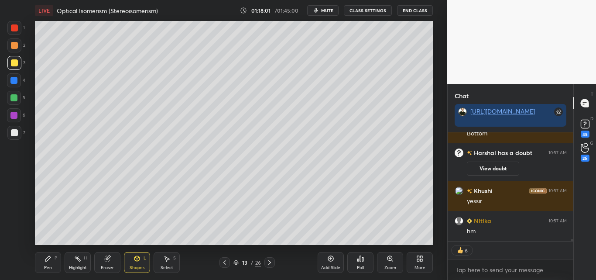
click at [53, 259] on div "Pen P" at bounding box center [48, 262] width 26 height 21
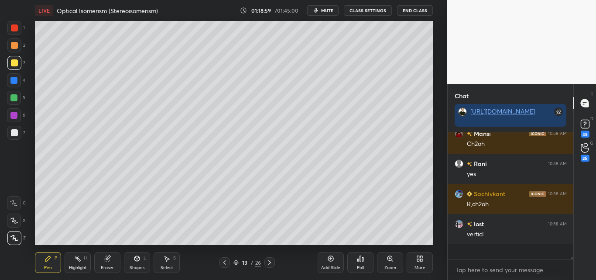
scroll to position [3, 3]
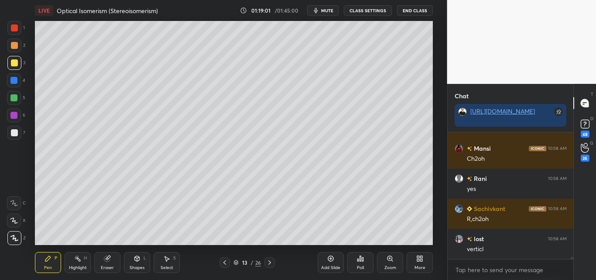
click at [83, 260] on div "Highlight H" at bounding box center [78, 262] width 26 height 21
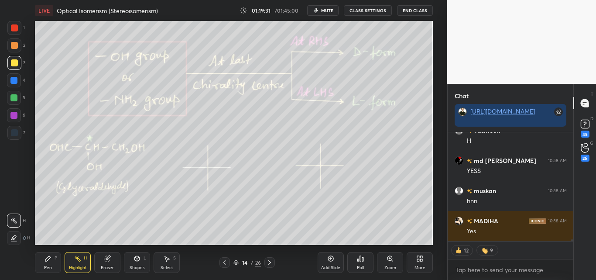
scroll to position [7314, 0]
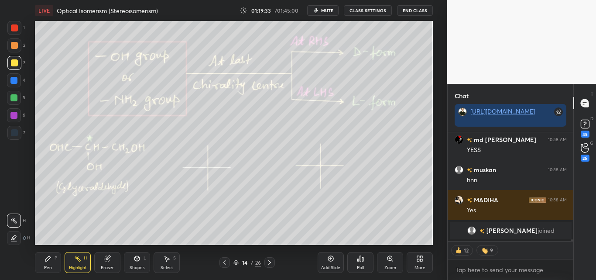
drag, startPoint x: 50, startPoint y: 255, endPoint x: 52, endPoint y: 247, distance: 8.9
click at [51, 255] on div "Pen P" at bounding box center [48, 262] width 26 height 21
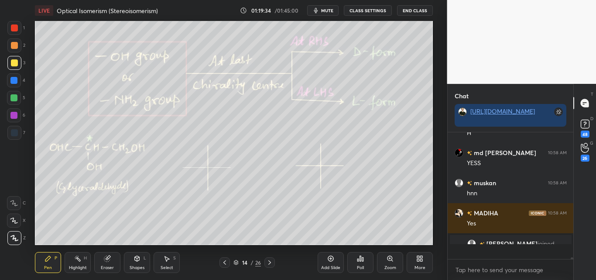
scroll to position [124, 123]
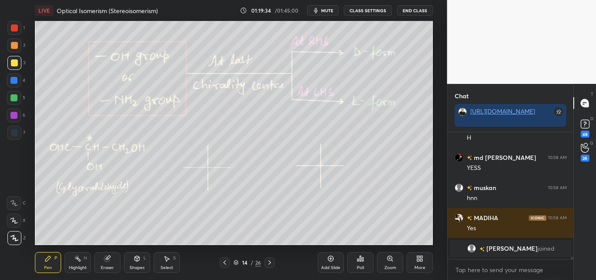
click at [13, 98] on div at bounding box center [13, 97] width 7 height 7
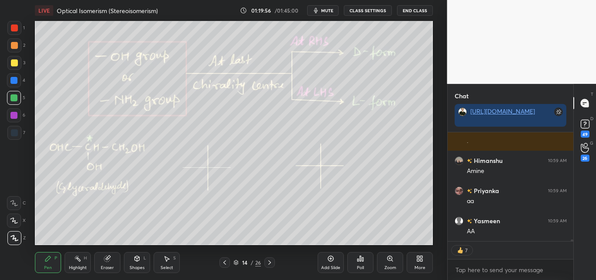
scroll to position [7370, 0]
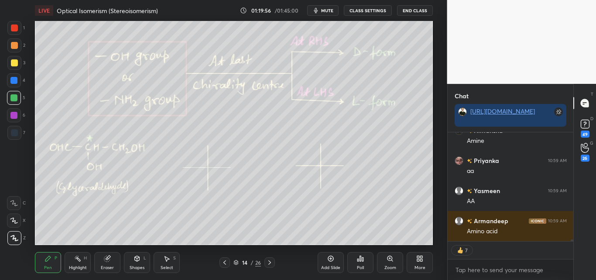
drag, startPoint x: 79, startPoint y: 264, endPoint x: 83, endPoint y: 254, distance: 11.2
click at [80, 262] on div "Highlight H" at bounding box center [78, 262] width 26 height 21
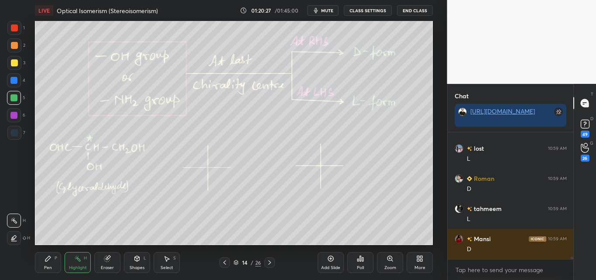
scroll to position [8205, 0]
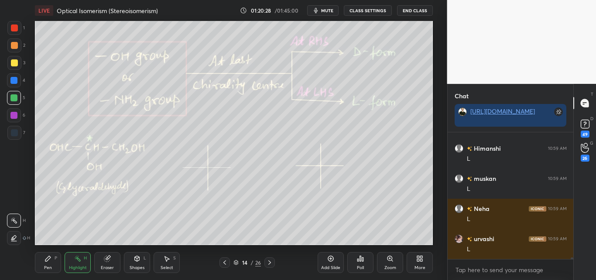
click at [85, 251] on div "Pen P Highlight H Eraser Shapes L Select S 14 / 26 Add Slide Poll Zoom More" at bounding box center [234, 262] width 398 height 35
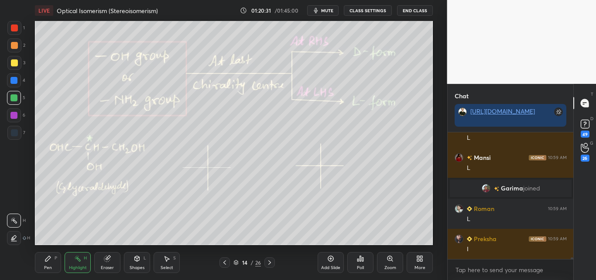
click at [48, 264] on div "Pen P" at bounding box center [48, 262] width 26 height 21
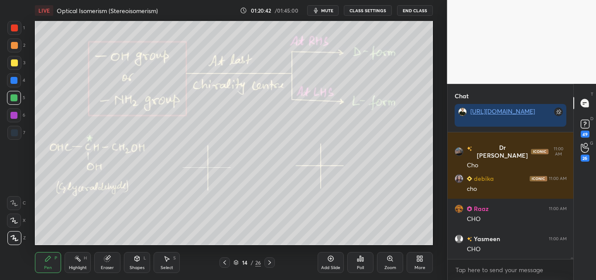
scroll to position [8676, 0]
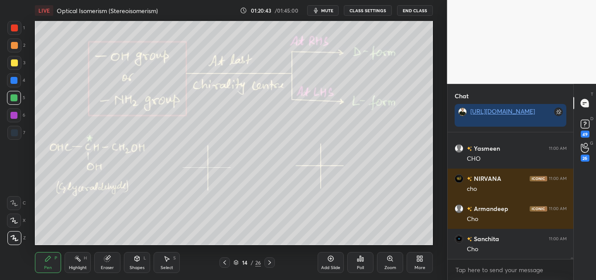
drag, startPoint x: 79, startPoint y: 260, endPoint x: 78, endPoint y: 253, distance: 7.0
click at [78, 258] on icon at bounding box center [77, 258] width 7 height 7
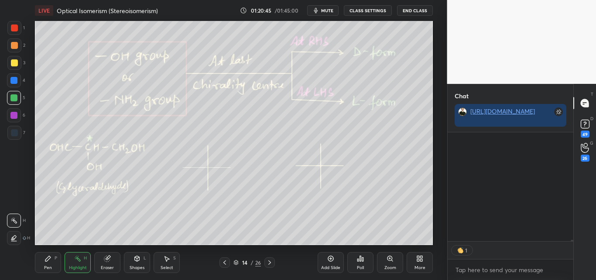
scroll to position [8904, 0]
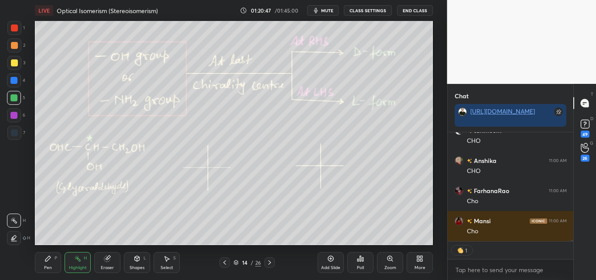
click at [49, 265] on div "Pen" at bounding box center [48, 267] width 8 height 4
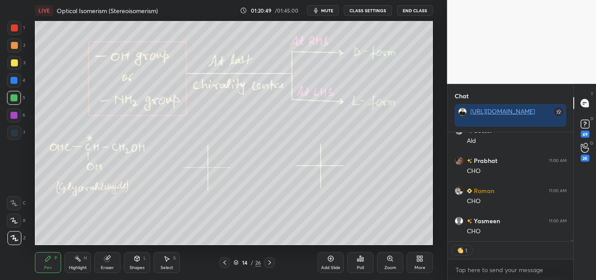
click at [15, 49] on div at bounding box center [14, 45] width 14 height 14
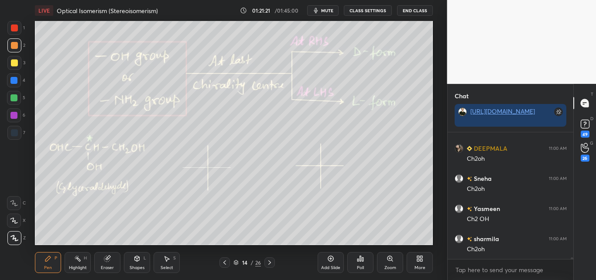
click at [82, 257] on div "Highlight H" at bounding box center [78, 262] width 26 height 21
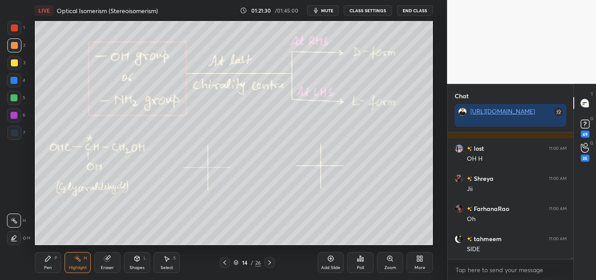
click at [51, 256] on icon at bounding box center [48, 258] width 7 height 7
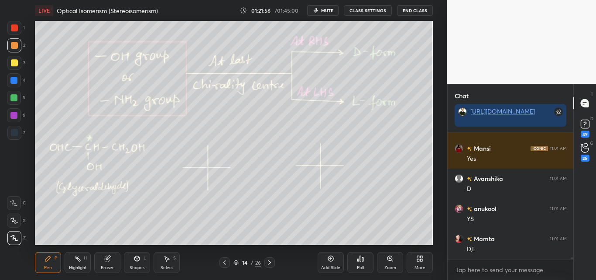
click at [14, 28] on div at bounding box center [14, 27] width 7 height 7
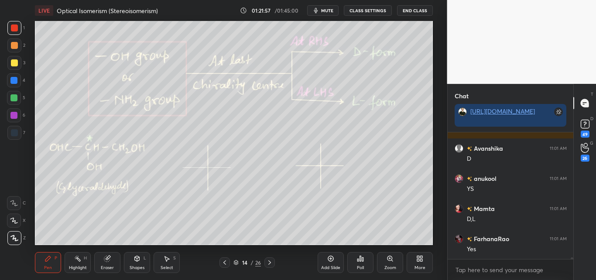
scroll to position [10359, 0]
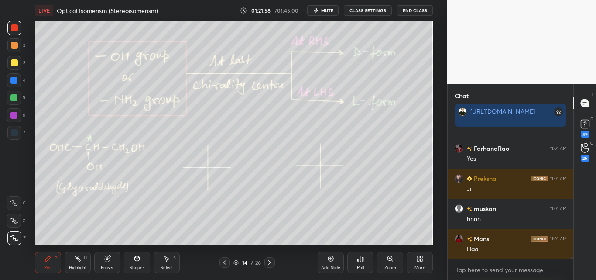
click at [17, 96] on div at bounding box center [13, 97] width 7 height 7
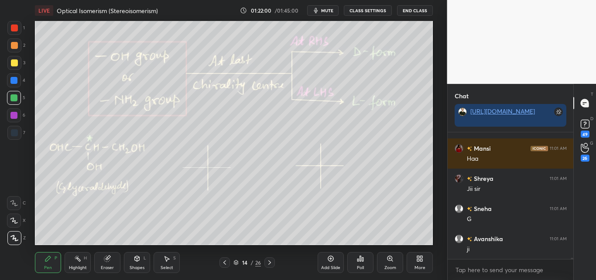
scroll to position [10540, 0]
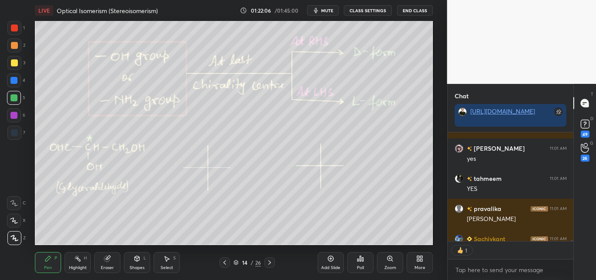
click at [70, 263] on div "Highlight H" at bounding box center [78, 262] width 26 height 21
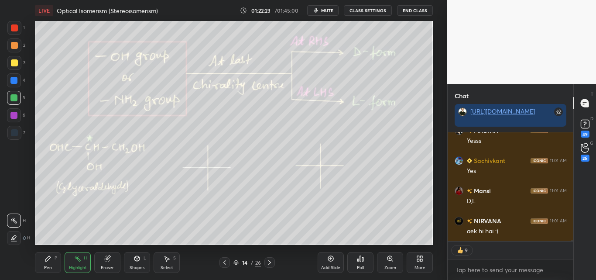
scroll to position [10919, 0]
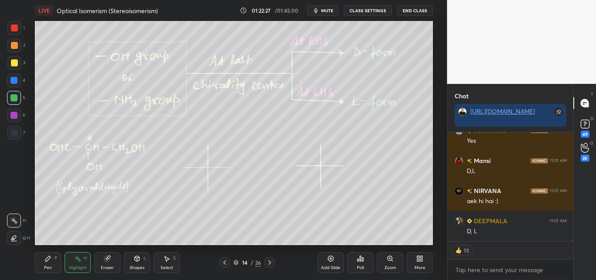
click at [17, 28] on div at bounding box center [14, 27] width 7 height 7
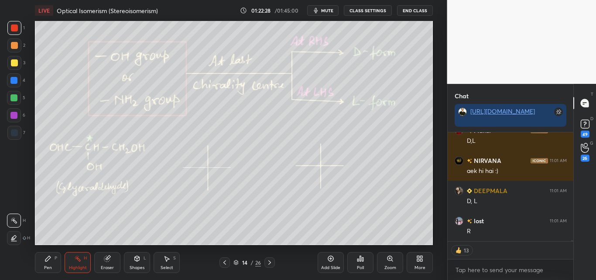
click at [138, 263] on div "Shapes L" at bounding box center [137, 262] width 26 height 21
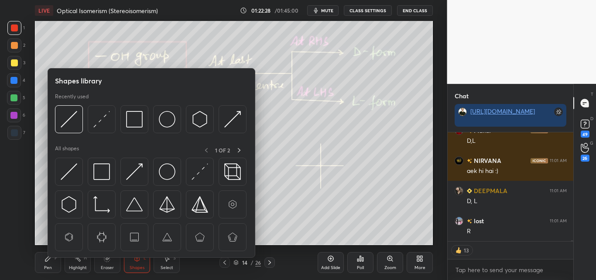
scroll to position [11010, 0]
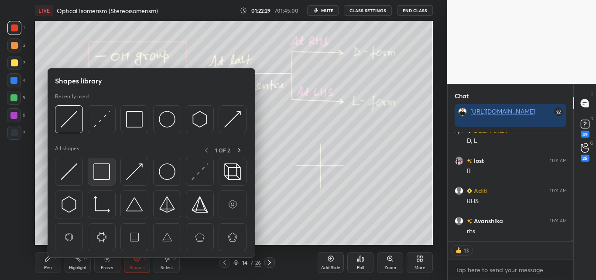
click at [102, 174] on img at bounding box center [101, 171] width 17 height 17
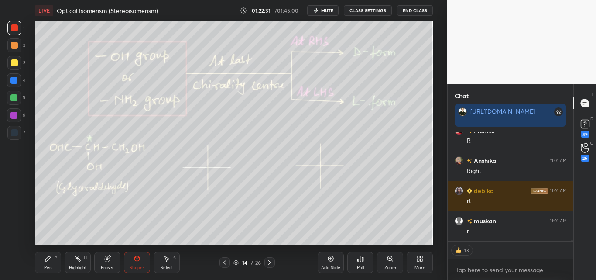
scroll to position [11281, 0]
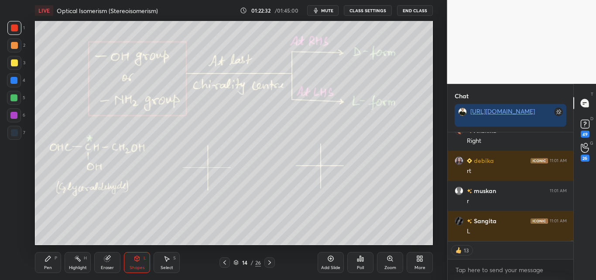
click at [45, 262] on div "Pen P" at bounding box center [48, 262] width 26 height 21
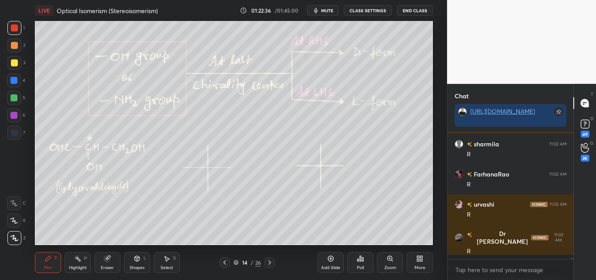
scroll to position [124, 123]
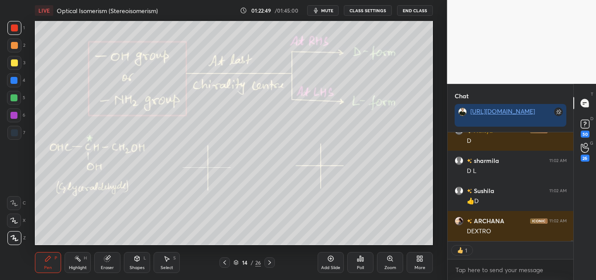
click at [137, 266] on div "Shapes" at bounding box center [137, 267] width 15 height 4
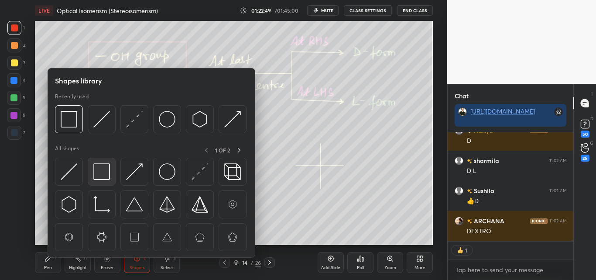
click at [104, 172] on img at bounding box center [101, 171] width 17 height 17
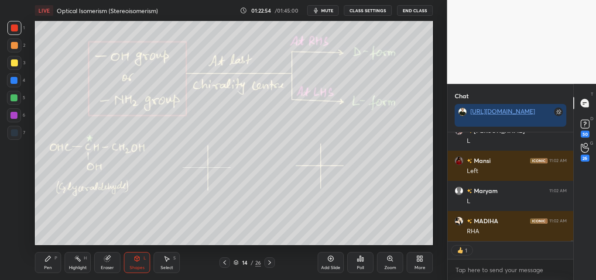
click at [49, 263] on div "Pen P" at bounding box center [48, 262] width 26 height 21
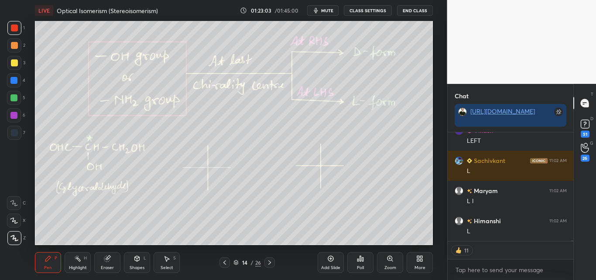
click at [14, 59] on div at bounding box center [14, 63] width 14 height 14
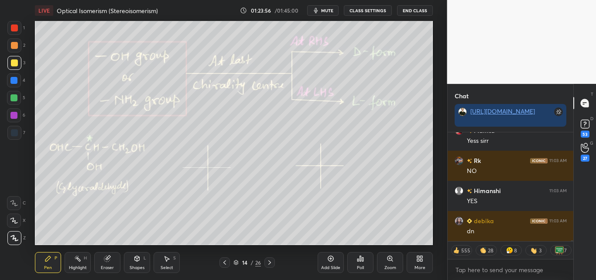
click at [14, 30] on div at bounding box center [14, 27] width 7 height 7
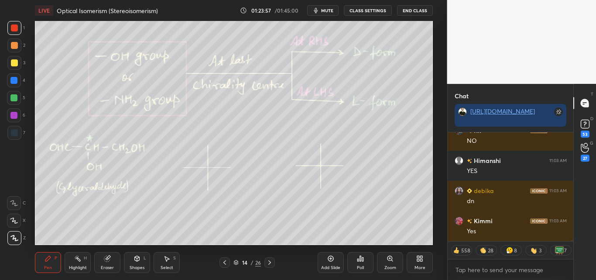
click at [138, 267] on div "Shapes" at bounding box center [137, 267] width 15 height 4
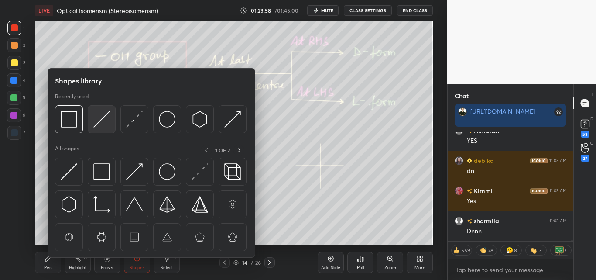
click at [101, 124] on img at bounding box center [101, 119] width 17 height 17
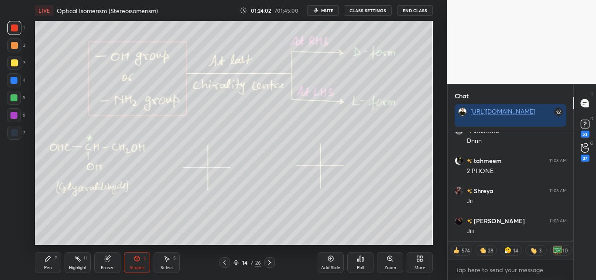
drag, startPoint x: 12, startPoint y: 62, endPoint x: 16, endPoint y: 66, distance: 5.6
click at [13, 63] on div at bounding box center [14, 62] width 7 height 7
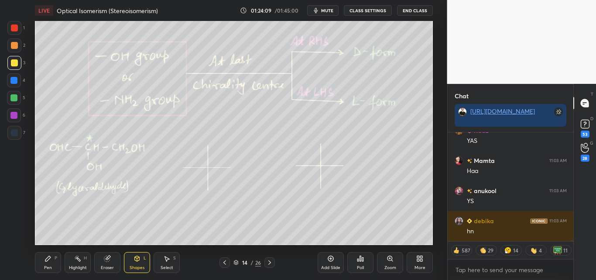
click at [14, 100] on div at bounding box center [13, 97] width 7 height 7
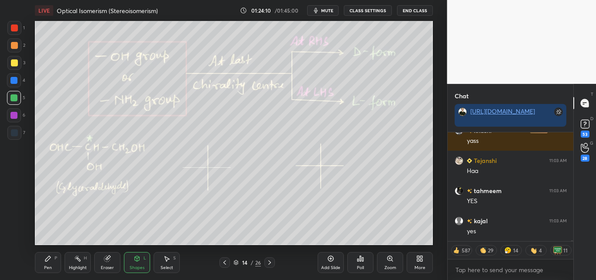
drag, startPoint x: 11, startPoint y: 23, endPoint x: 19, endPoint y: 31, distance: 10.8
click at [13, 23] on div at bounding box center [14, 28] width 14 height 14
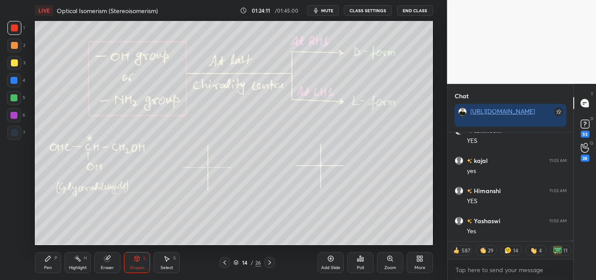
drag, startPoint x: 15, startPoint y: 63, endPoint x: 21, endPoint y: 62, distance: 6.3
click at [17, 63] on div at bounding box center [14, 62] width 7 height 7
click at [49, 257] on icon at bounding box center [47, 258] width 5 height 5
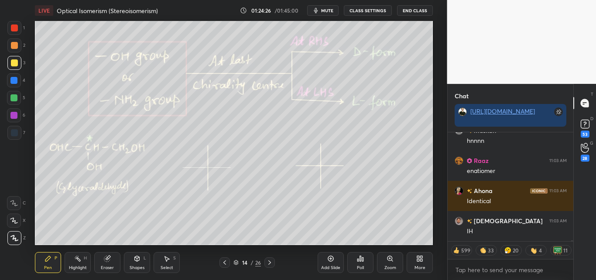
drag, startPoint x: 79, startPoint y: 264, endPoint x: 97, endPoint y: 250, distance: 22.7
click at [81, 264] on div "Highlight H" at bounding box center [78, 262] width 26 height 21
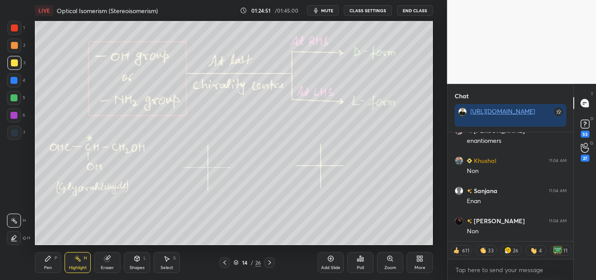
click at [13, 100] on div at bounding box center [13, 97] width 7 height 7
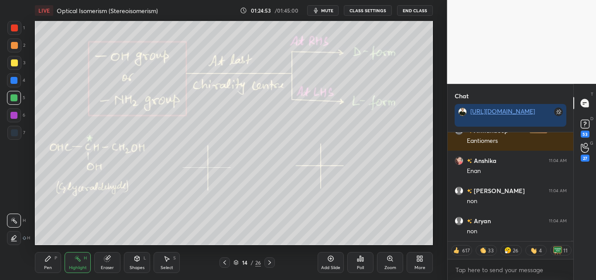
click at [54, 263] on div "Pen P" at bounding box center [48, 262] width 26 height 21
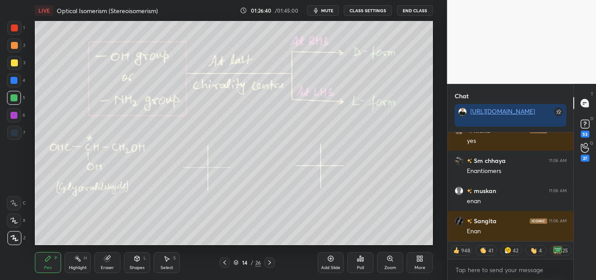
scroll to position [22239, 0]
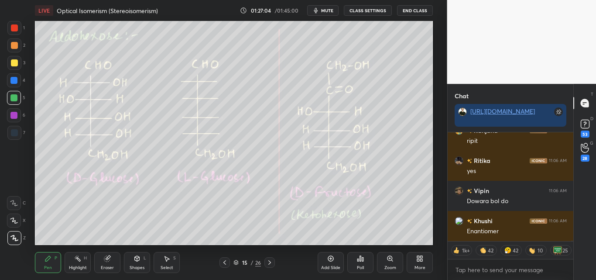
click at [79, 263] on div "Highlight H" at bounding box center [78, 262] width 26 height 21
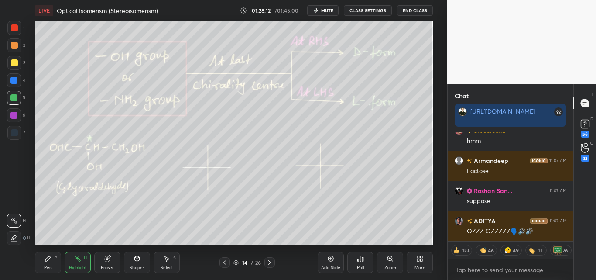
click at [51, 264] on div "Pen P" at bounding box center [48, 262] width 26 height 21
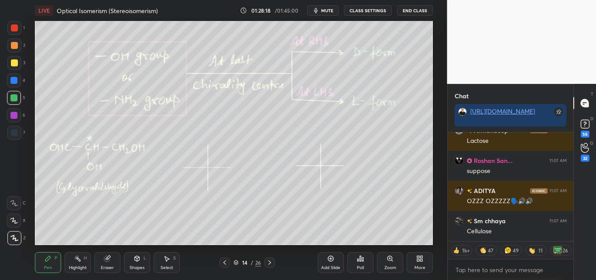
drag, startPoint x: 16, startPoint y: 64, endPoint x: 22, endPoint y: 65, distance: 5.9
click at [16, 64] on div at bounding box center [14, 62] width 7 height 7
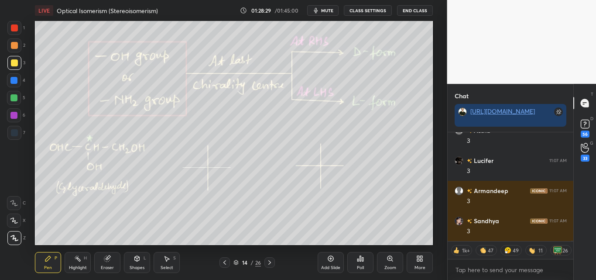
click at [69, 264] on div "Highlight H" at bounding box center [78, 262] width 26 height 21
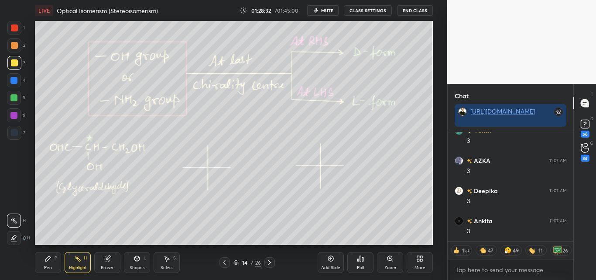
click at [52, 257] on icon at bounding box center [48, 258] width 7 height 7
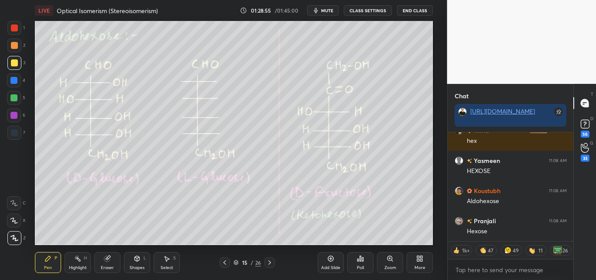
drag, startPoint x: 100, startPoint y: 268, endPoint x: 100, endPoint y: 256, distance: 12.2
click at [99, 268] on div "Eraser" at bounding box center [107, 262] width 26 height 21
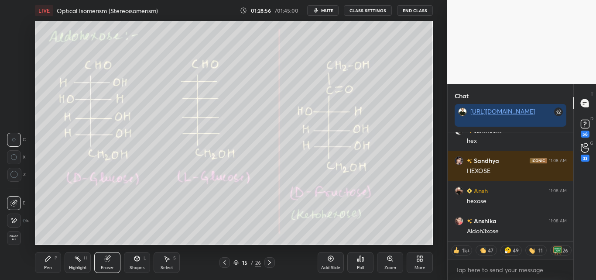
click at [87, 265] on div "Highlight" at bounding box center [78, 267] width 18 height 4
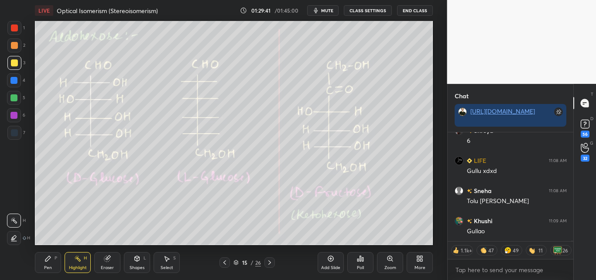
click at [47, 256] on icon at bounding box center [48, 258] width 7 height 7
click at [73, 259] on div "Highlight H" at bounding box center [78, 262] width 26 height 21
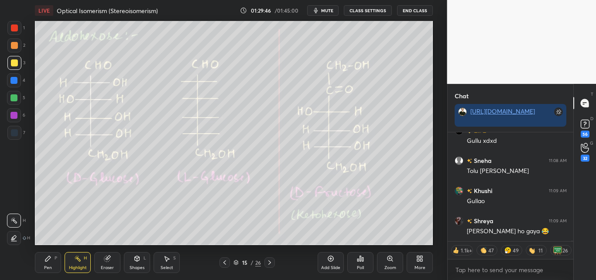
click at [11, 93] on div at bounding box center [14, 98] width 14 height 14
click at [48, 261] on icon at bounding box center [48, 258] width 7 height 7
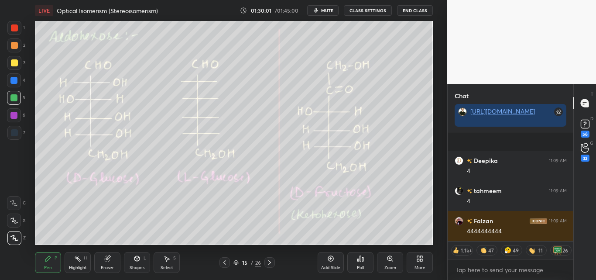
scroll to position [33546, 0]
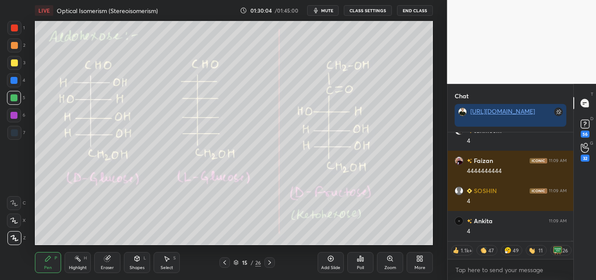
click at [83, 251] on div "Pen P Highlight H Eraser Shapes L Select S 15 / 26 Add Slide Poll Zoom More" at bounding box center [234, 262] width 398 height 35
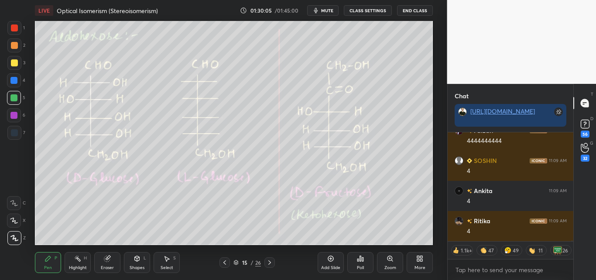
click at [14, 27] on div at bounding box center [14, 27] width 7 height 7
click at [79, 264] on div "Highlight H" at bounding box center [78, 262] width 26 height 21
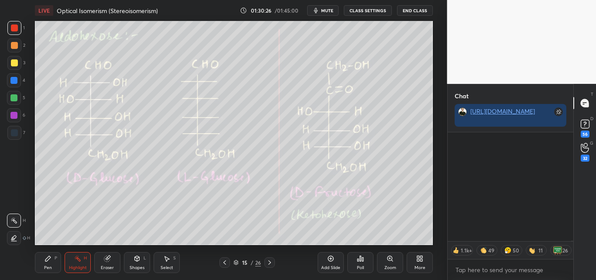
scroll to position [36436, 0]
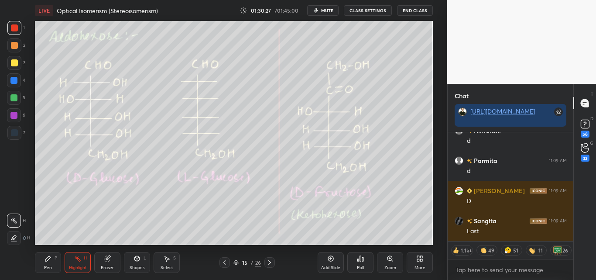
click at [142, 261] on div "Shapes L" at bounding box center [137, 262] width 26 height 21
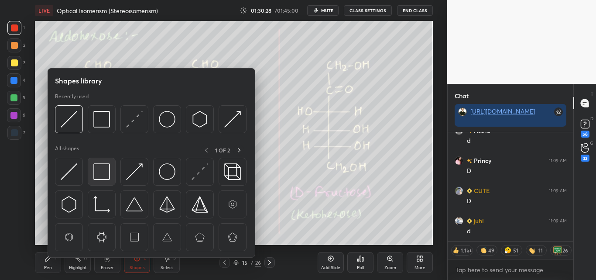
click at [107, 172] on img at bounding box center [101, 171] width 17 height 17
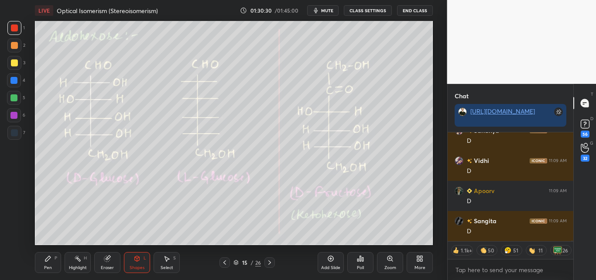
scroll to position [37409, 0]
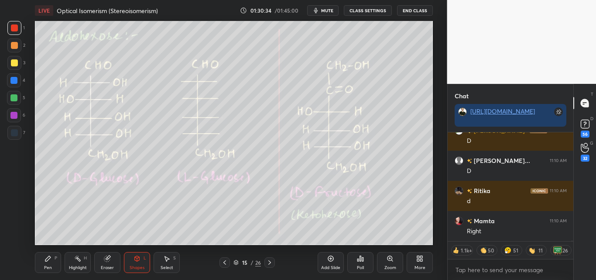
click at [49, 265] on div "Pen" at bounding box center [48, 267] width 8 height 4
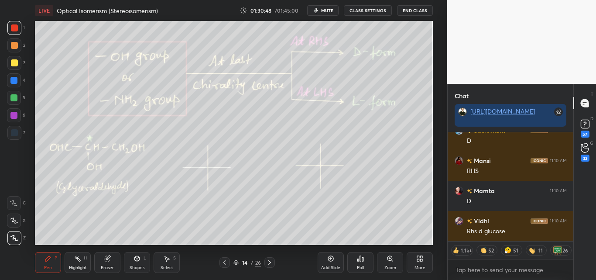
click at [83, 263] on div "Highlight H" at bounding box center [78, 262] width 26 height 21
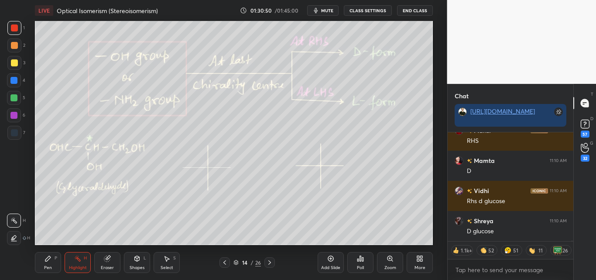
click at [54, 261] on div "Pen P" at bounding box center [48, 262] width 26 height 21
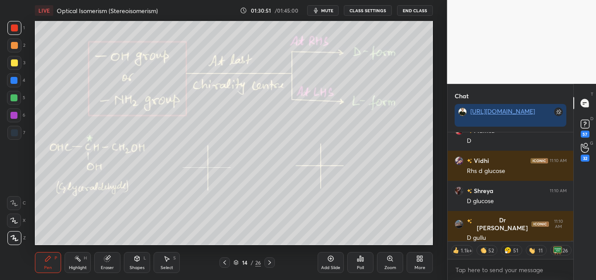
drag, startPoint x: 81, startPoint y: 266, endPoint x: 81, endPoint y: 249, distance: 17.0
click at [81, 265] on div "Highlight" at bounding box center [78, 267] width 18 height 4
drag, startPoint x: 16, startPoint y: 95, endPoint x: 34, endPoint y: 104, distance: 20.7
click at [17, 96] on div at bounding box center [13, 97] width 7 height 7
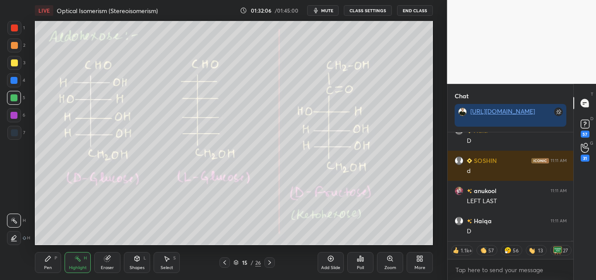
type textarea "x"
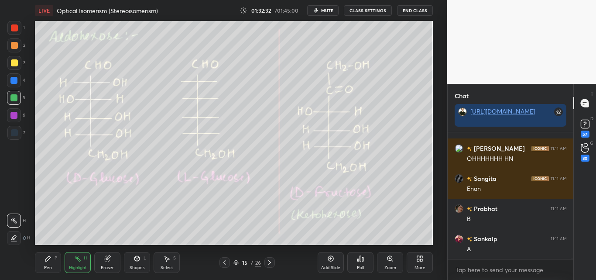
scroll to position [42405, 0]
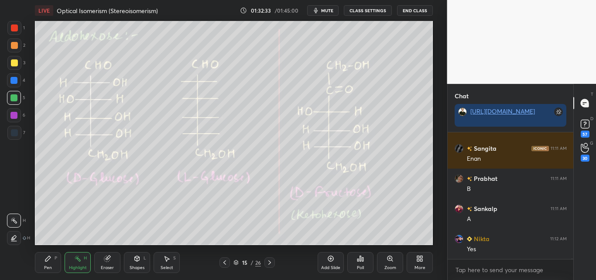
click at [42, 266] on div "Pen P" at bounding box center [48, 262] width 26 height 21
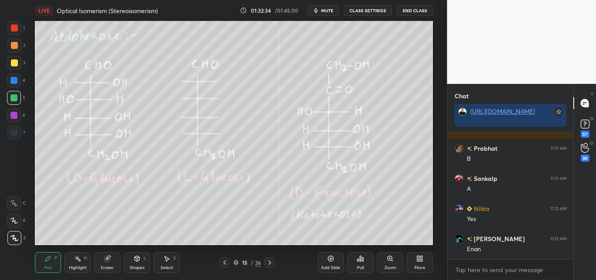
scroll to position [42465, 0]
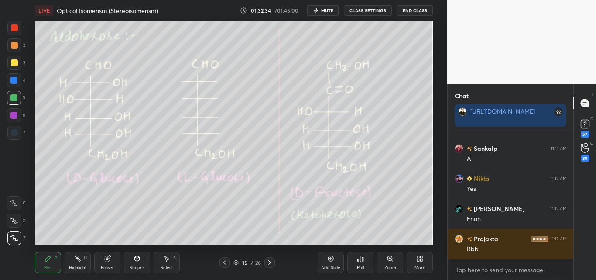
click at [74, 263] on div "Highlight H" at bounding box center [78, 262] width 26 height 21
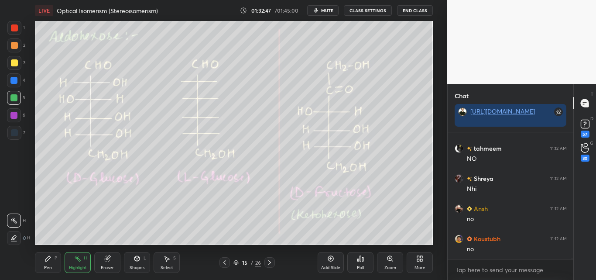
scroll to position [43730, 0]
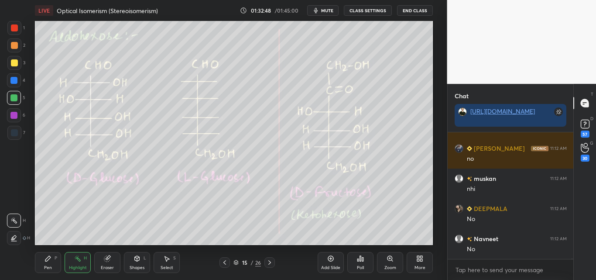
drag, startPoint x: 56, startPoint y: 256, endPoint x: 101, endPoint y: 262, distance: 45.3
click at [58, 256] on div "Pen P" at bounding box center [48, 262] width 26 height 21
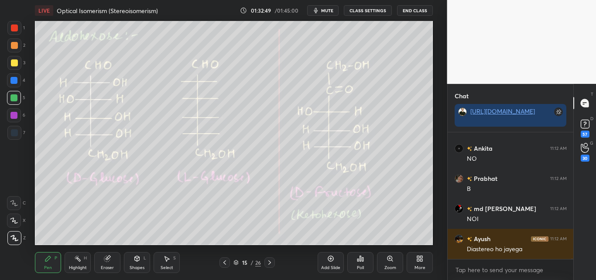
drag, startPoint x: 139, startPoint y: 262, endPoint x: 148, endPoint y: 259, distance: 9.3
click at [139, 263] on div "Shapes L" at bounding box center [137, 262] width 26 height 21
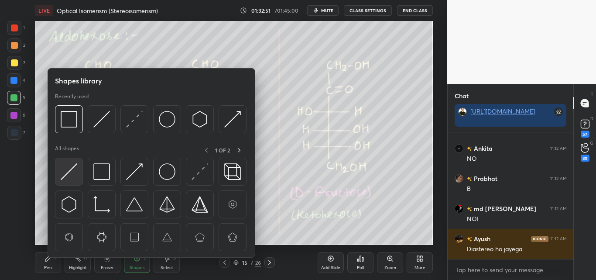
click at [72, 165] on img at bounding box center [69, 171] width 17 height 17
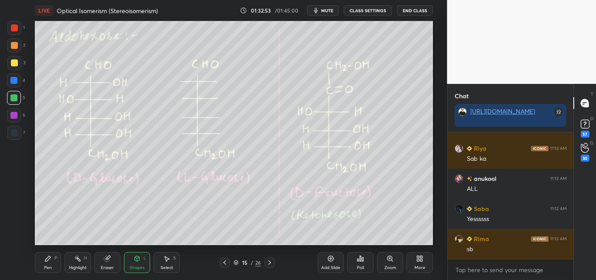
drag, startPoint x: 17, startPoint y: 24, endPoint x: 31, endPoint y: 38, distance: 20.1
click at [18, 24] on div at bounding box center [14, 28] width 14 height 14
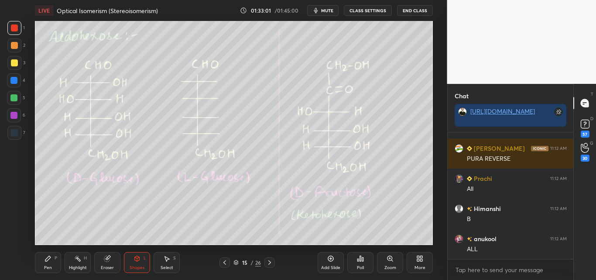
drag, startPoint x: 52, startPoint y: 262, endPoint x: 60, endPoint y: 256, distance: 10.2
click at [53, 262] on div "Pen P" at bounding box center [48, 262] width 26 height 21
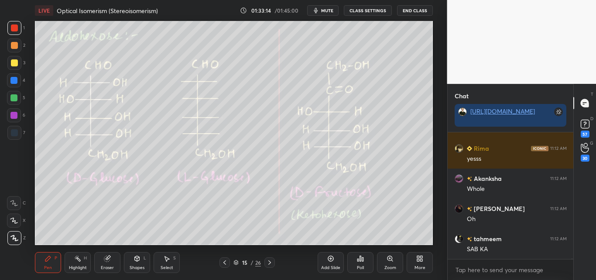
click at [14, 59] on div at bounding box center [14, 62] width 7 height 7
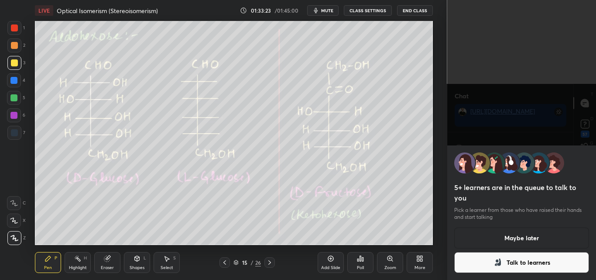
click at [522, 242] on button "Maybe later" at bounding box center [521, 237] width 135 height 21
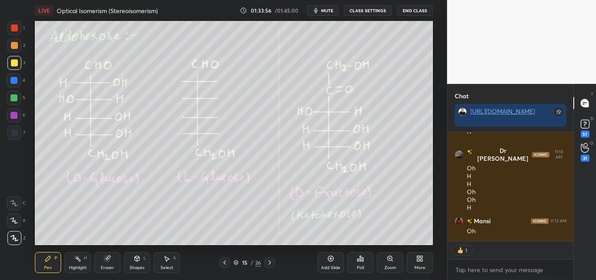
drag, startPoint x: 13, startPoint y: 96, endPoint x: 34, endPoint y: 96, distance: 21.4
click at [15, 96] on div at bounding box center [13, 97] width 7 height 7
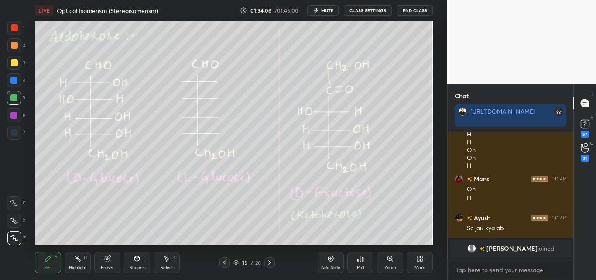
click at [136, 257] on icon at bounding box center [137, 258] width 7 height 7
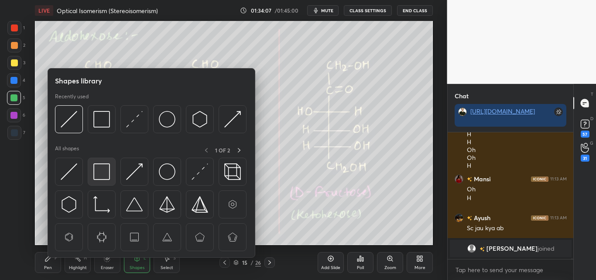
click at [101, 175] on img at bounding box center [101, 171] width 17 height 17
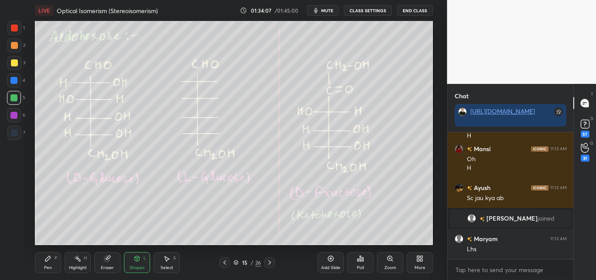
click at [16, 27] on div at bounding box center [14, 27] width 7 height 7
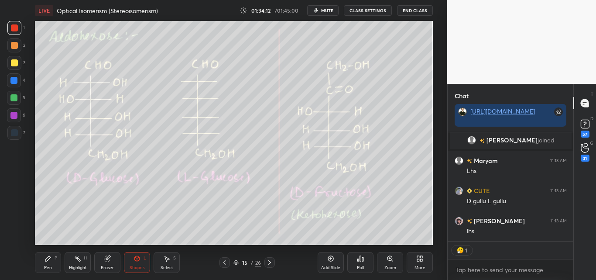
click at [57, 256] on div "P" at bounding box center [56, 258] width 3 height 4
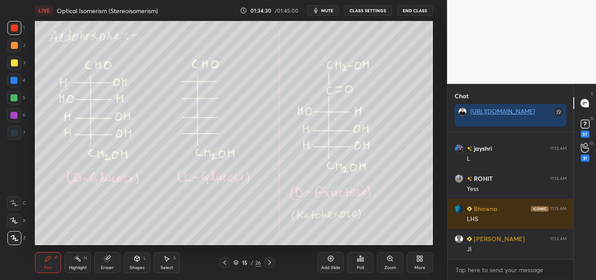
drag, startPoint x: 76, startPoint y: 257, endPoint x: 80, endPoint y: 264, distance: 8.4
click at [76, 258] on icon at bounding box center [77, 258] width 7 height 7
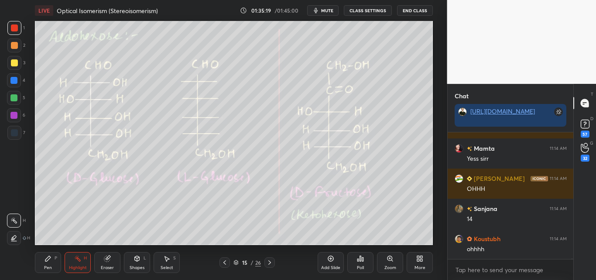
click at [48, 267] on div "Pen" at bounding box center [48, 267] width 8 height 4
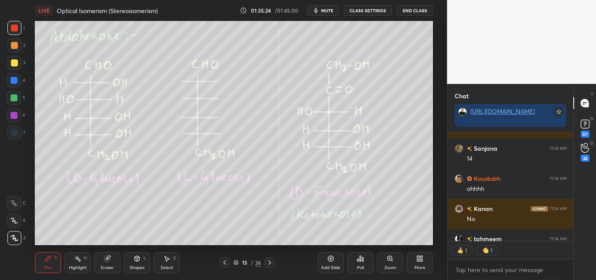
click at [16, 80] on div at bounding box center [13, 80] width 7 height 7
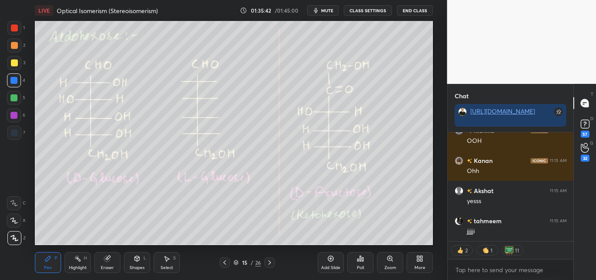
click at [15, 98] on div at bounding box center [13, 97] width 7 height 7
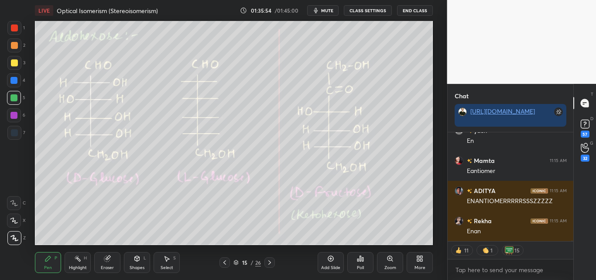
click at [81, 265] on div "Highlight" at bounding box center [78, 267] width 18 height 4
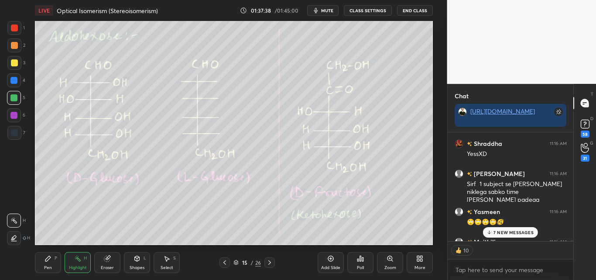
click at [509, 230] on p "7 NEW MESSAGES" at bounding box center [514, 232] width 40 height 5
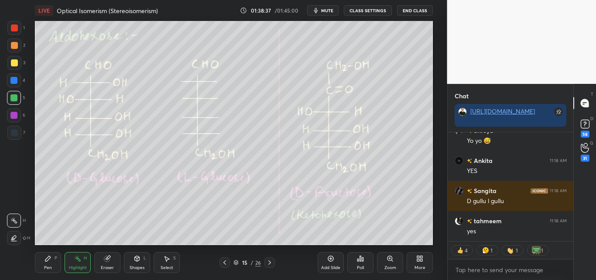
click at [77, 262] on div "Highlight H" at bounding box center [78, 262] width 26 height 21
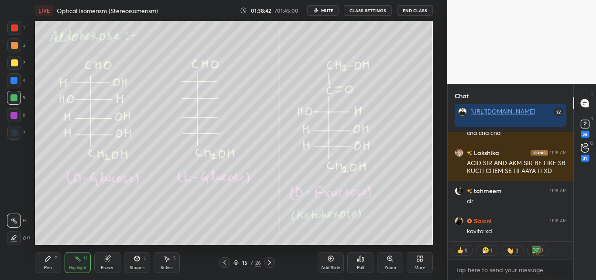
click at [78, 261] on icon at bounding box center [77, 258] width 7 height 7
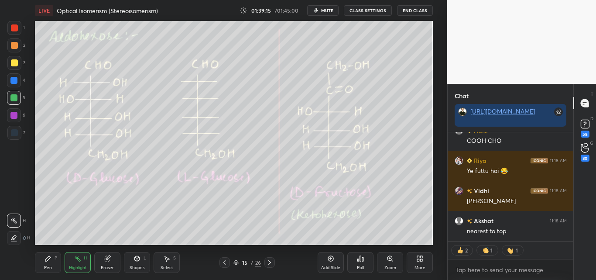
click at [40, 269] on div "Pen P" at bounding box center [48, 262] width 26 height 21
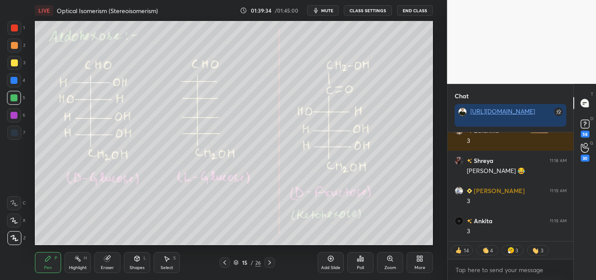
click at [13, 27] on div at bounding box center [14, 27] width 7 height 7
click at [138, 264] on div "Shapes L" at bounding box center [137, 262] width 26 height 21
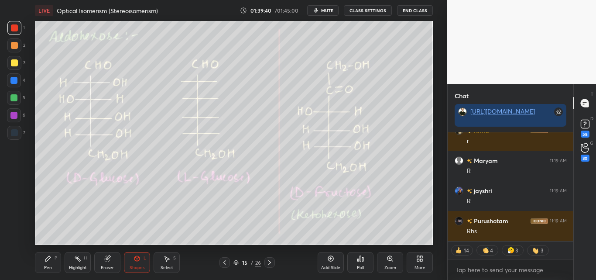
drag, startPoint x: 48, startPoint y: 260, endPoint x: 60, endPoint y: 261, distance: 11.9
click at [48, 261] on icon at bounding box center [48, 258] width 7 height 7
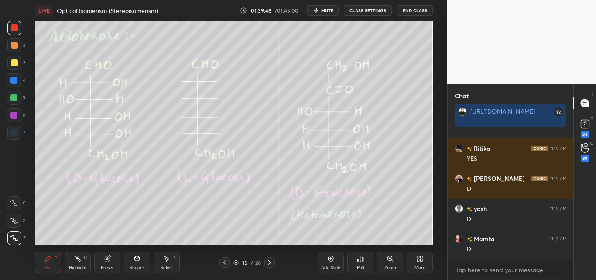
drag, startPoint x: 73, startPoint y: 261, endPoint x: 80, endPoint y: 257, distance: 8.5
click at [74, 261] on div "Highlight H" at bounding box center [78, 262] width 26 height 21
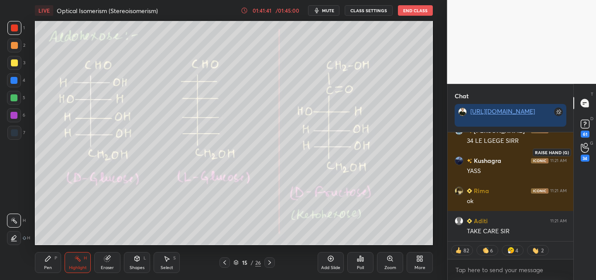
click at [586, 148] on icon at bounding box center [585, 148] width 8 height 9
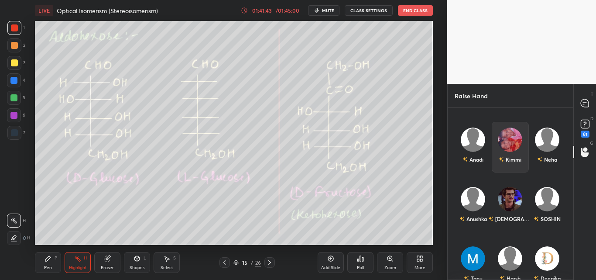
click at [515, 139] on img "grid" at bounding box center [510, 139] width 24 height 24
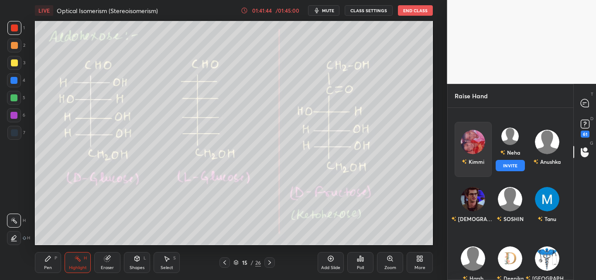
click at [508, 163] on div "Neha INVITE" at bounding box center [510, 149] width 37 height 55
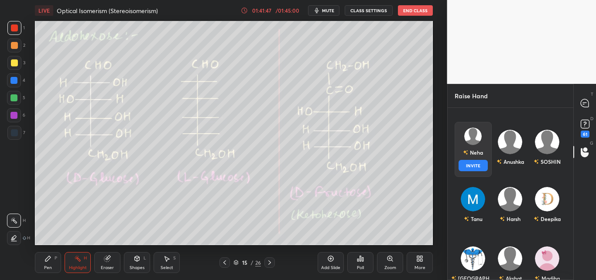
click at [477, 161] on button "INVITE" at bounding box center [473, 165] width 29 height 11
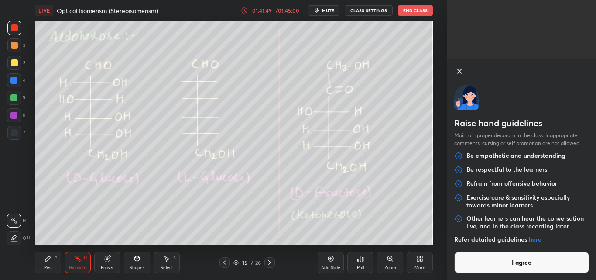
click at [528, 255] on button "I agree" at bounding box center [521, 262] width 135 height 21
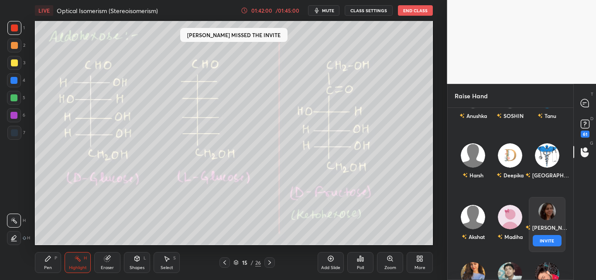
click at [555, 213] on div "[PERSON_NAME] INVITE" at bounding box center [547, 224] width 37 height 55
click at [543, 241] on button "INVITE" at bounding box center [547, 240] width 29 height 11
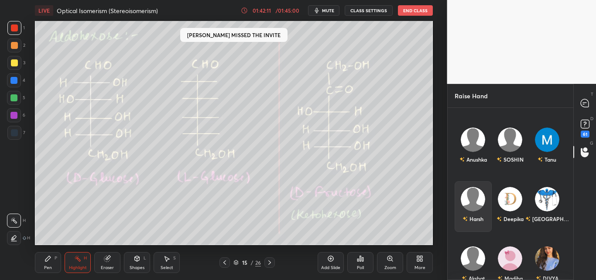
click at [477, 210] on div "Harsh" at bounding box center [473, 206] width 37 height 51
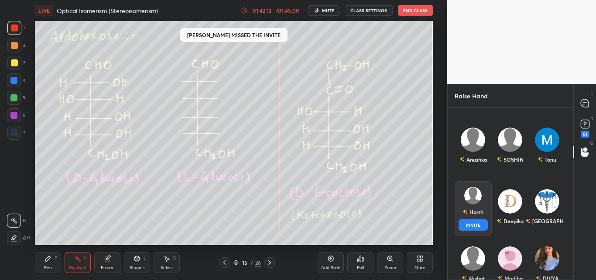
click at [481, 224] on button "INVITE" at bounding box center [473, 224] width 29 height 11
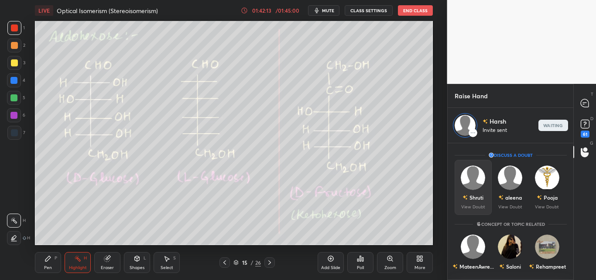
click at [471, 174] on img "grid" at bounding box center [473, 177] width 24 height 24
click at [506, 175] on img "grid" at bounding box center [510, 177] width 24 height 24
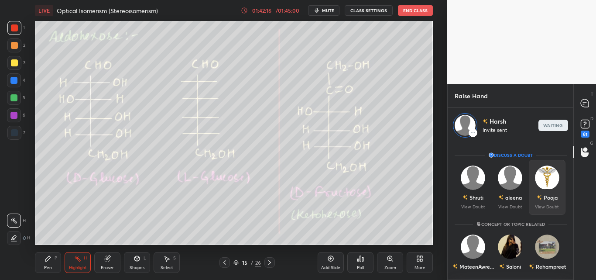
click at [547, 179] on img "grid" at bounding box center [547, 177] width 24 height 24
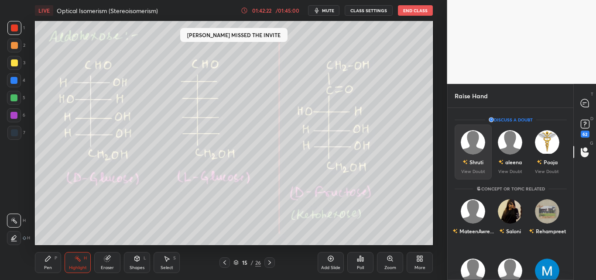
click at [463, 144] on img "grid" at bounding box center [473, 142] width 24 height 24
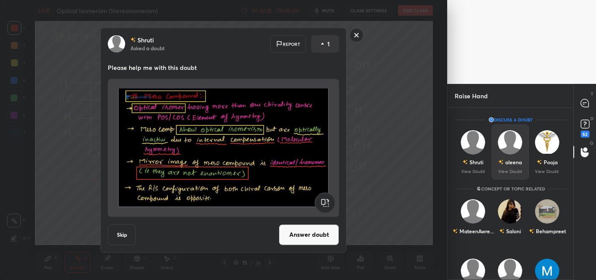
click at [504, 137] on img "grid" at bounding box center [510, 142] width 24 height 24
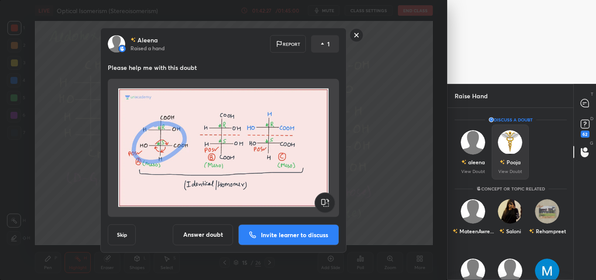
click at [513, 147] on img "grid" at bounding box center [510, 142] width 24 height 24
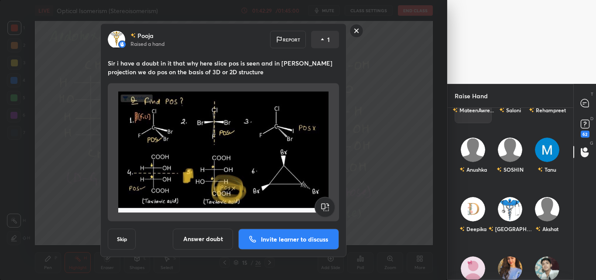
scroll to position [131, 0]
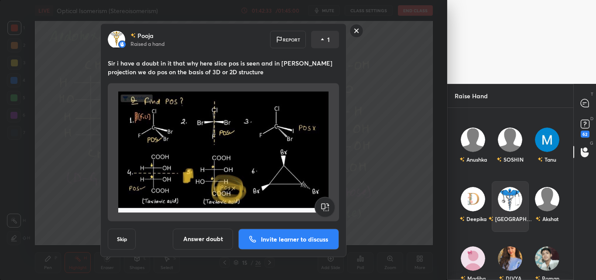
click at [505, 199] on img "grid" at bounding box center [510, 199] width 24 height 24
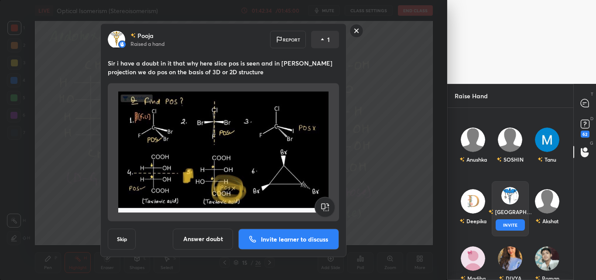
click at [507, 220] on button "INVITE" at bounding box center [509, 224] width 29 height 11
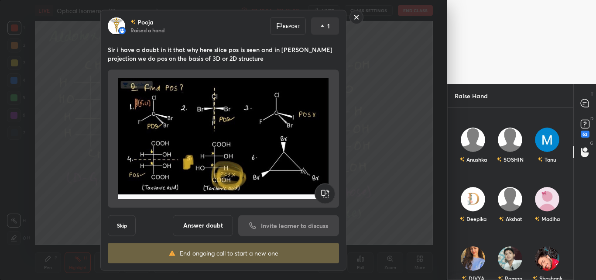
scroll to position [134, 123]
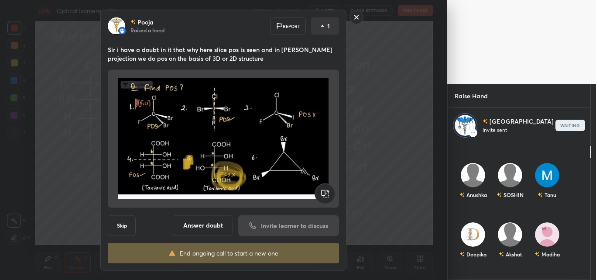
click at [356, 17] on rect at bounding box center [357, 17] width 14 height 14
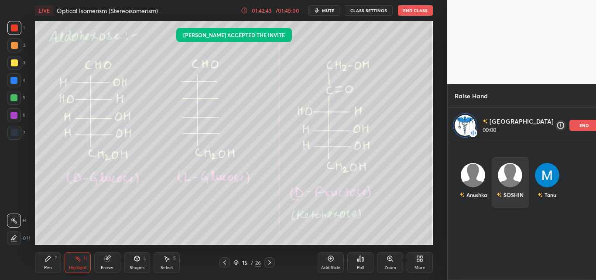
scroll to position [0, 0]
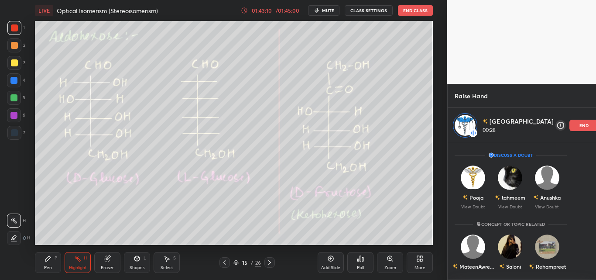
click at [570, 127] on div "end" at bounding box center [585, 125] width 30 height 11
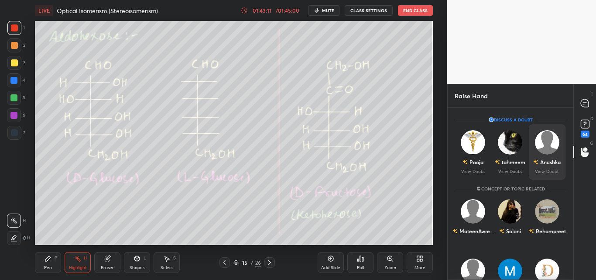
scroll to position [44, 0]
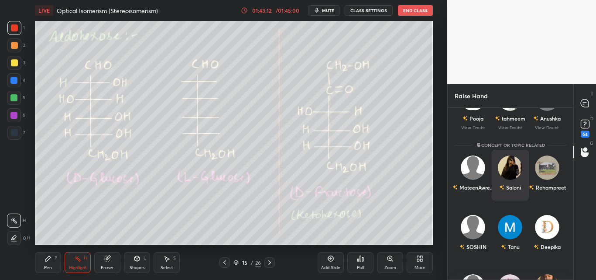
click at [506, 169] on img "grid" at bounding box center [510, 167] width 24 height 24
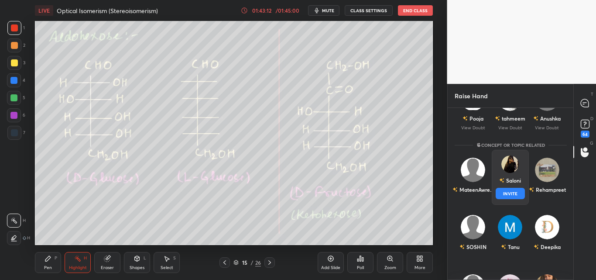
click at [506, 194] on button "INVITE" at bounding box center [509, 193] width 29 height 11
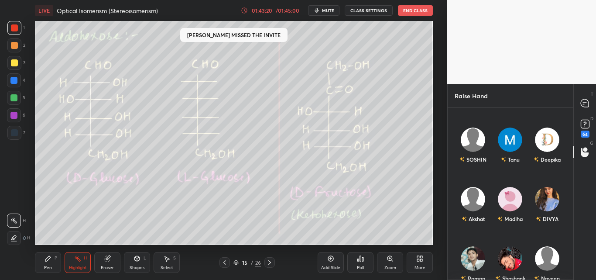
scroll to position [169, 123]
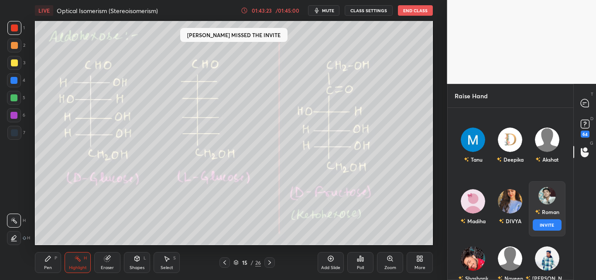
click at [540, 199] on img "grid" at bounding box center [546, 195] width 17 height 17
click at [541, 223] on button "INVITE" at bounding box center [547, 224] width 29 height 11
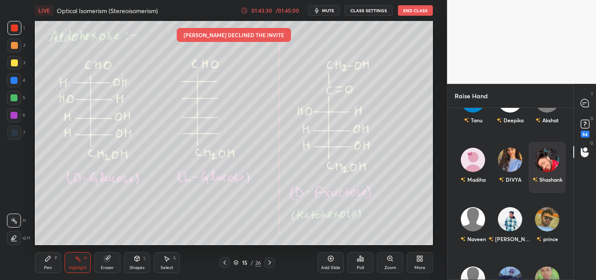
scroll to position [262, 0]
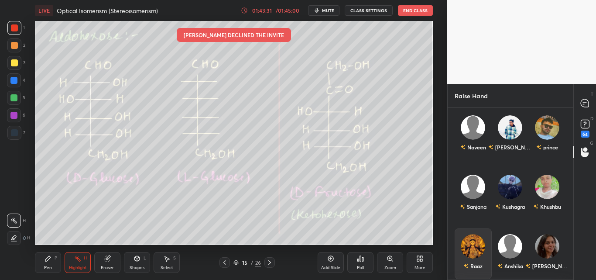
click at [483, 251] on div "Raaz" at bounding box center [473, 253] width 37 height 51
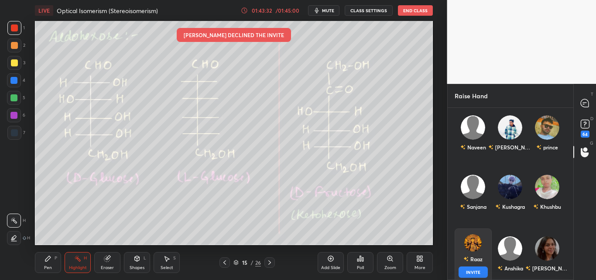
click at [481, 268] on button "INVITE" at bounding box center [473, 271] width 29 height 11
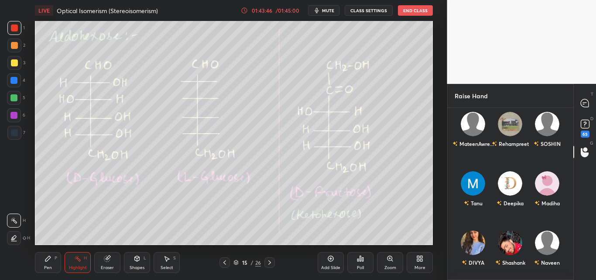
scroll to position [169, 123]
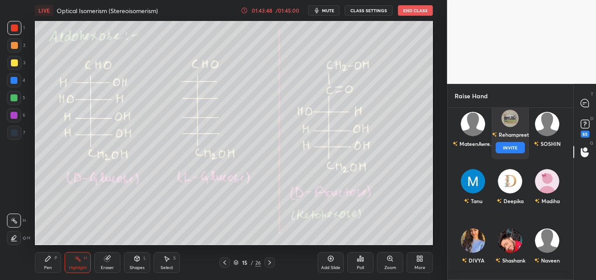
click at [501, 127] on div "Concept or Topic related MateenAwre... Rehampreet INVITE SOSHIN Tanu [PERSON_NA…" at bounding box center [511, 194] width 126 height 172
click at [503, 148] on button "INVITE" at bounding box center [509, 147] width 29 height 11
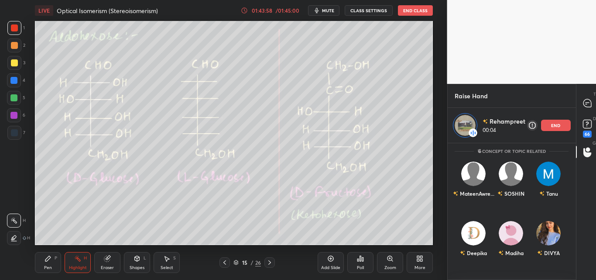
scroll to position [131, 0]
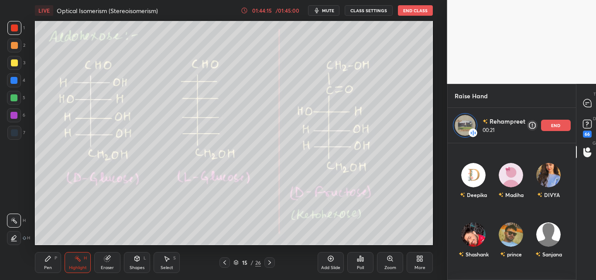
click at [549, 128] on div "end" at bounding box center [556, 125] width 30 height 11
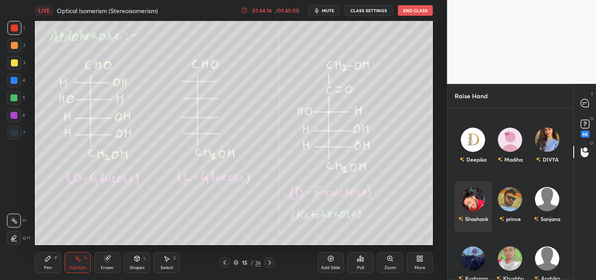
click at [466, 203] on div "Shashank" at bounding box center [473, 206] width 37 height 51
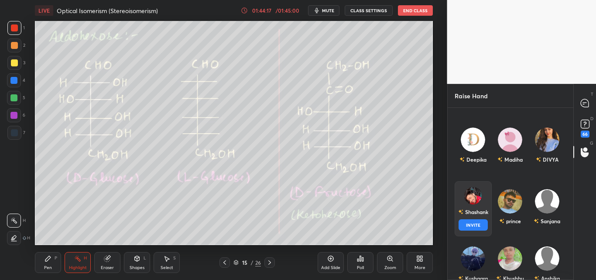
click at [466, 218] on div "Shashank" at bounding box center [473, 211] width 30 height 15
click at [468, 220] on button "INVITE" at bounding box center [473, 224] width 29 height 11
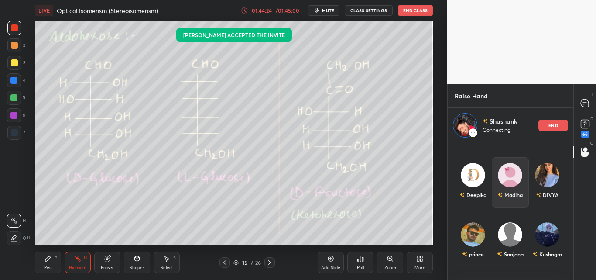
scroll to position [0, 0]
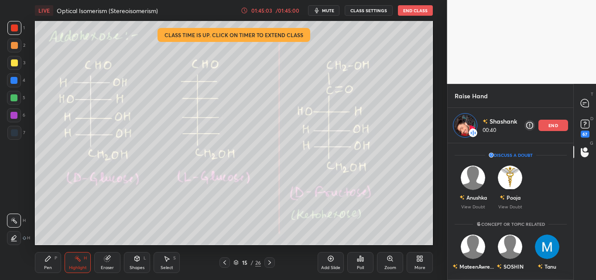
click at [548, 124] on div "end" at bounding box center [554, 125] width 30 height 11
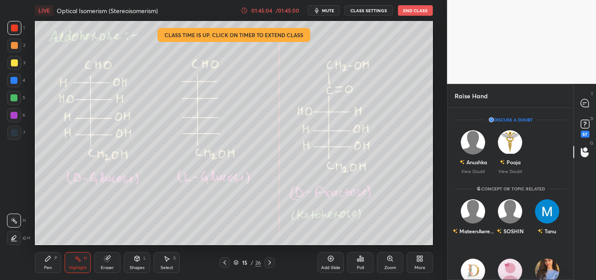
scroll to position [169, 123]
click at [586, 105] on icon at bounding box center [585, 103] width 8 height 8
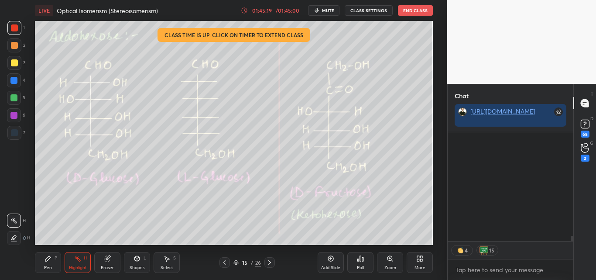
scroll to position [2064, 0]
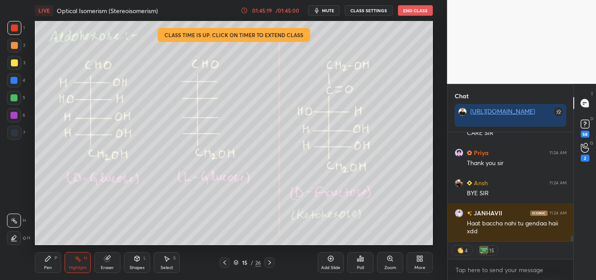
click at [412, 9] on button "End Class" at bounding box center [415, 10] width 35 height 10
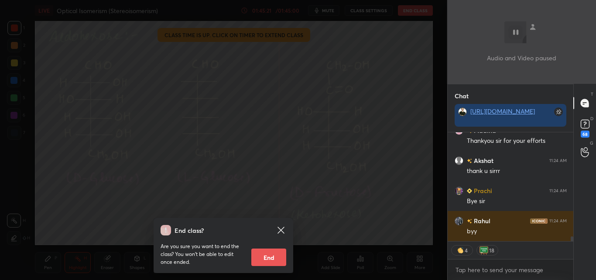
scroll to position [2524, 0]
click at [276, 250] on button "End" at bounding box center [268, 256] width 35 height 17
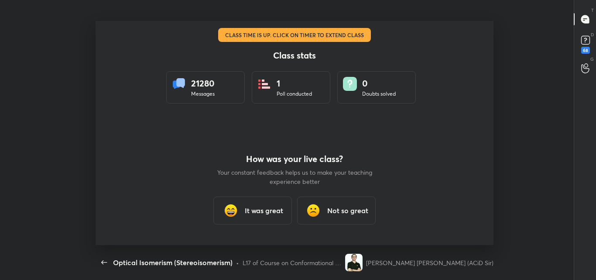
scroll to position [0, 0]
click at [259, 209] on h3 "It was great" at bounding box center [264, 210] width 38 height 10
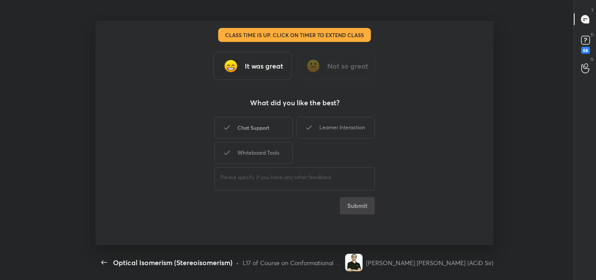
click at [255, 123] on div "Chat Support" at bounding box center [253, 128] width 79 height 22
click at [257, 148] on div "Whiteboard Tools" at bounding box center [253, 153] width 79 height 22
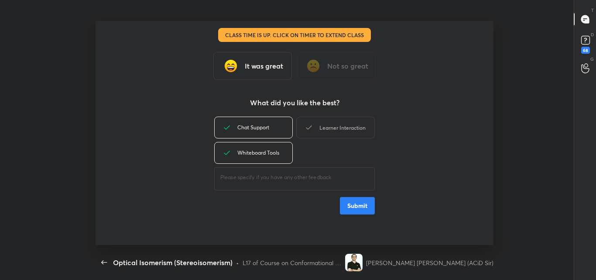
click at [328, 127] on div "Learner Interaction" at bounding box center [335, 128] width 79 height 22
click at [363, 201] on button "Submit" at bounding box center [357, 205] width 35 height 17
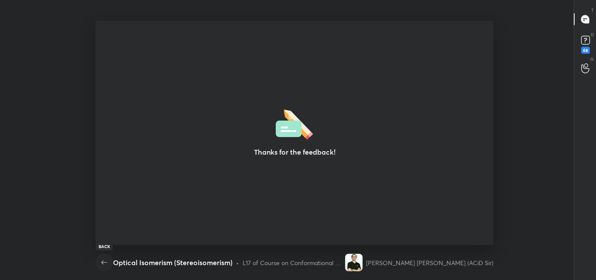
click at [102, 261] on icon "button" at bounding box center [104, 262] width 10 height 10
